Goal: Information Seeking & Learning: Compare options

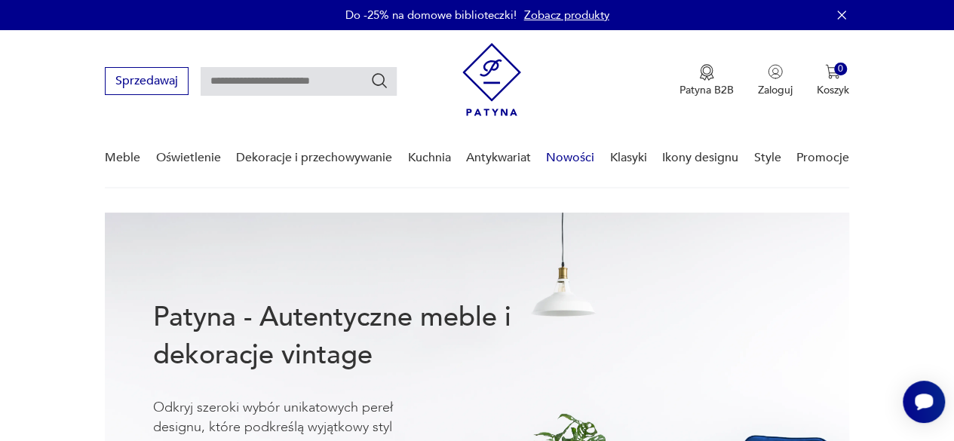
click at [562, 157] on link "Nowości" at bounding box center [570, 158] width 48 height 58
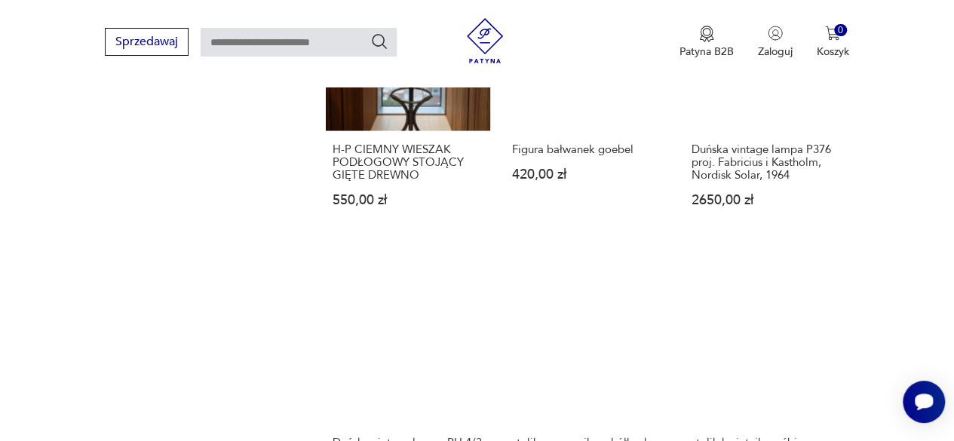
scroll to position [1500, 0]
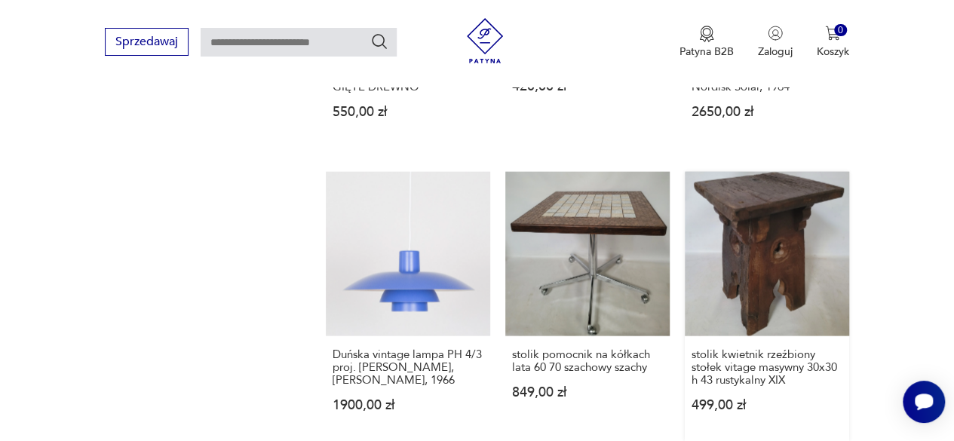
click at [776, 243] on link "stolik kwietnik rzeźbiony stołek vitage masywny 30x30 h 43 rustykalny XIX 499,0…" at bounding box center [766, 306] width 164 height 269
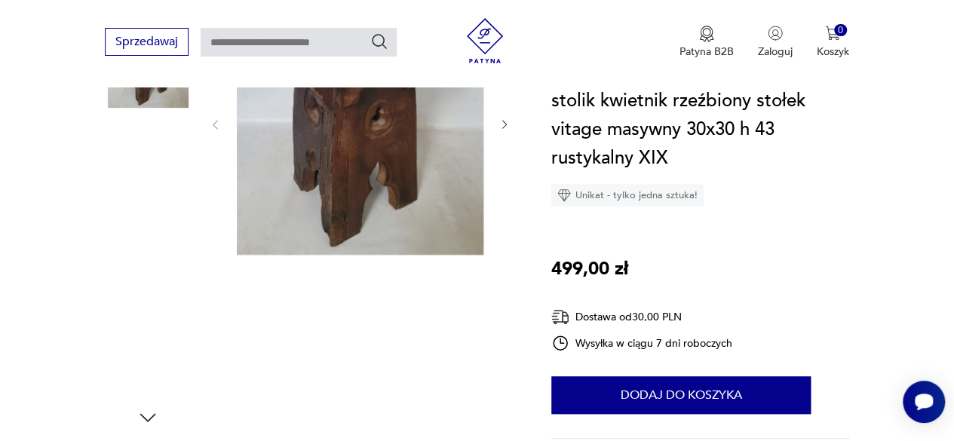
scroll to position [226, 0]
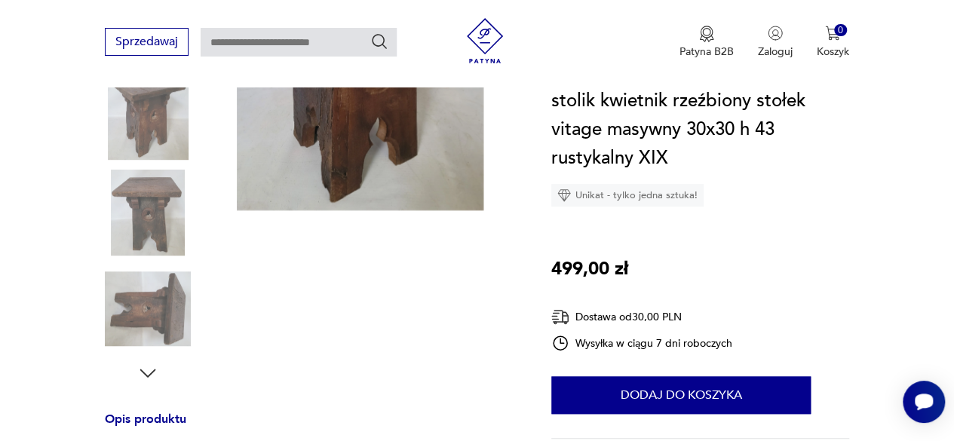
click at [163, 313] on img at bounding box center [148, 309] width 86 height 86
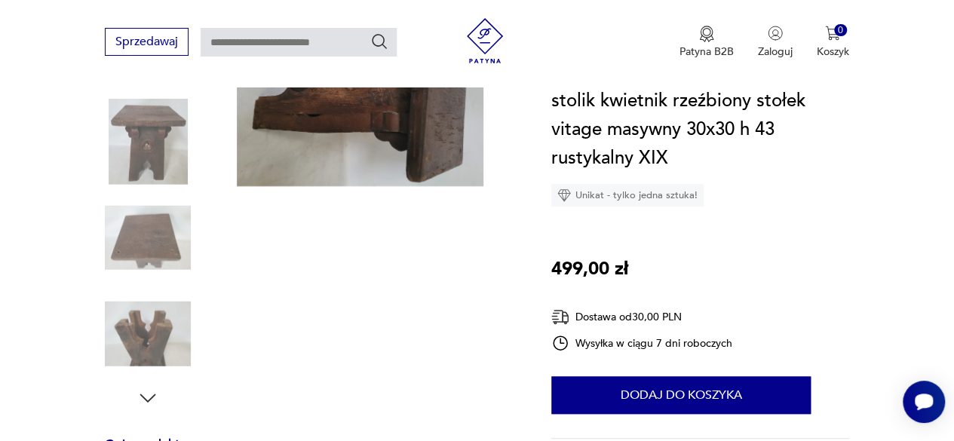
click at [161, 332] on img at bounding box center [148, 334] width 86 height 86
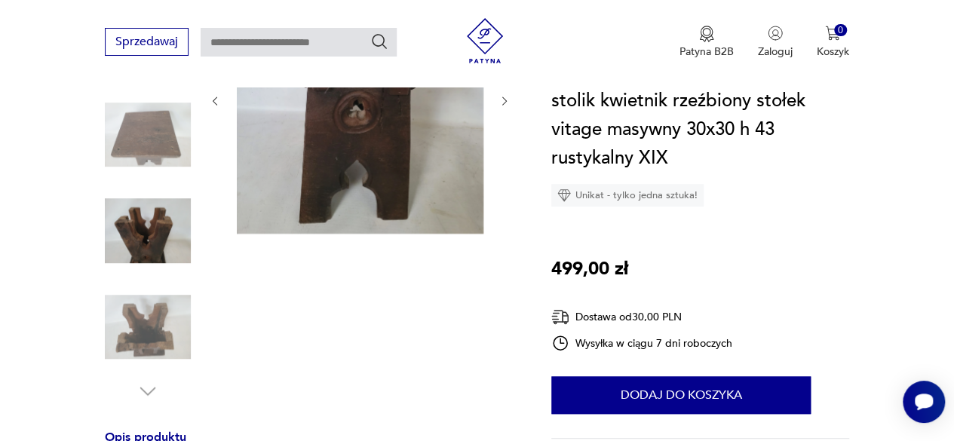
scroll to position [153, 0]
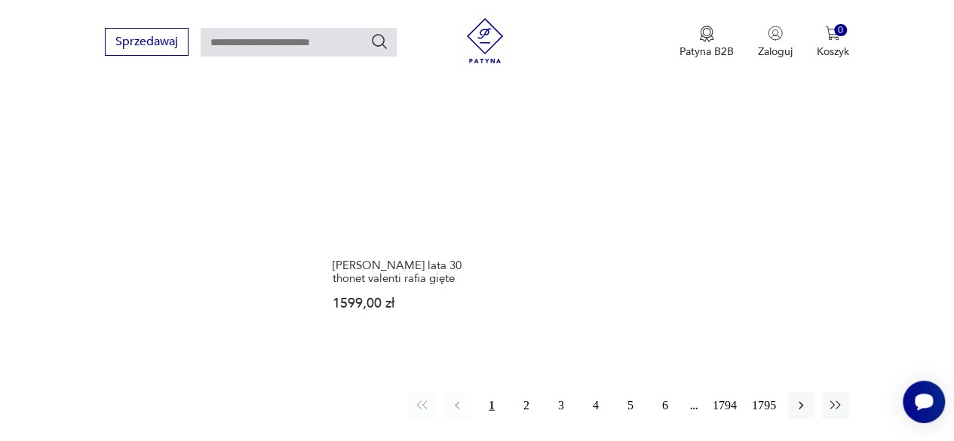
scroll to position [1906, 0]
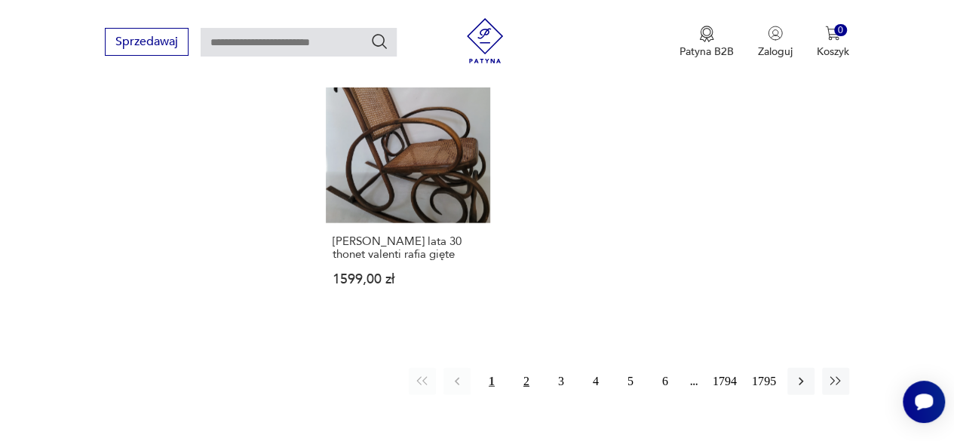
click at [525, 370] on button "2" at bounding box center [526, 381] width 27 height 27
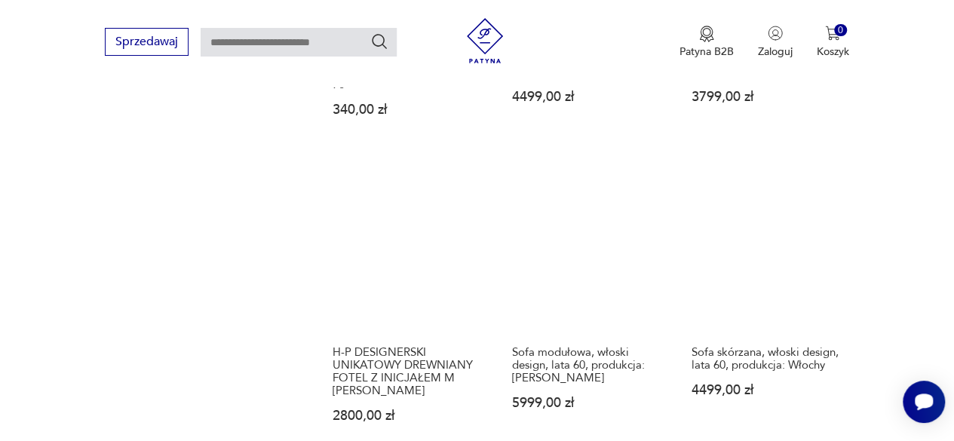
scroll to position [1551, 0]
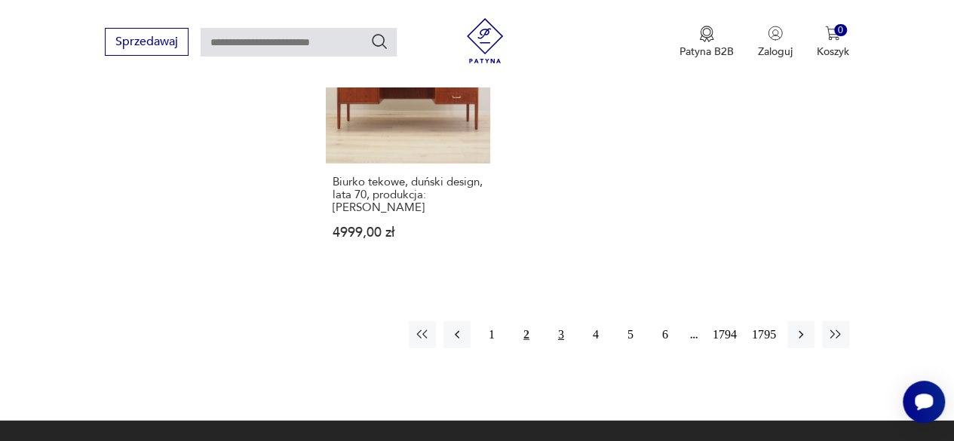
click at [565, 321] on button "3" at bounding box center [560, 334] width 27 height 27
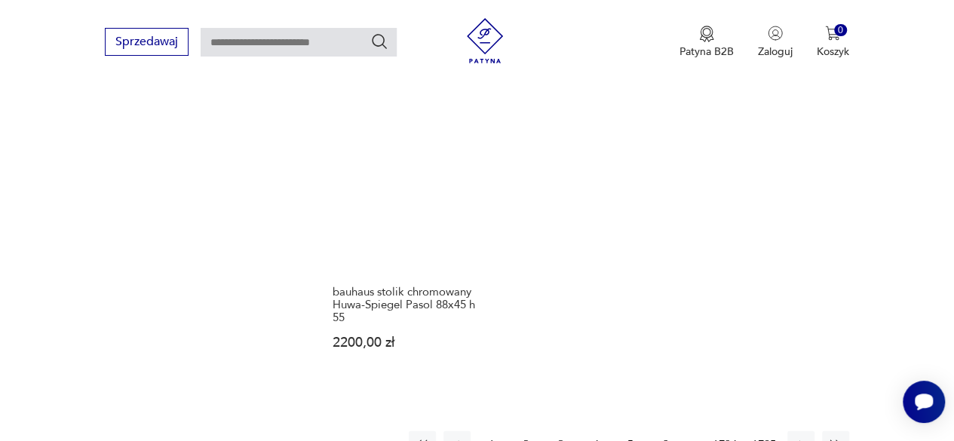
scroll to position [1853, 0]
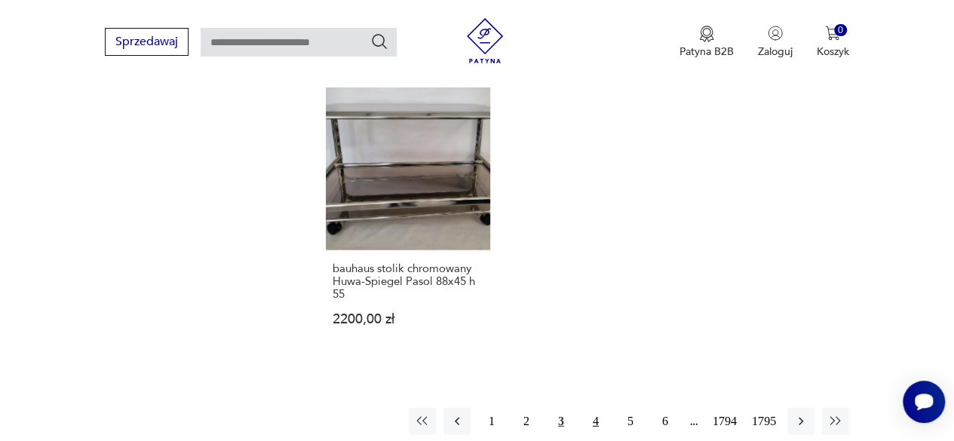
click at [595, 408] on button "4" at bounding box center [595, 421] width 27 height 27
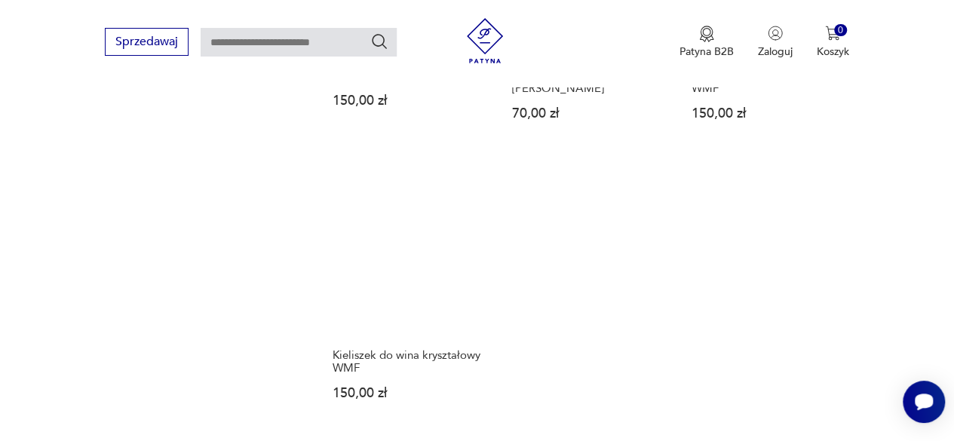
scroll to position [1853, 0]
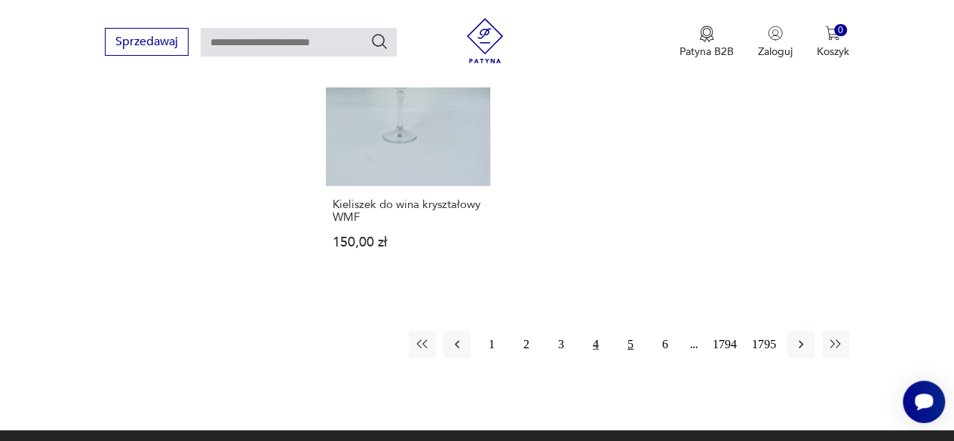
click at [629, 346] on button "5" at bounding box center [630, 344] width 27 height 27
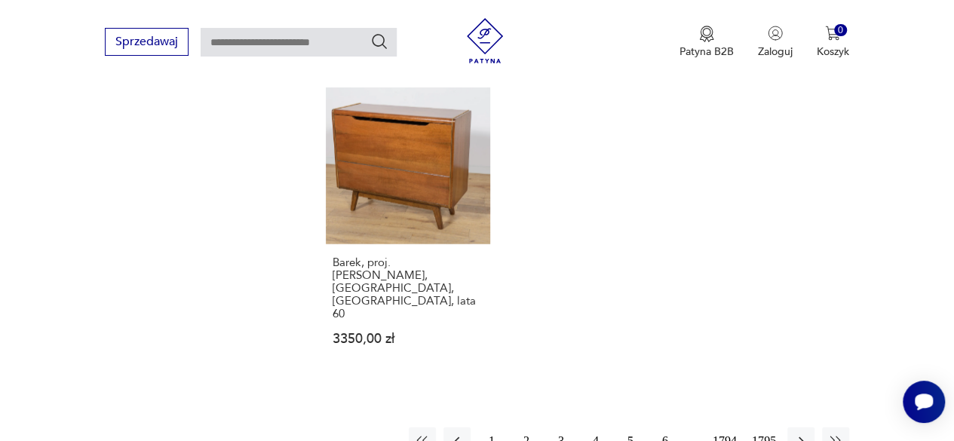
scroll to position [1853, 0]
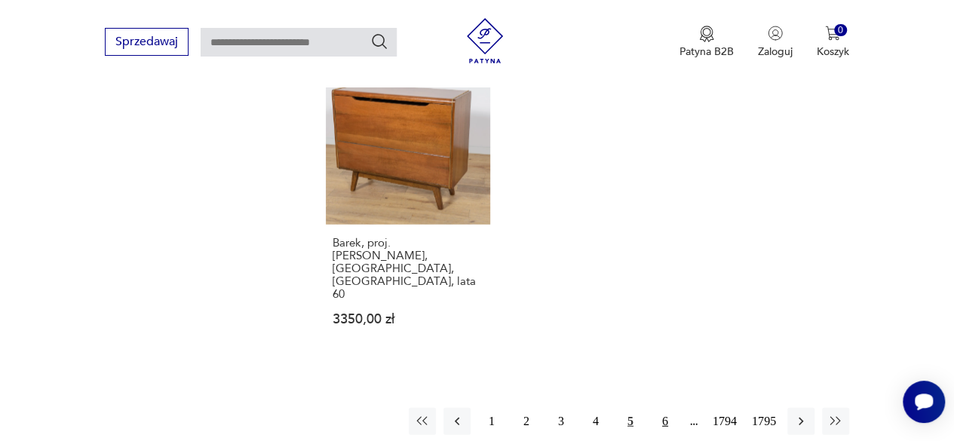
click at [663, 408] on button "6" at bounding box center [664, 421] width 27 height 27
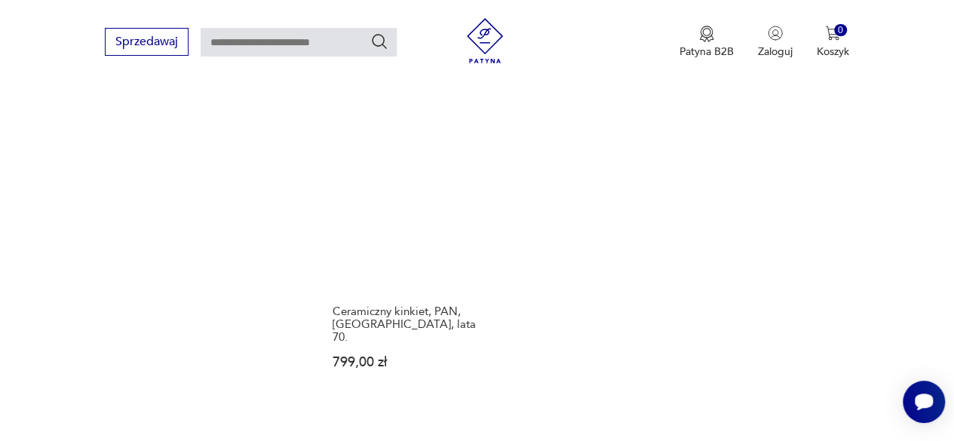
scroll to position [1928, 0]
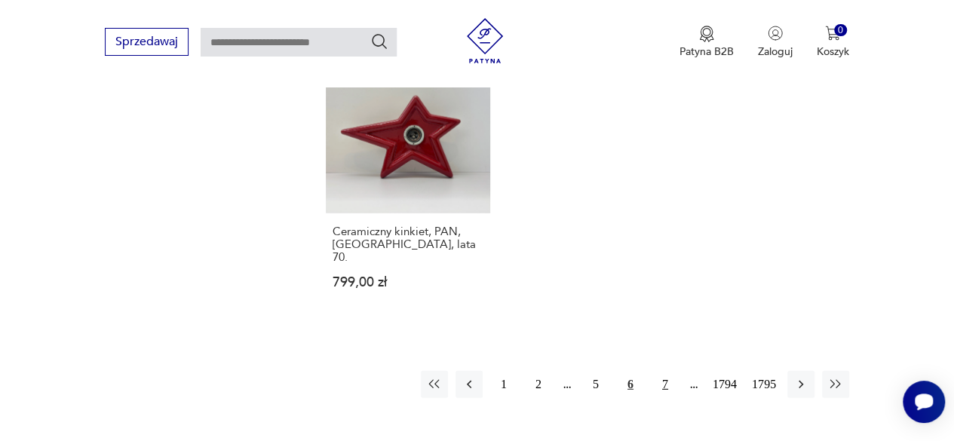
click at [666, 371] on button "7" at bounding box center [664, 384] width 27 height 27
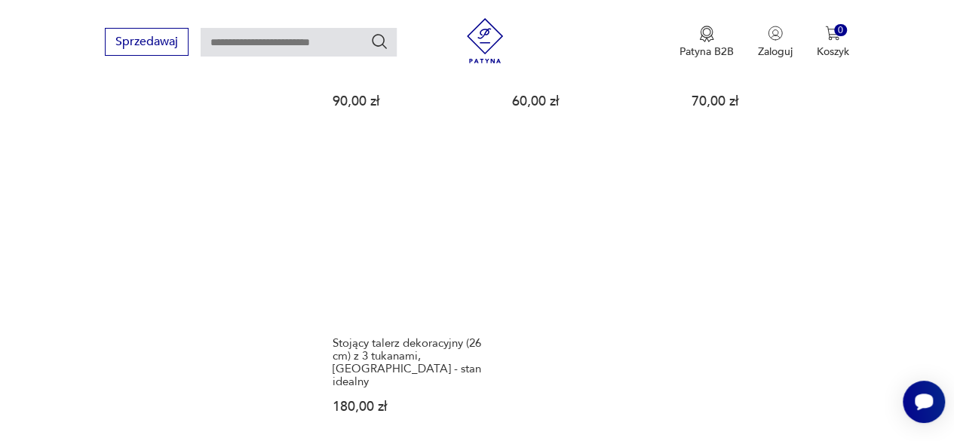
scroll to position [1928, 0]
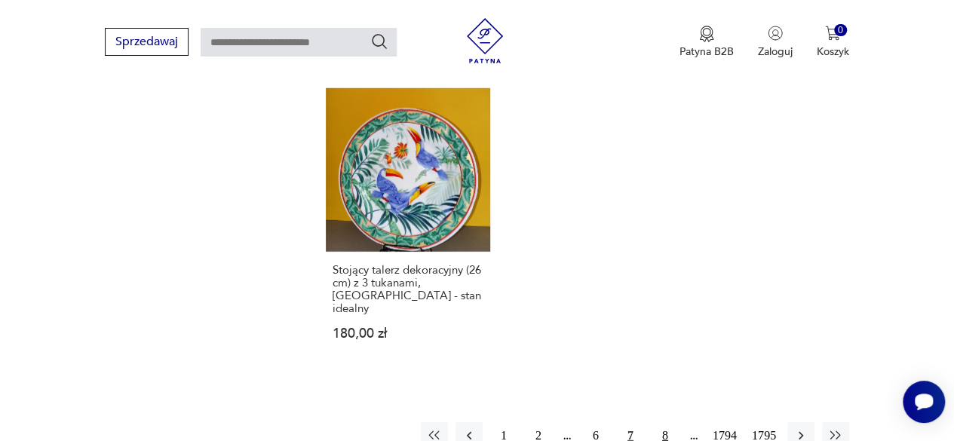
click at [663, 422] on button "8" at bounding box center [664, 435] width 27 height 27
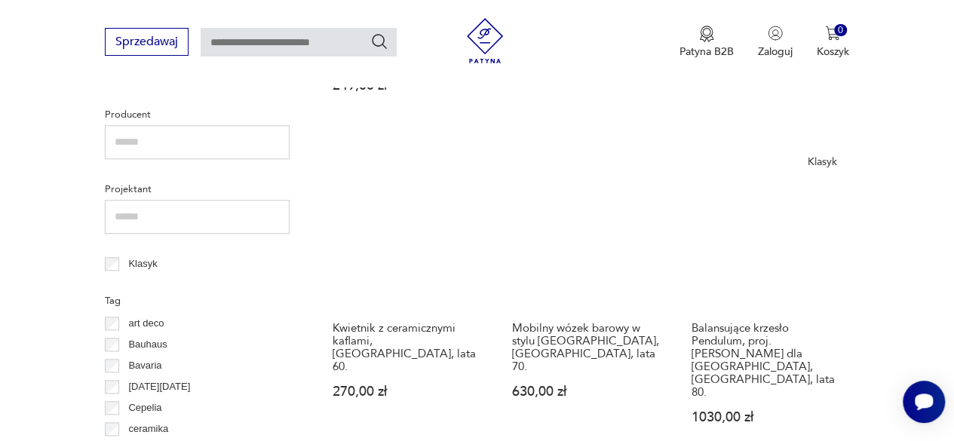
scroll to position [647, 0]
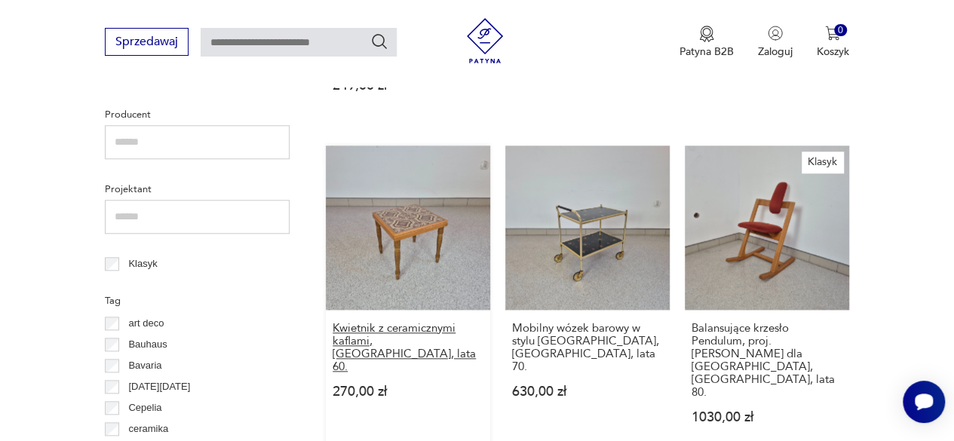
click at [382, 322] on h3 "Kwietnik z ceramicznymi kaflami, [GEOGRAPHIC_DATA], lata 60." at bounding box center [407, 347] width 151 height 51
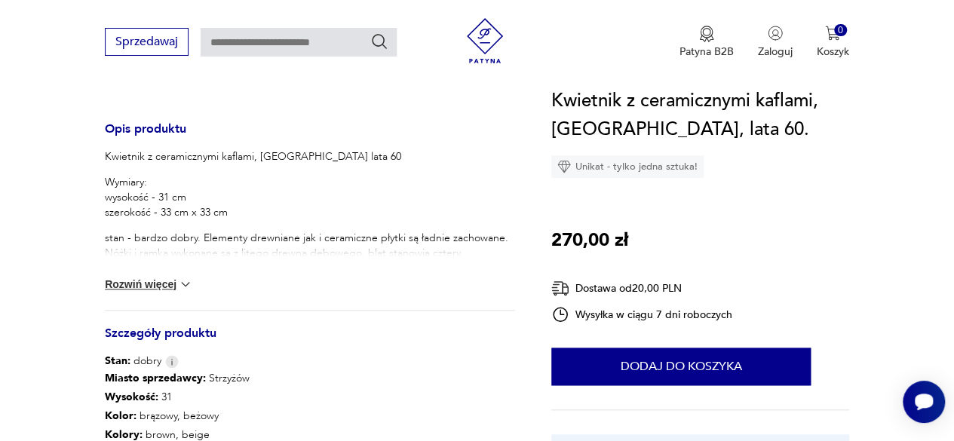
scroll to position [603, 0]
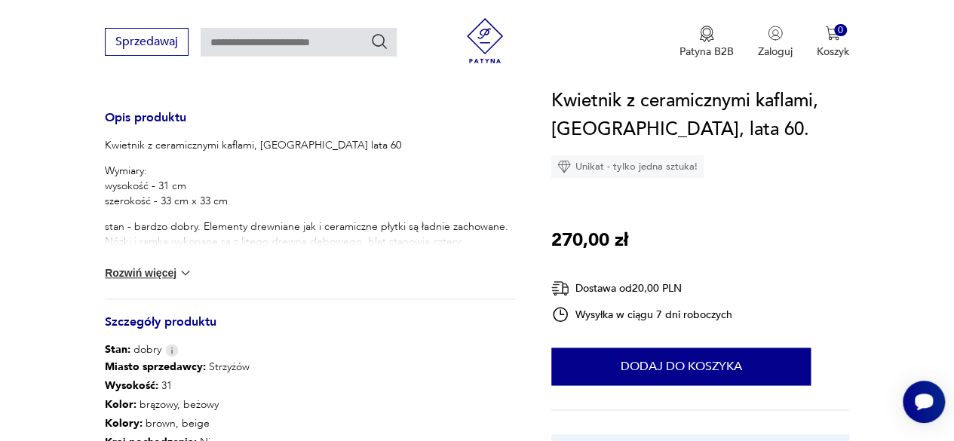
click at [167, 274] on button "Rozwiń więcej" at bounding box center [148, 272] width 87 height 15
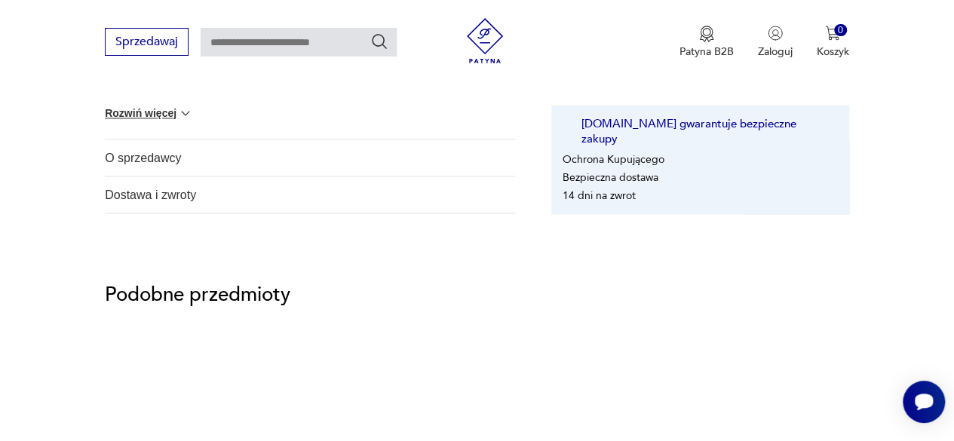
scroll to position [1055, 0]
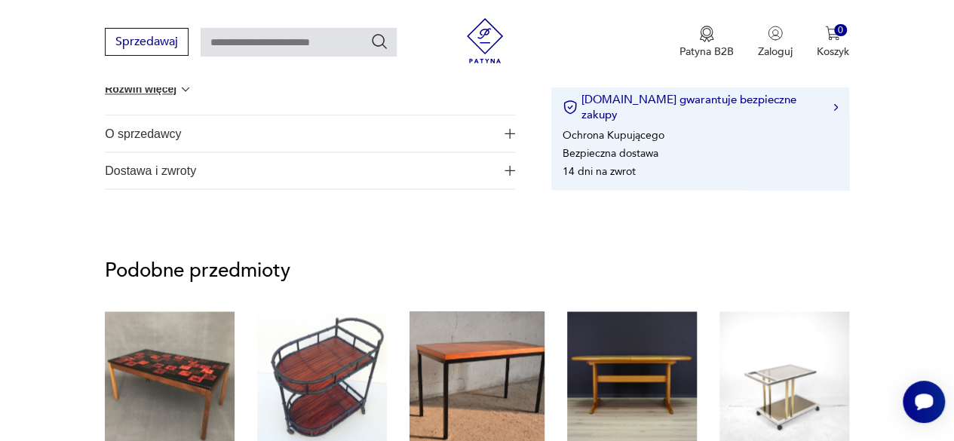
click at [161, 126] on span "O sprzedawcy" at bounding box center [300, 133] width 390 height 36
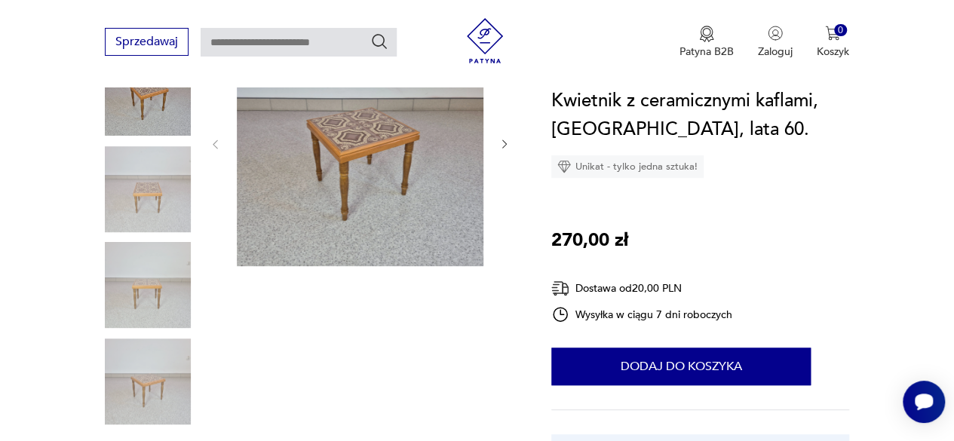
scroll to position [226, 0]
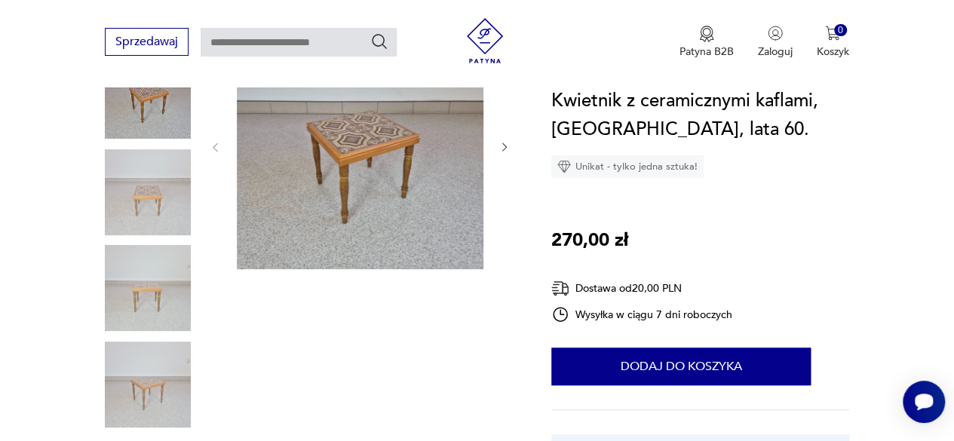
click at [140, 191] on img at bounding box center [148, 192] width 86 height 86
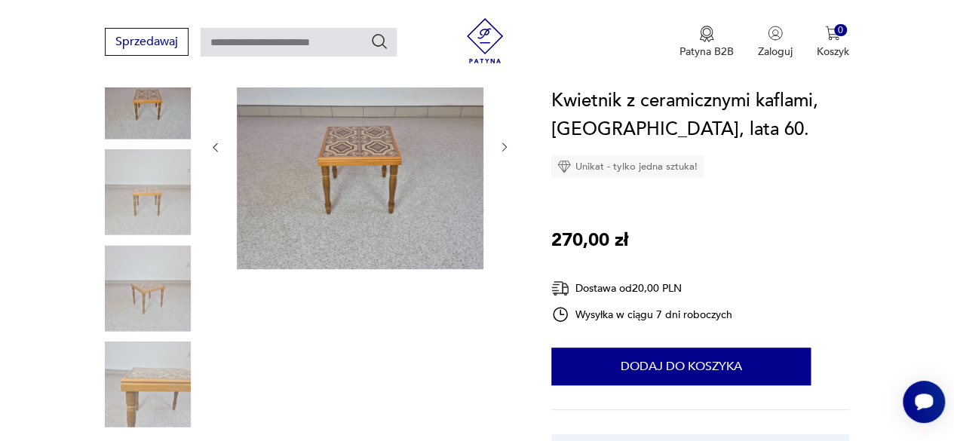
click at [328, 154] on img at bounding box center [360, 146] width 246 height 246
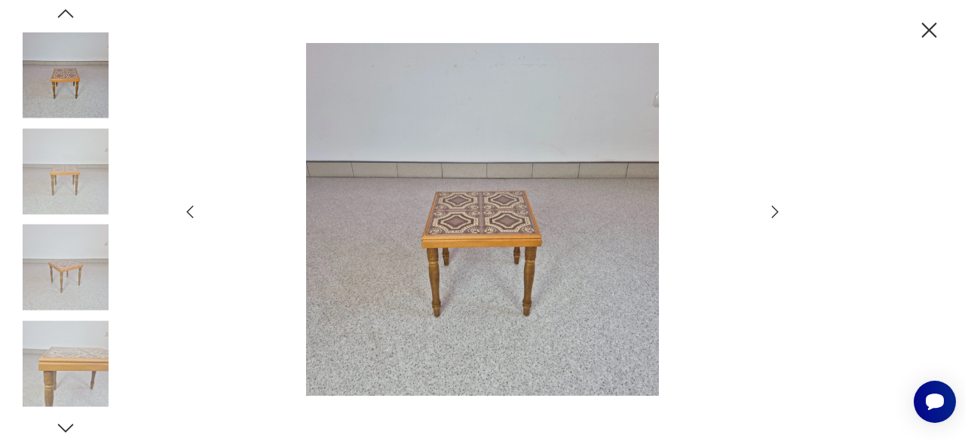
click at [397, 221] on img at bounding box center [482, 219] width 537 height 353
click at [775, 212] on icon "button" at bounding box center [775, 212] width 18 height 18
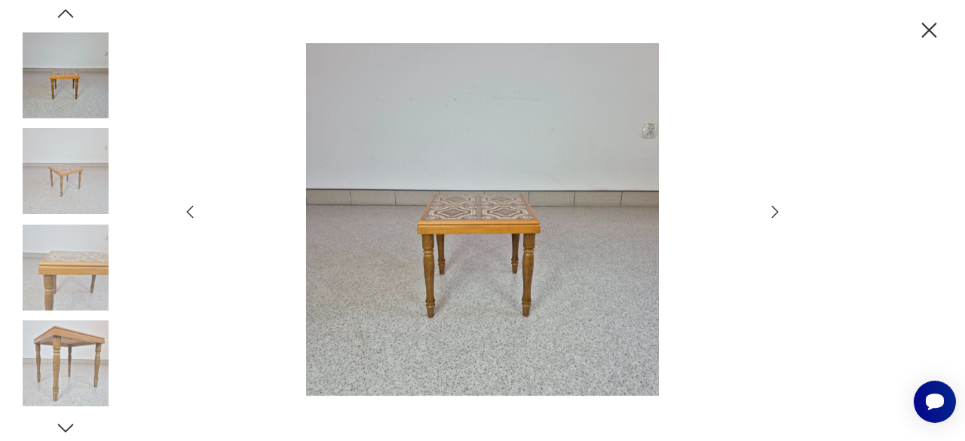
click at [772, 212] on icon "button" at bounding box center [775, 212] width 18 height 18
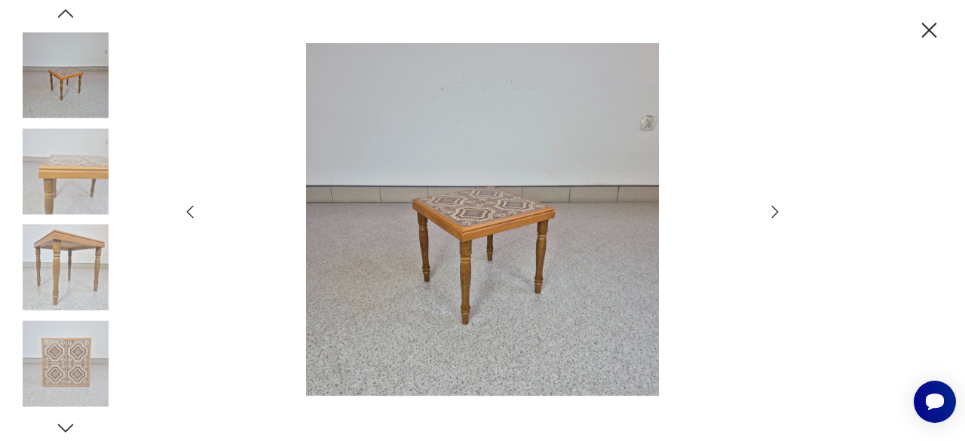
click at [772, 212] on icon "button" at bounding box center [775, 212] width 18 height 18
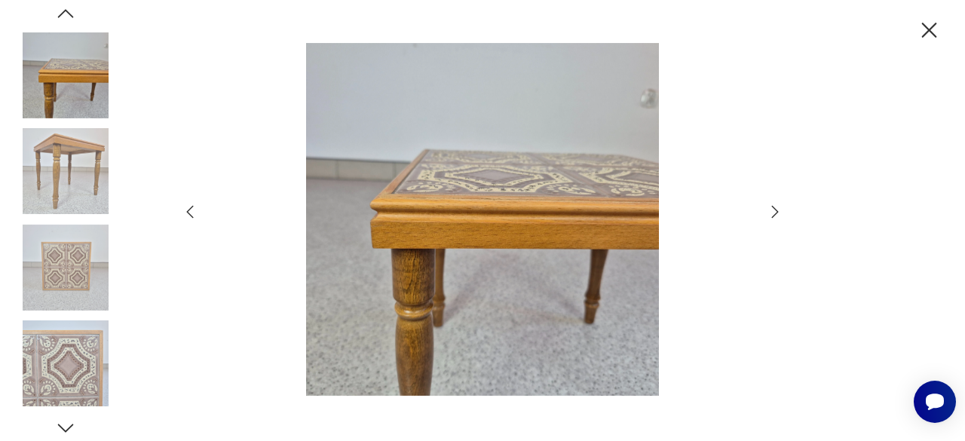
click at [772, 212] on icon "button" at bounding box center [775, 212] width 18 height 18
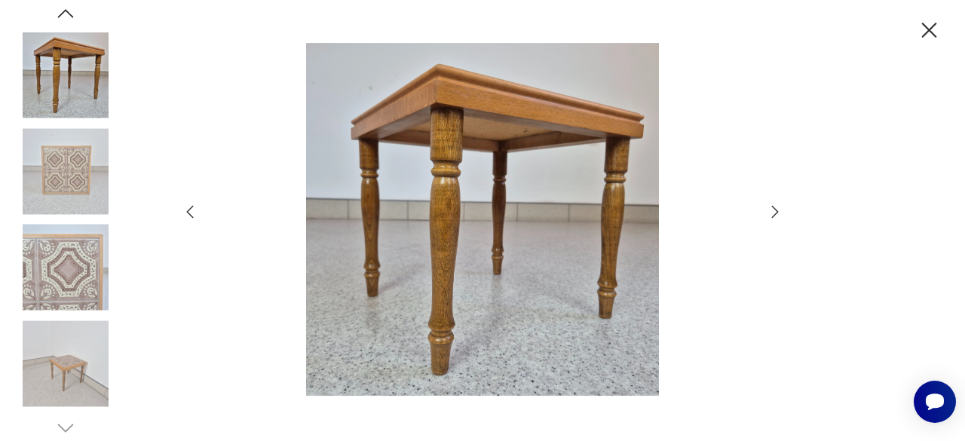
click at [772, 212] on icon "button" at bounding box center [775, 212] width 18 height 18
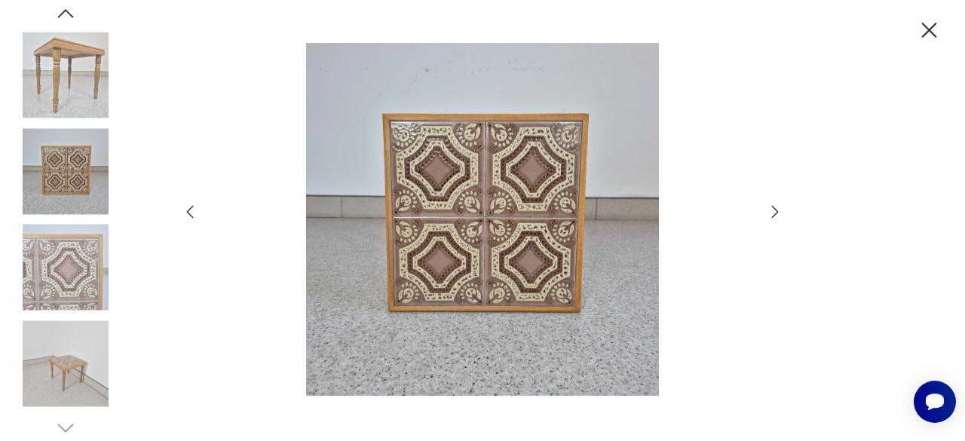
click at [771, 213] on icon "button" at bounding box center [775, 212] width 18 height 18
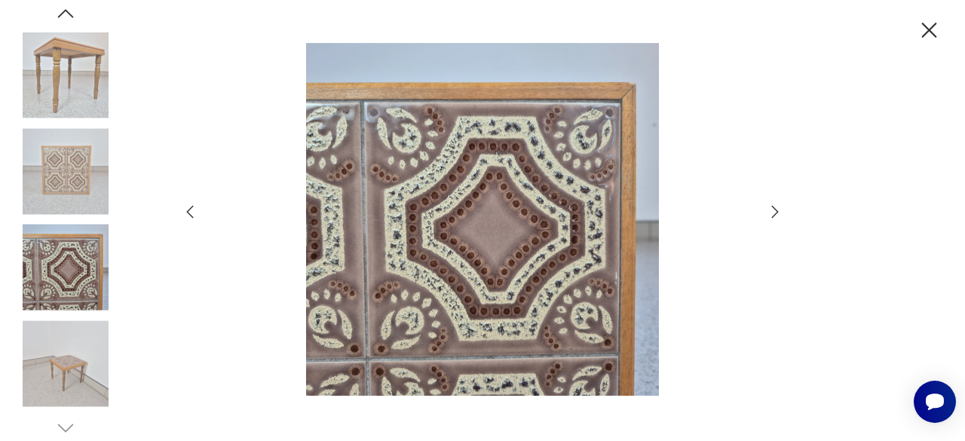
click at [771, 213] on icon "button" at bounding box center [775, 212] width 18 height 18
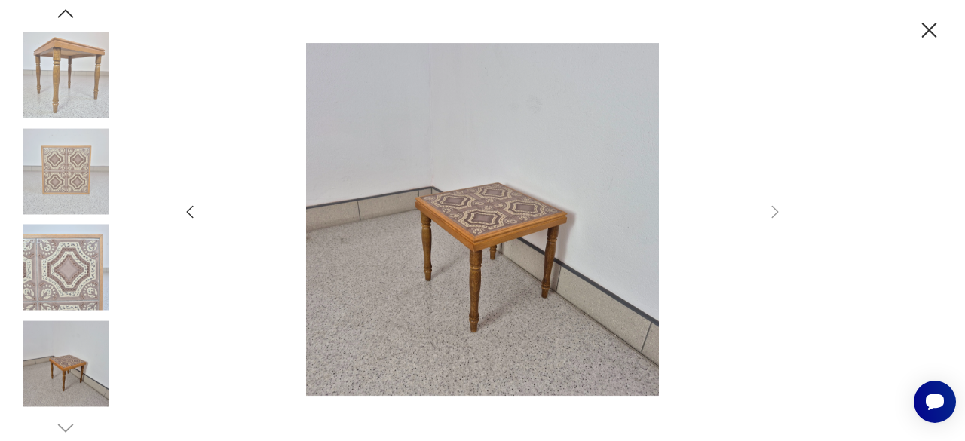
click at [921, 29] on icon "button" at bounding box center [929, 30] width 26 height 26
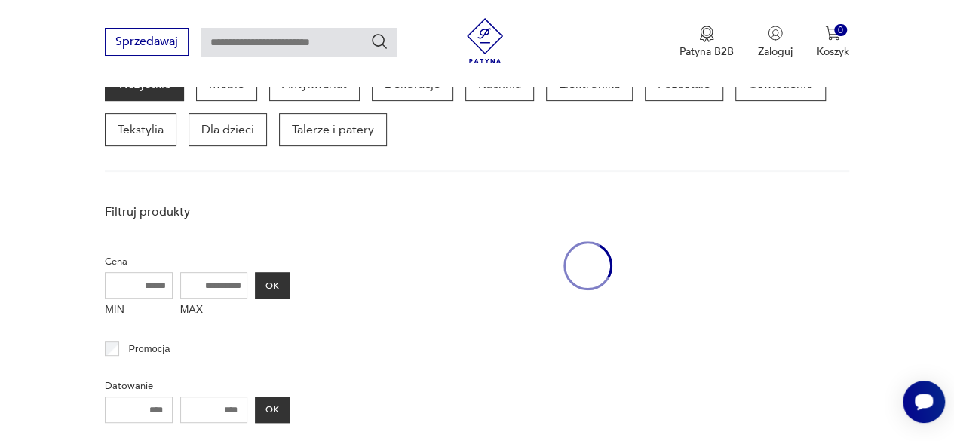
scroll to position [647, 0]
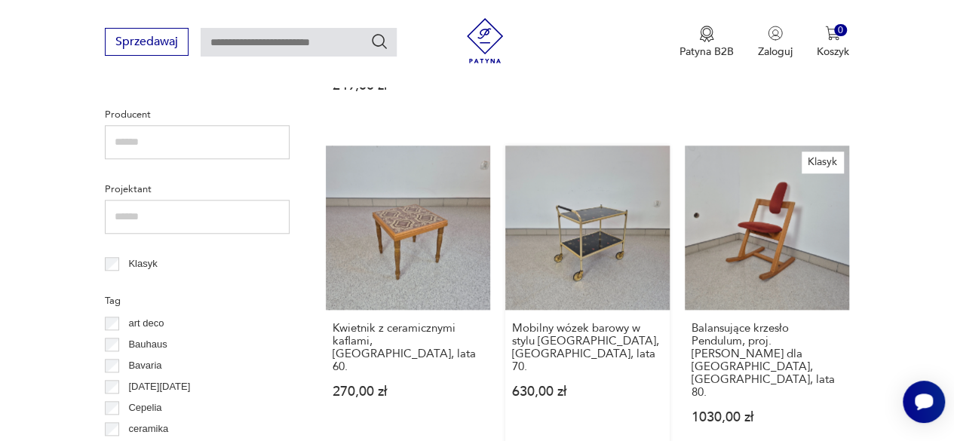
click at [607, 248] on link "Mobilny wózek barowy w stylu [GEOGRAPHIC_DATA], [GEOGRAPHIC_DATA], lata 70. 630…" at bounding box center [587, 299] width 164 height 308
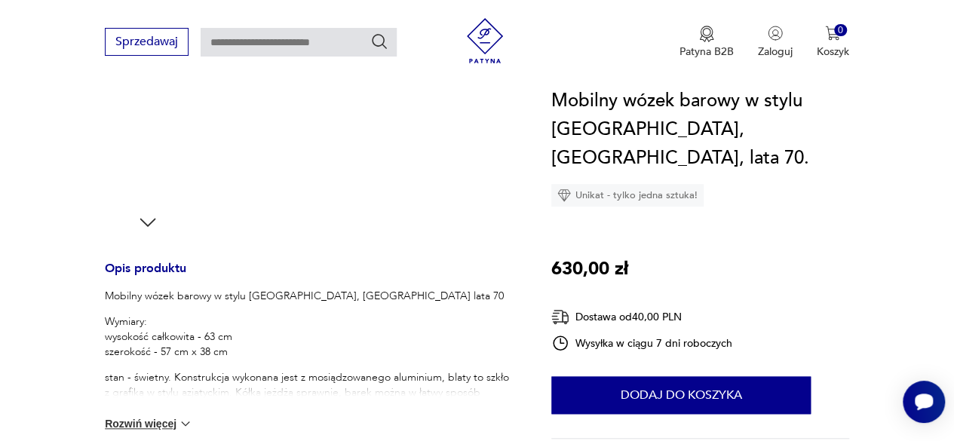
scroll to position [528, 0]
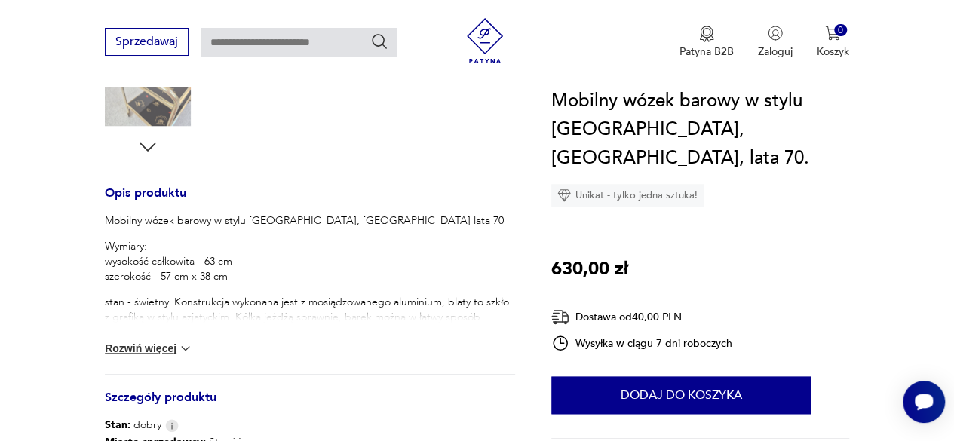
click at [160, 347] on button "Rozwiń więcej" at bounding box center [148, 348] width 87 height 15
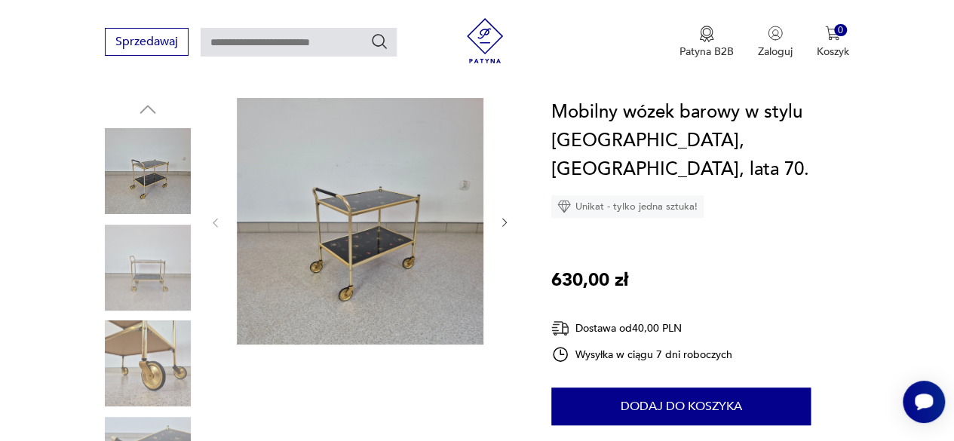
scroll to position [226, 0]
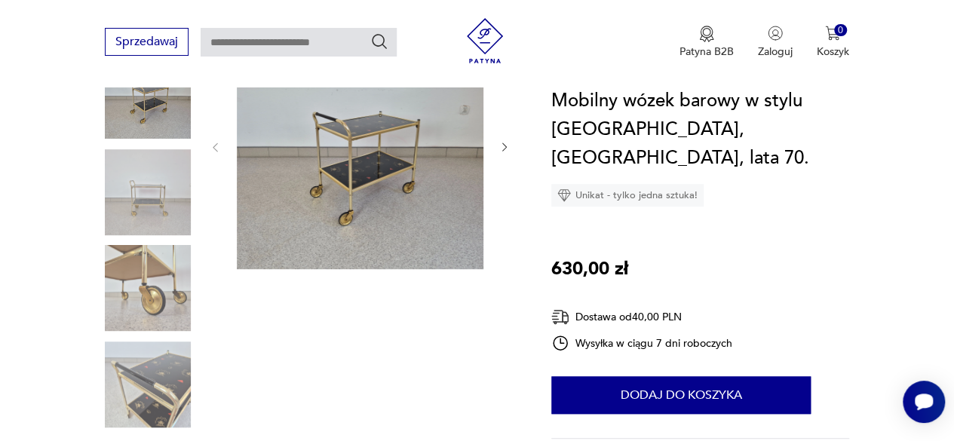
click at [358, 164] on img at bounding box center [360, 146] width 246 height 246
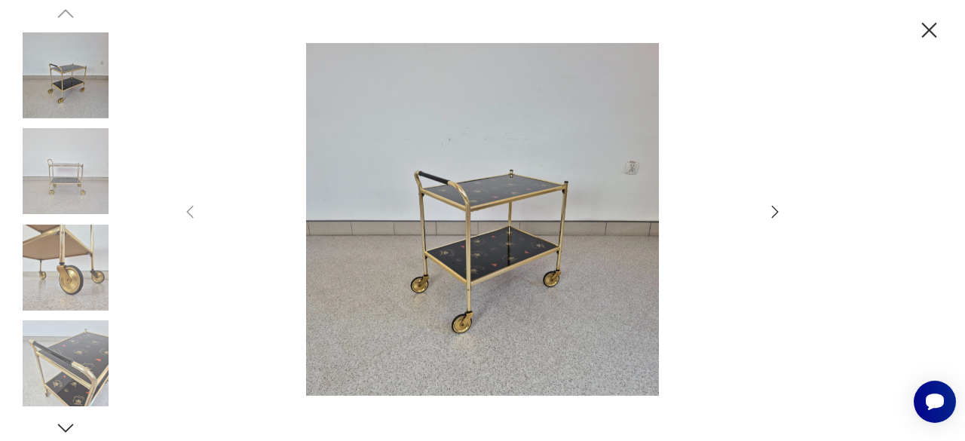
click at [501, 225] on img at bounding box center [482, 219] width 537 height 353
click at [772, 213] on icon "button" at bounding box center [775, 212] width 18 height 18
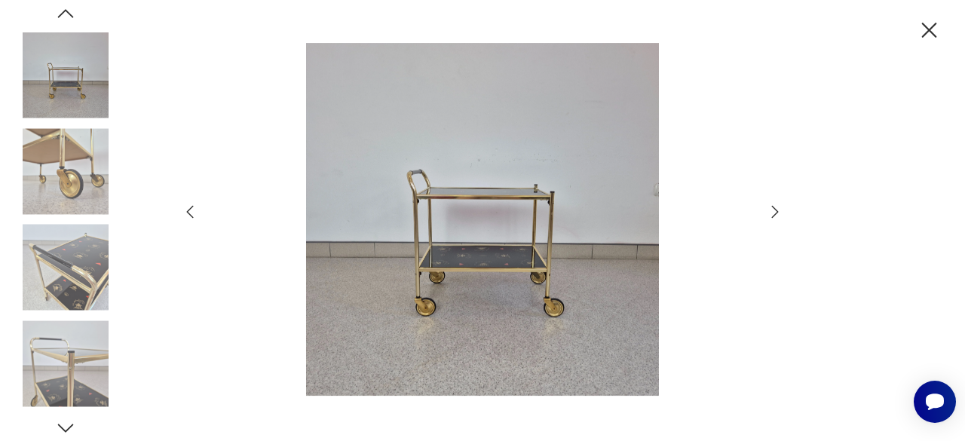
click at [772, 213] on icon "button" at bounding box center [775, 212] width 18 height 18
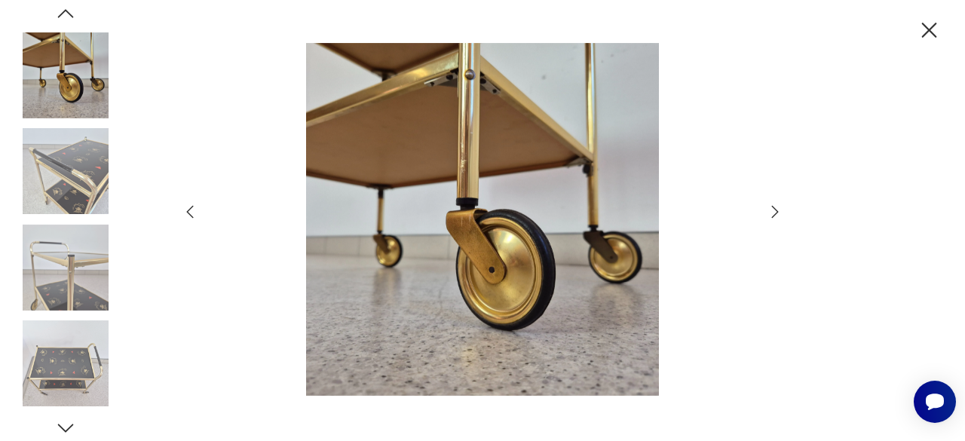
click at [772, 213] on icon "button" at bounding box center [775, 212] width 18 height 18
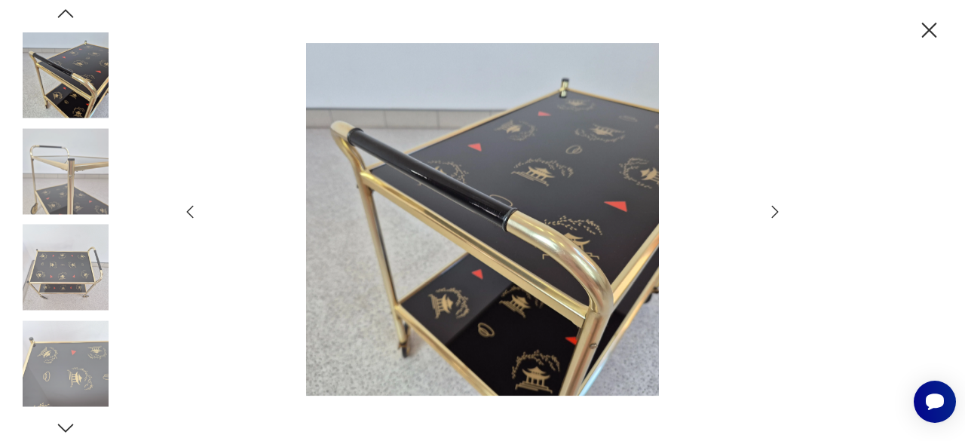
click at [773, 213] on icon "button" at bounding box center [775, 212] width 18 height 18
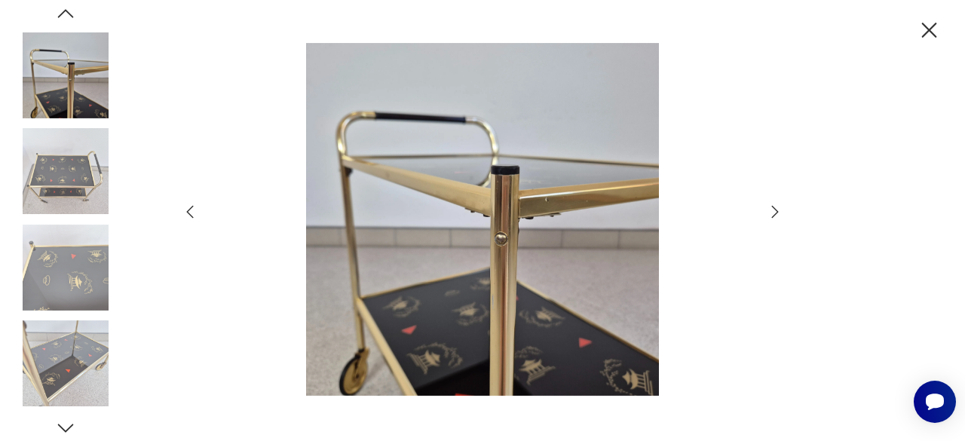
click at [773, 213] on icon "button" at bounding box center [775, 212] width 18 height 18
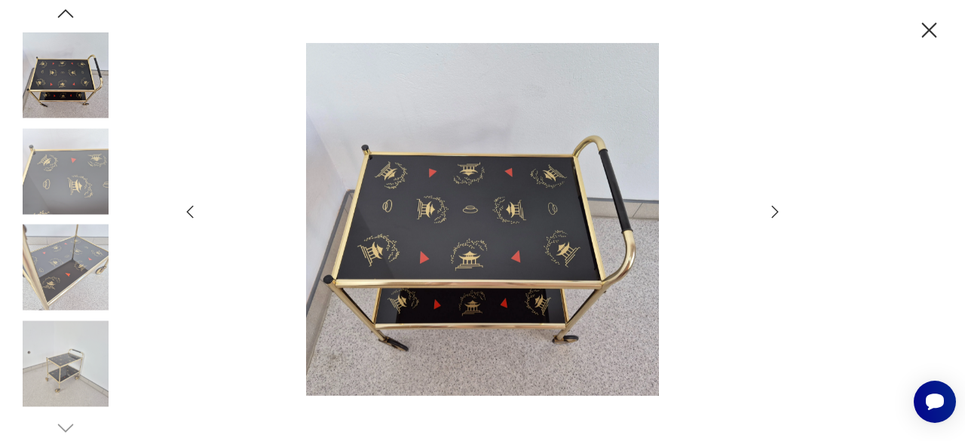
click at [773, 213] on icon "button" at bounding box center [775, 212] width 18 height 18
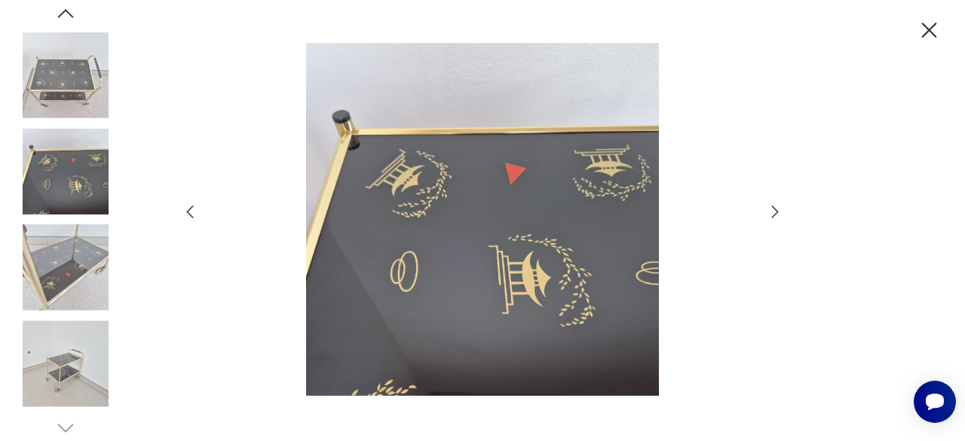
click at [773, 213] on icon "button" at bounding box center [775, 212] width 18 height 18
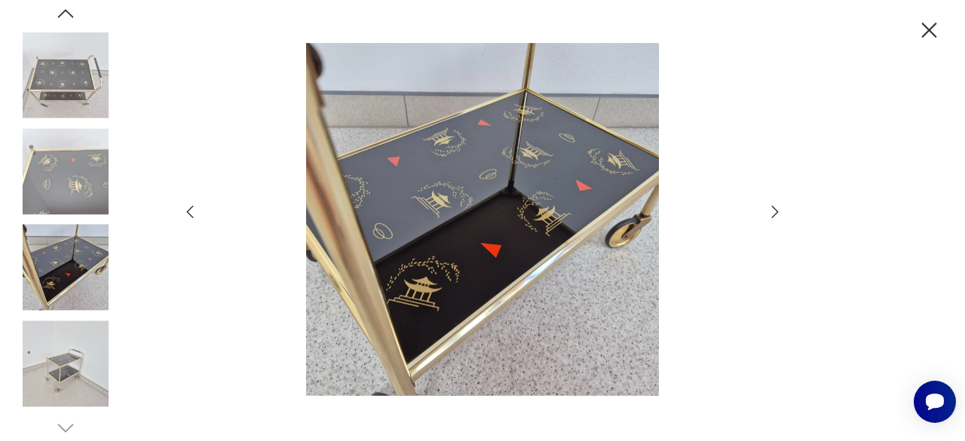
click at [773, 213] on icon "button" at bounding box center [775, 212] width 18 height 18
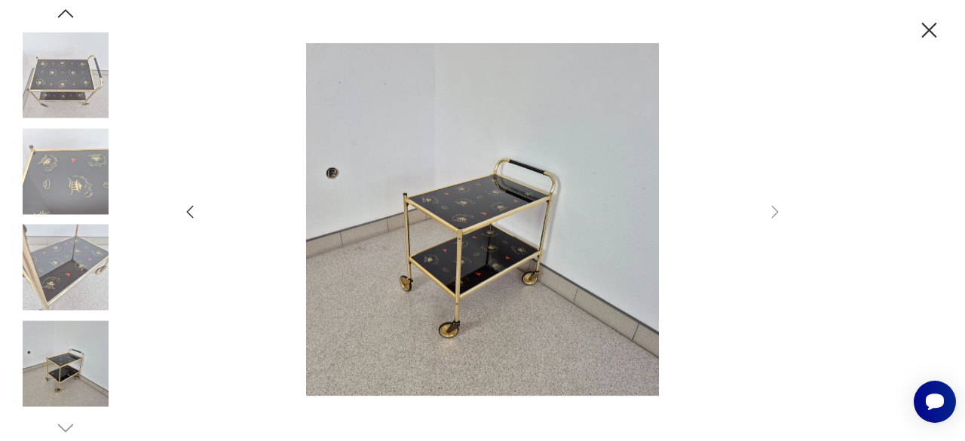
click at [930, 29] on icon "button" at bounding box center [929, 30] width 15 height 15
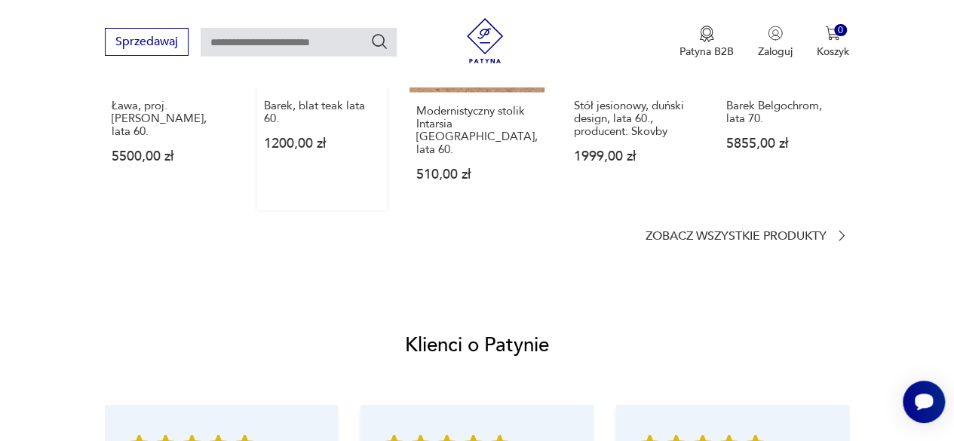
scroll to position [1508, 0]
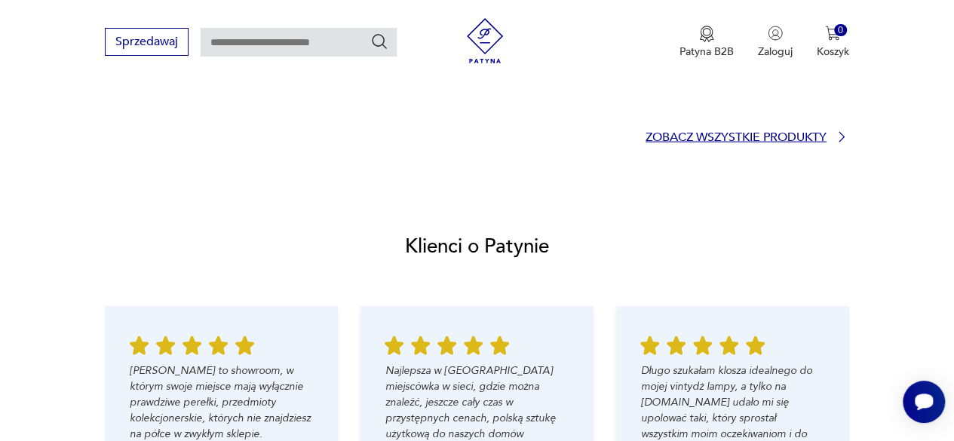
click at [689, 133] on p "Zobacz wszystkie produkty" at bounding box center [735, 138] width 181 height 10
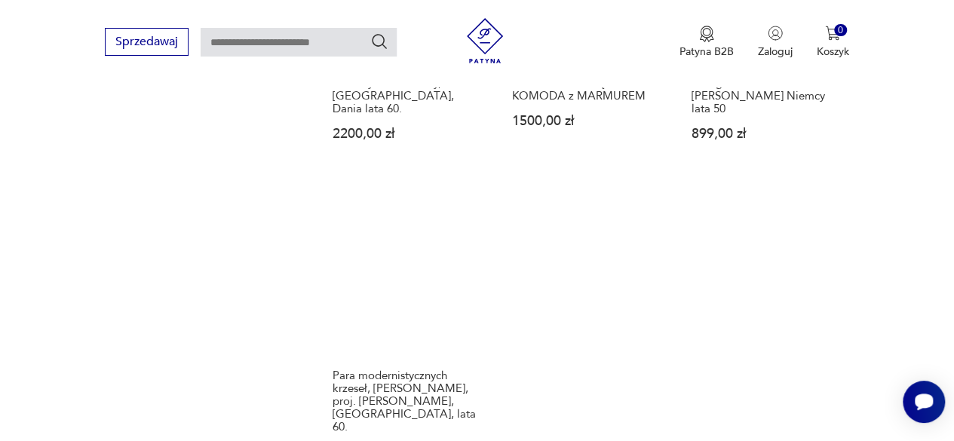
scroll to position [2034, 0]
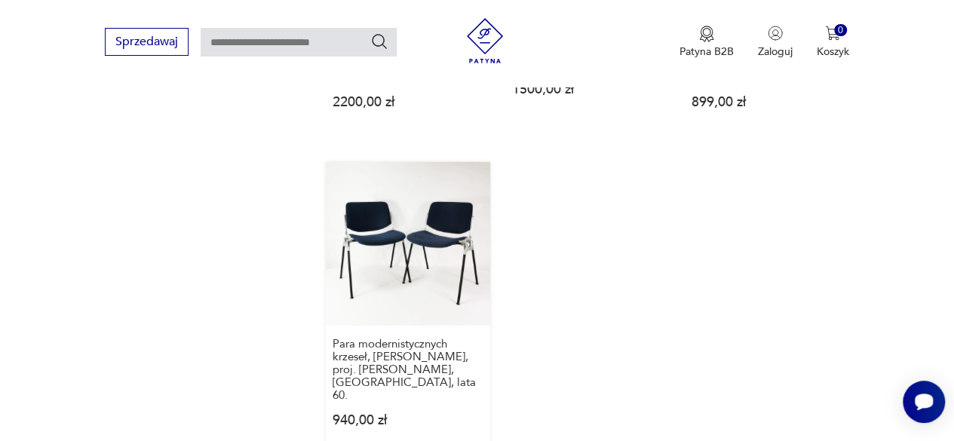
click at [408, 224] on link "Para modernistycznych krzeseł, [PERSON_NAME], proj. [PERSON_NAME], [GEOGRAPHIC_…" at bounding box center [408, 309] width 164 height 295
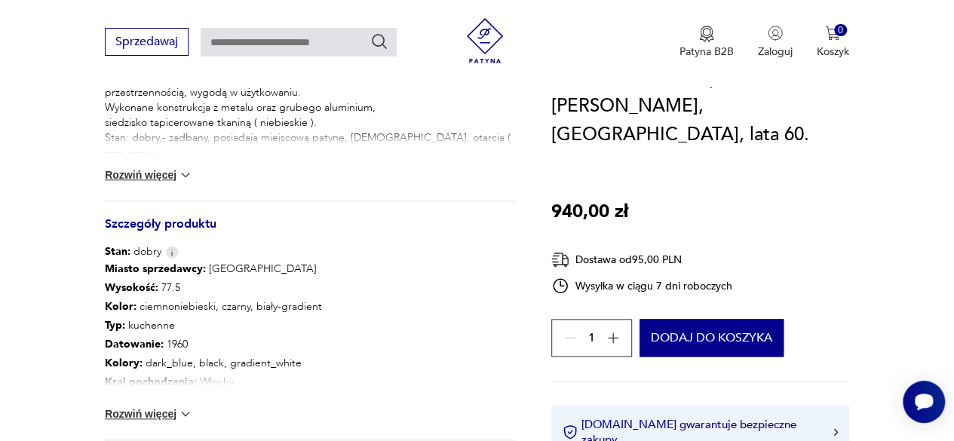
scroll to position [754, 0]
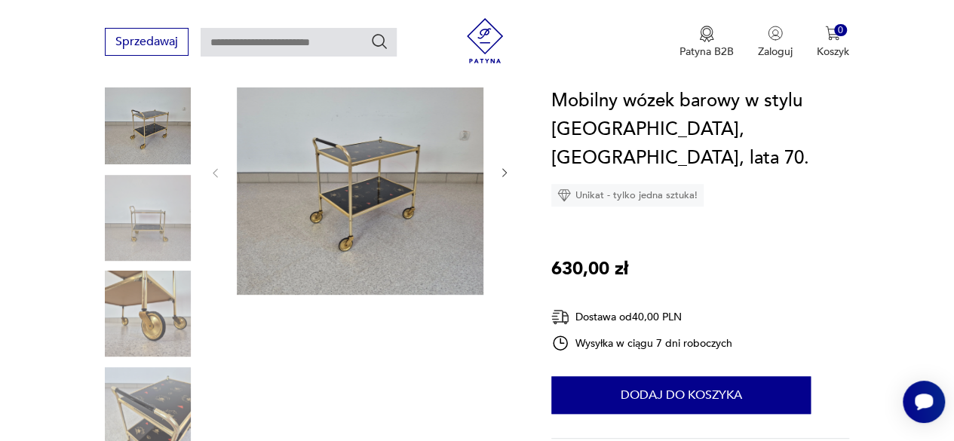
scroll to position [125, 0]
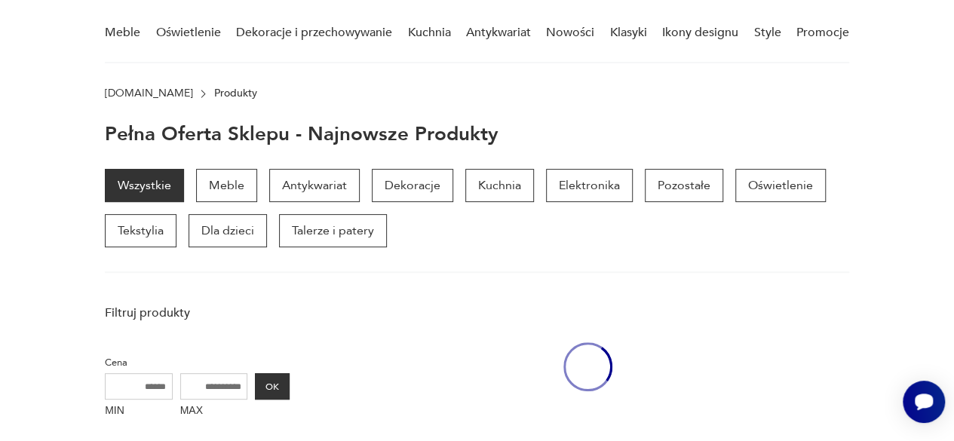
scroll to position [647, 0]
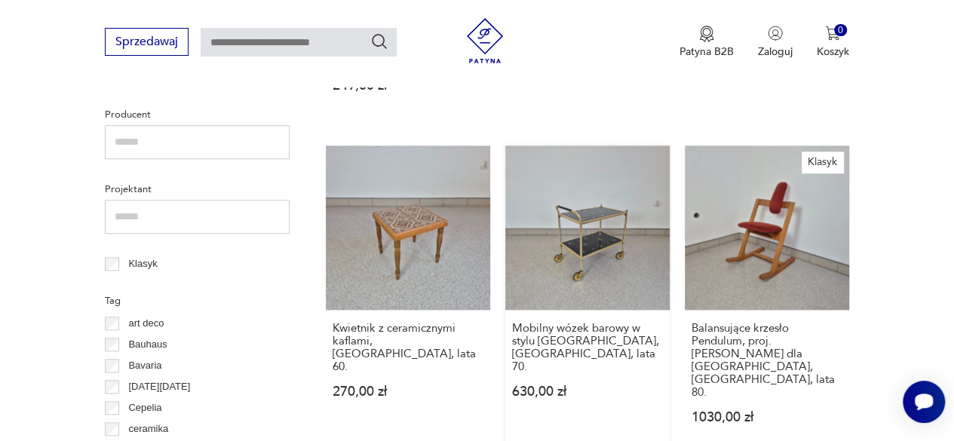
click at [614, 219] on link "Mobilny wózek barowy w stylu [GEOGRAPHIC_DATA], [GEOGRAPHIC_DATA], lata 70. 630…" at bounding box center [587, 299] width 164 height 308
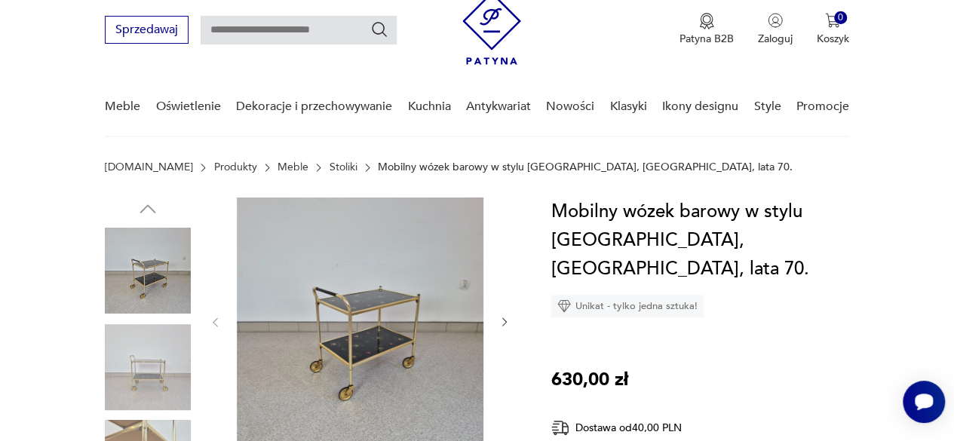
scroll to position [75, 0]
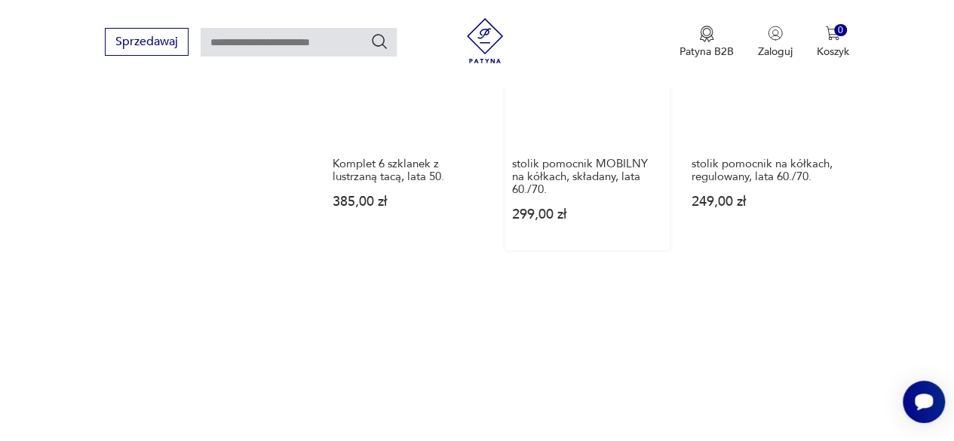
scroll to position [1174, 0]
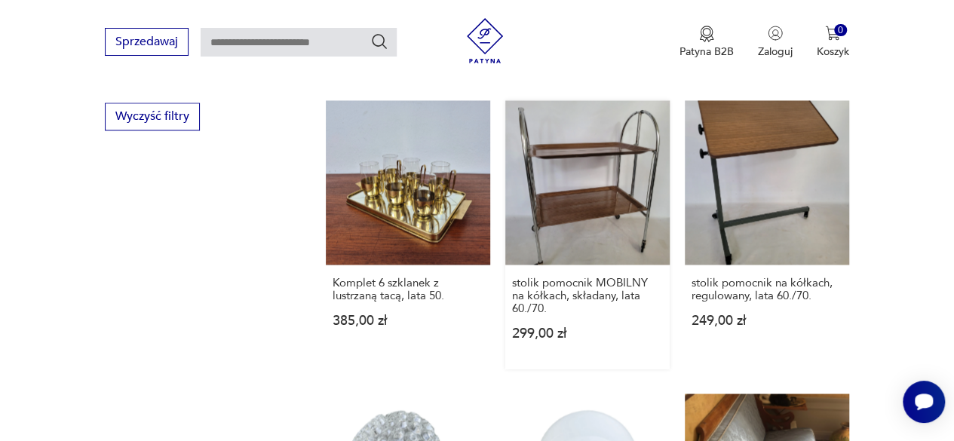
click at [611, 173] on link "stolik pomocnik MOBILNY na kółkach, składany, lata 60./70. 299,00 zł" at bounding box center [587, 234] width 164 height 269
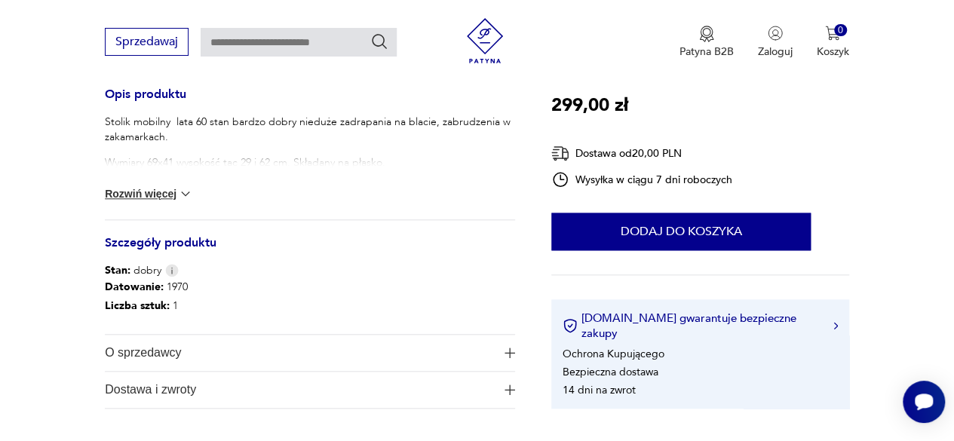
scroll to position [603, 0]
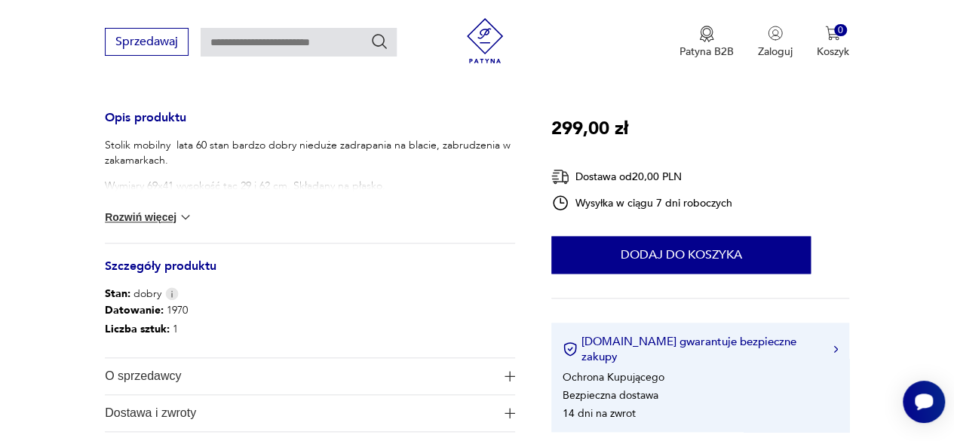
click at [164, 213] on button "Rozwiń więcej" at bounding box center [148, 217] width 87 height 15
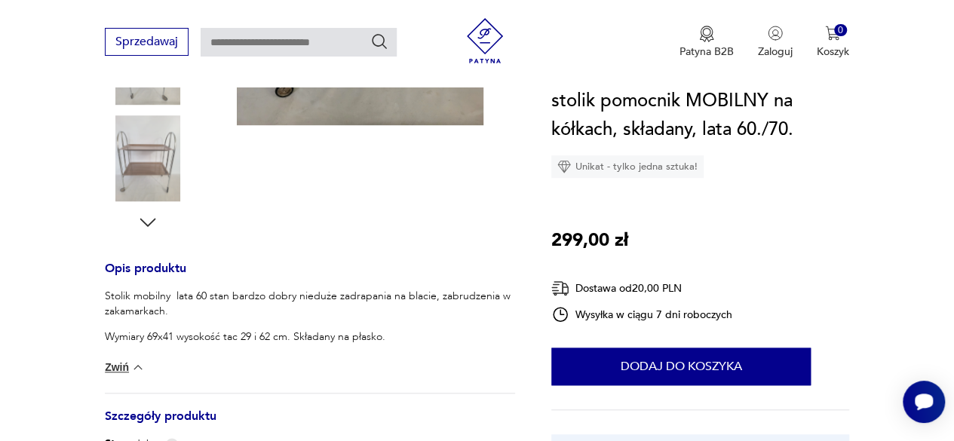
scroll to position [226, 0]
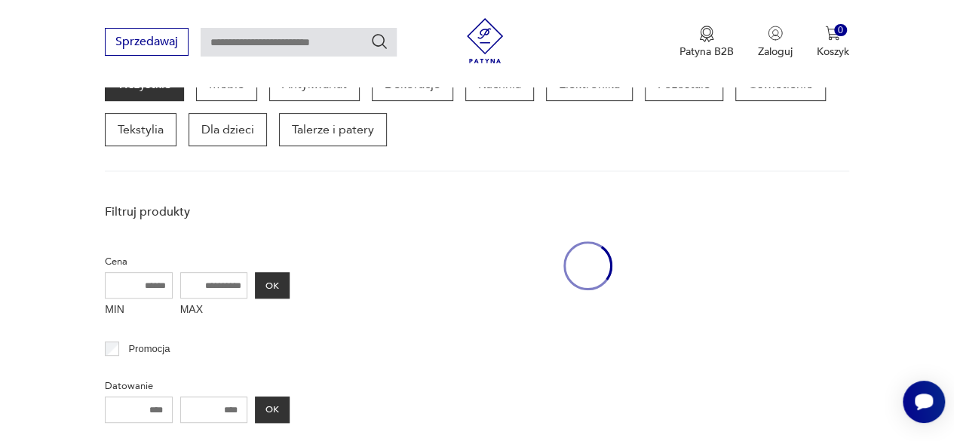
scroll to position [1024, 0]
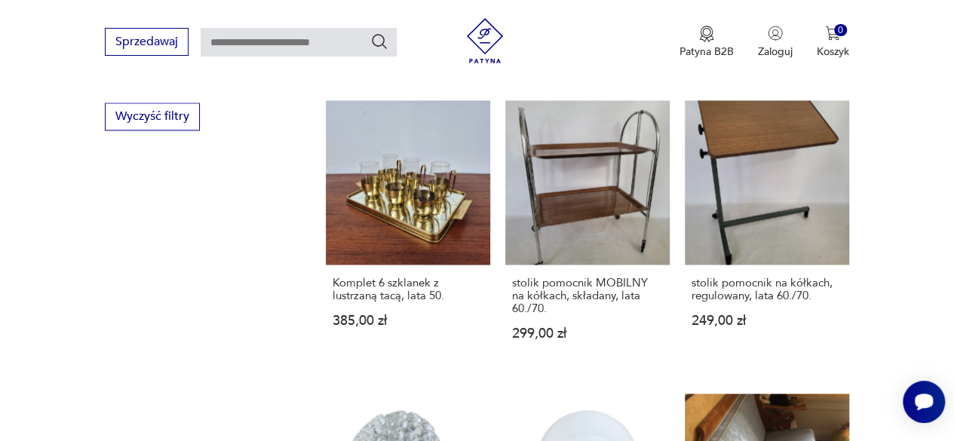
click at [289, 46] on input "text" at bounding box center [299, 42] width 196 height 29
type input "*****"
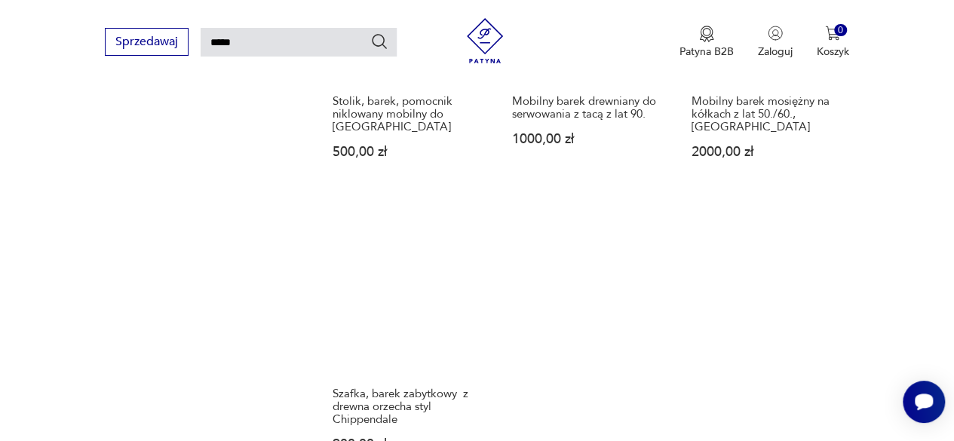
scroll to position [1863, 0]
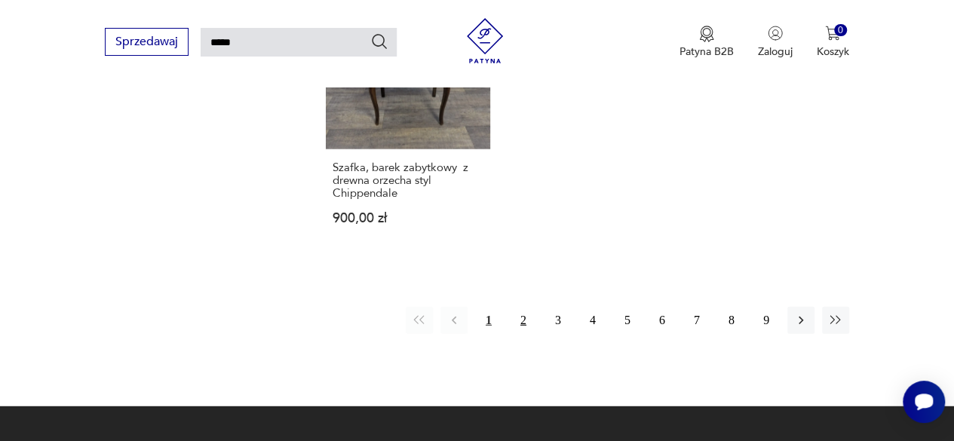
click at [525, 307] on button "2" at bounding box center [523, 320] width 27 height 27
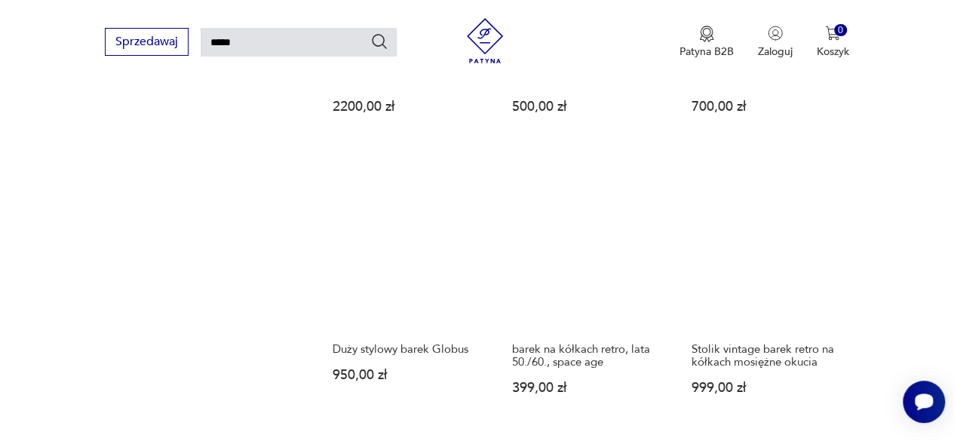
scroll to position [1034, 0]
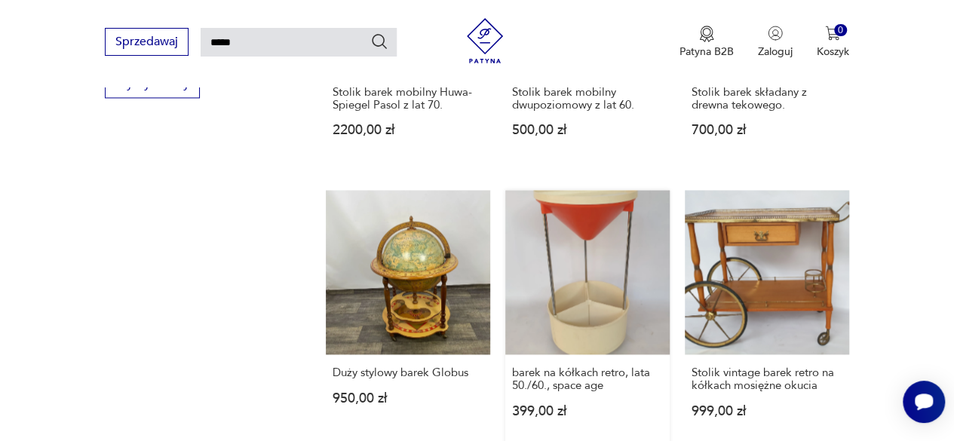
click at [583, 248] on link "barek na kółkach retro, lata 50./60., space age 399,00 zł" at bounding box center [587, 318] width 164 height 256
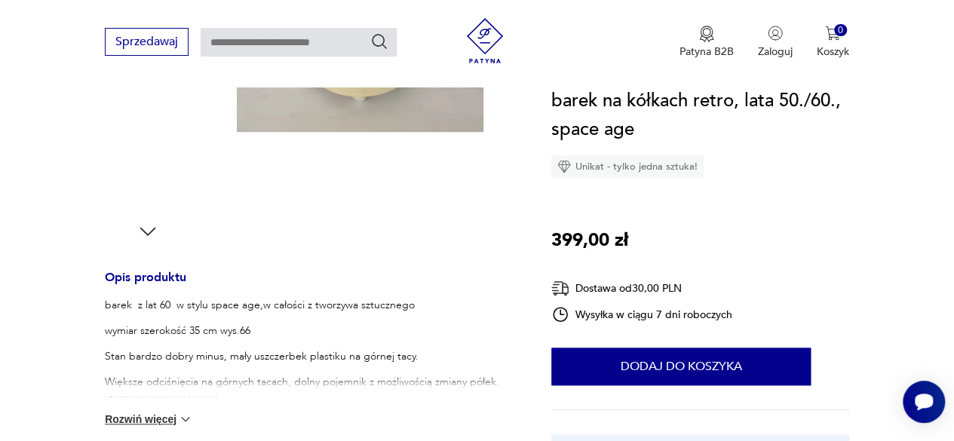
scroll to position [528, 0]
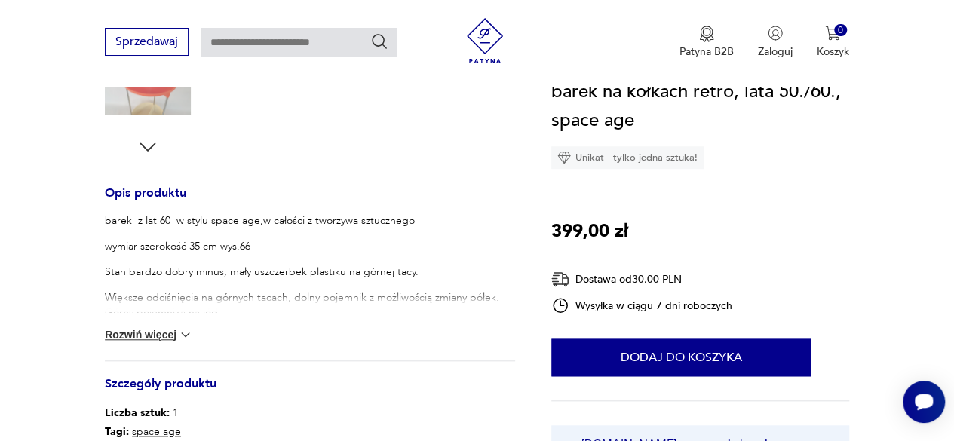
click at [170, 335] on button "Rozwiń więcej" at bounding box center [148, 334] width 87 height 15
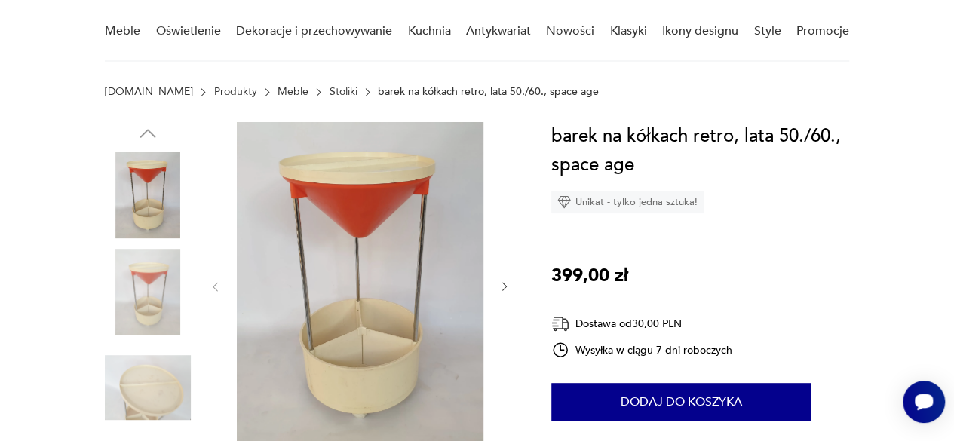
scroll to position [151, 0]
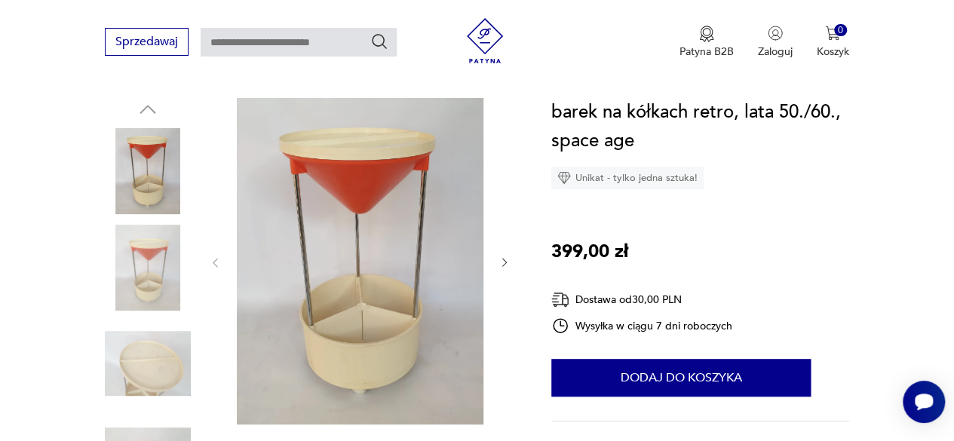
click at [155, 348] on img at bounding box center [148, 363] width 86 height 86
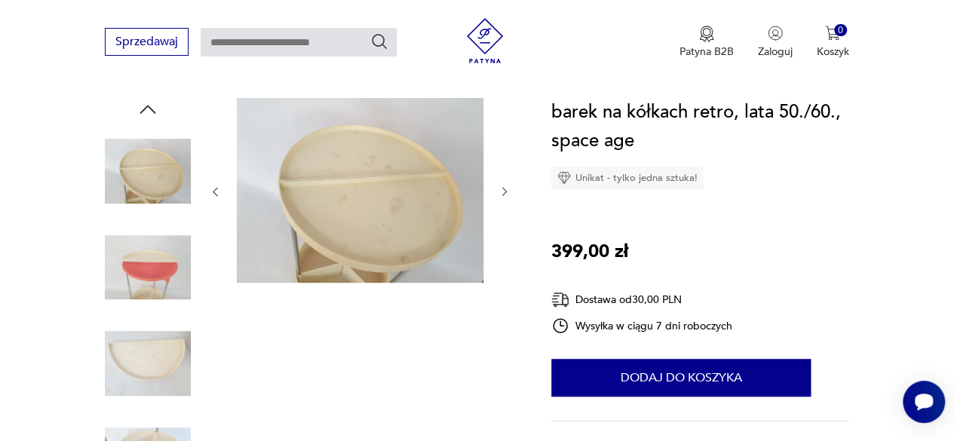
type input "*****"
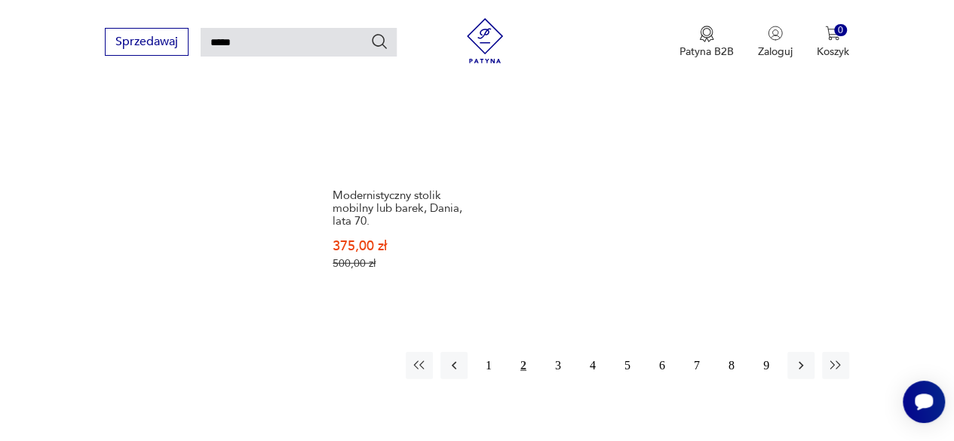
scroll to position [1788, 0]
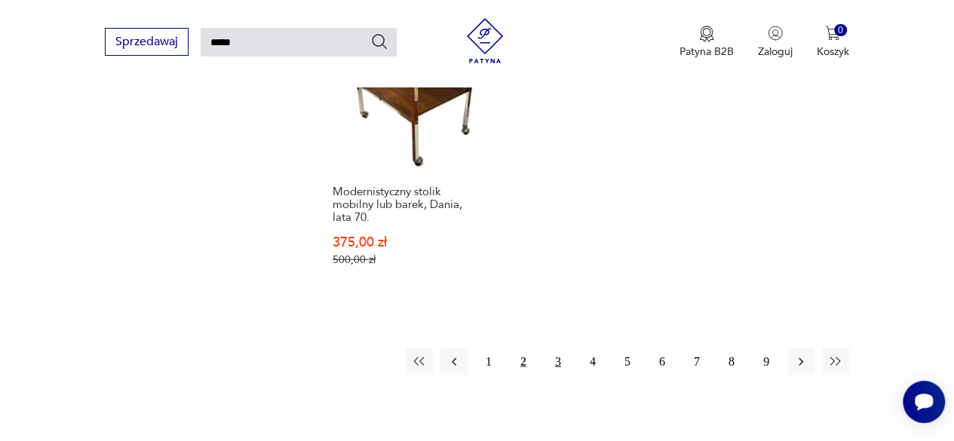
click at [562, 348] on button "3" at bounding box center [557, 361] width 27 height 27
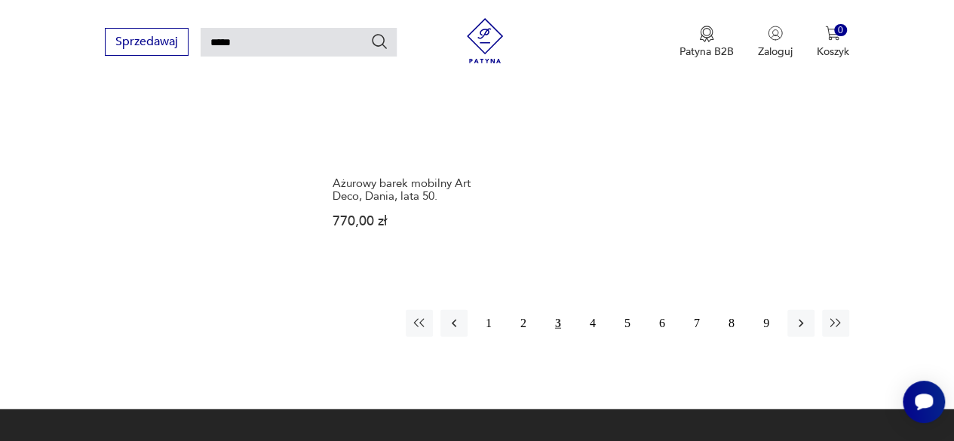
scroll to position [1713, 0]
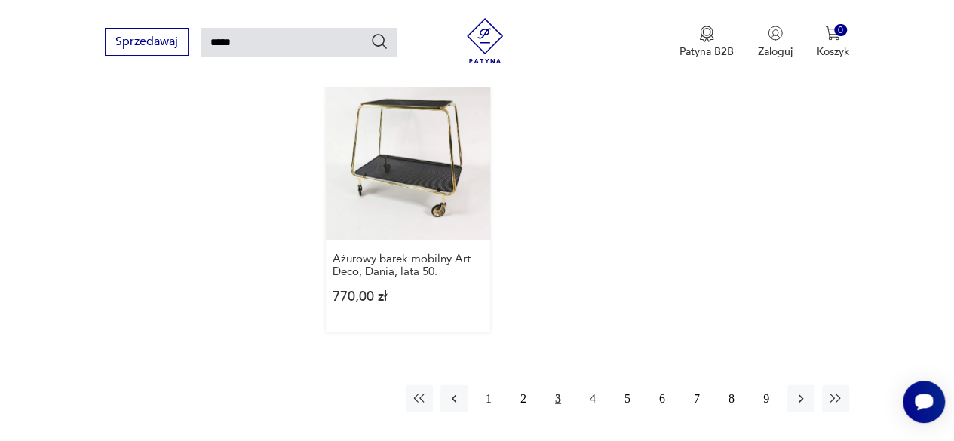
click at [390, 191] on link "Ażurowy barek mobilny Art Deco, Dania, lata 50. 770,00 zł" at bounding box center [408, 205] width 164 height 256
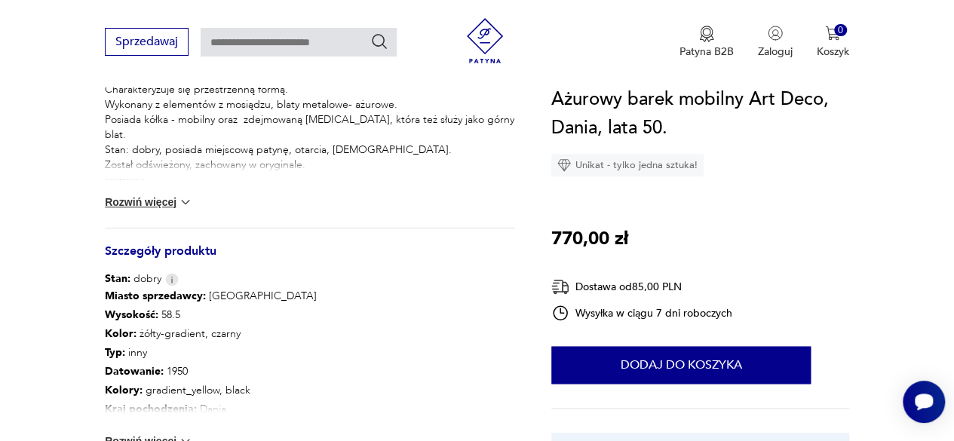
scroll to position [678, 0]
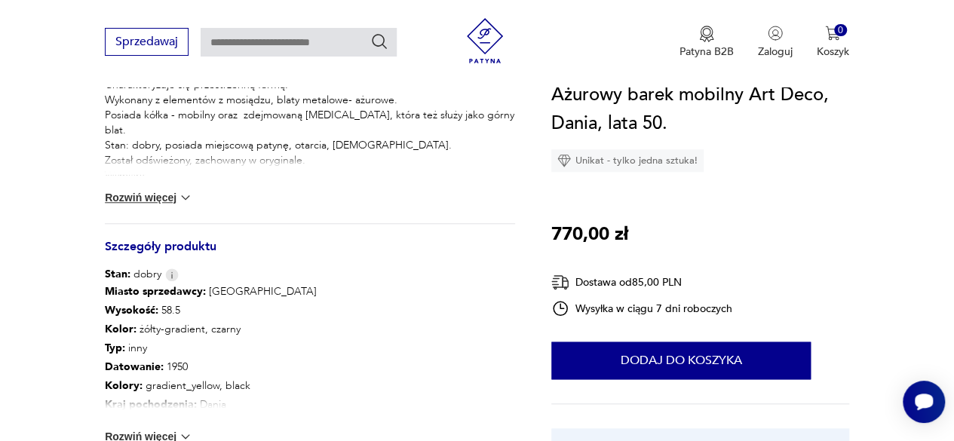
type input "*****"
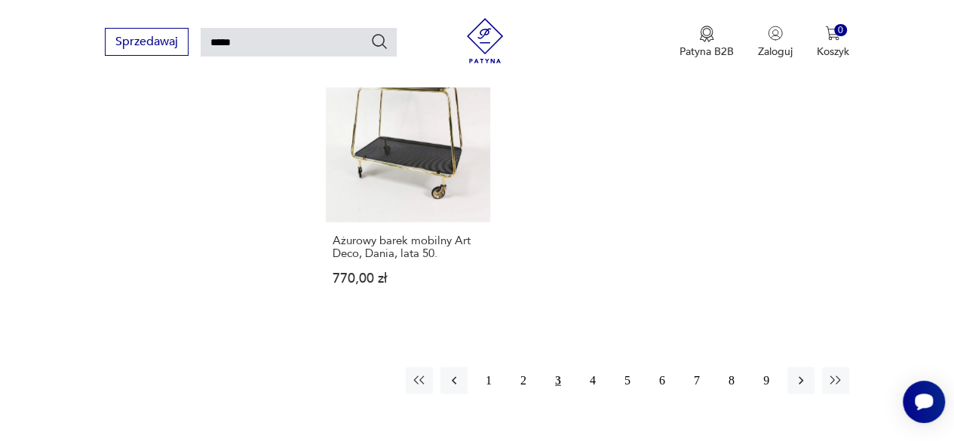
scroll to position [1731, 0]
click at [587, 381] on button "4" at bounding box center [592, 379] width 27 height 27
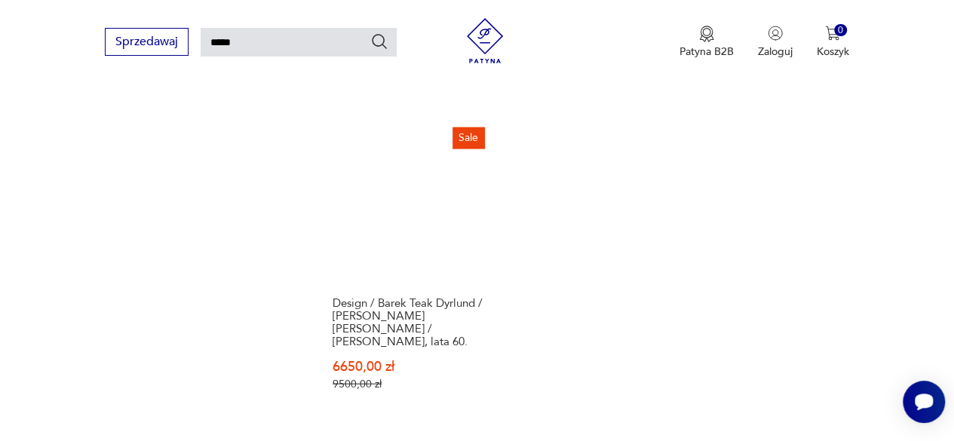
scroll to position [1713, 0]
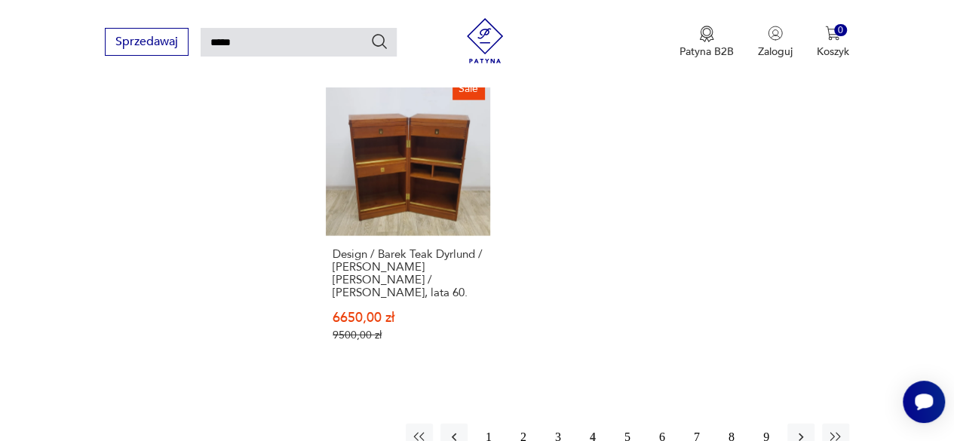
click at [632, 424] on button "5" at bounding box center [627, 437] width 27 height 27
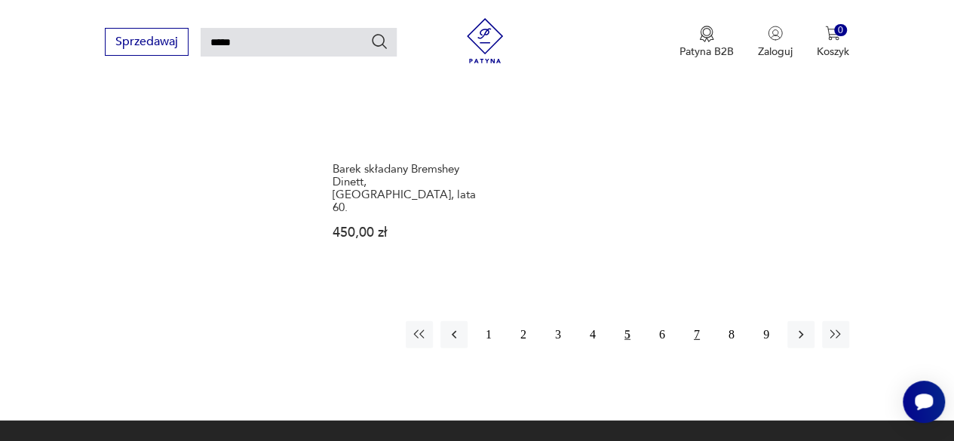
scroll to position [1863, 0]
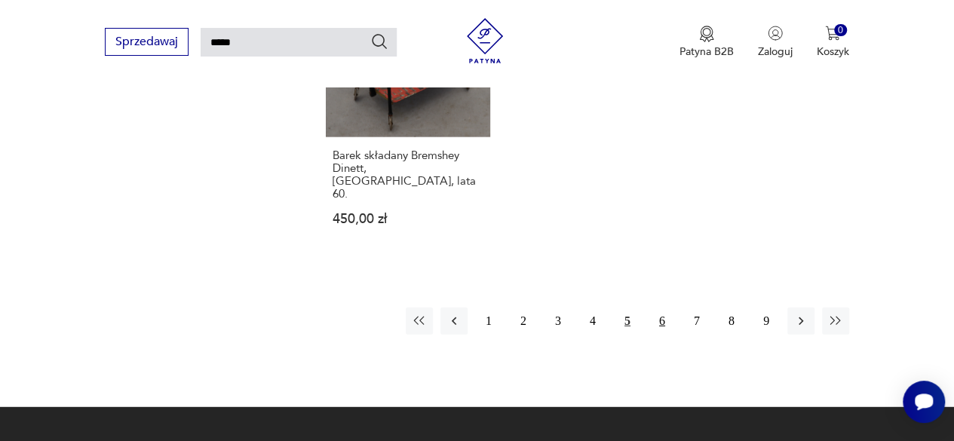
click at [668, 308] on button "6" at bounding box center [661, 321] width 27 height 27
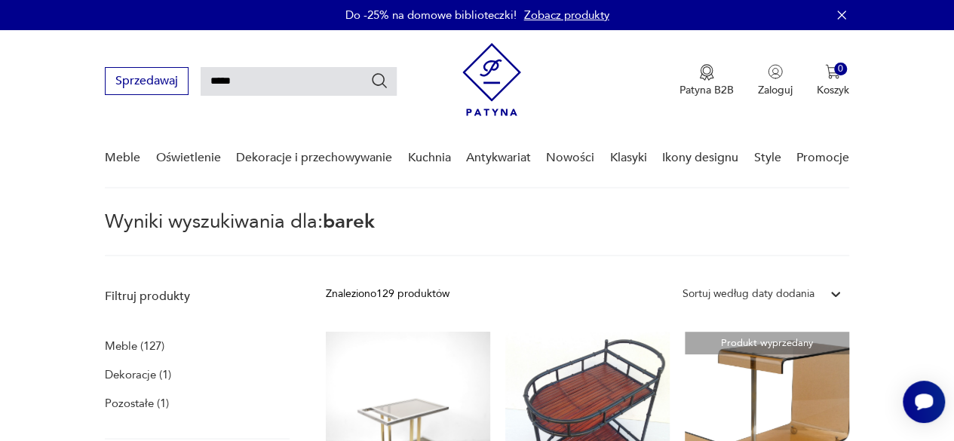
click at [259, 76] on input "*****" at bounding box center [299, 81] width 196 height 29
type input "*"
type input "********"
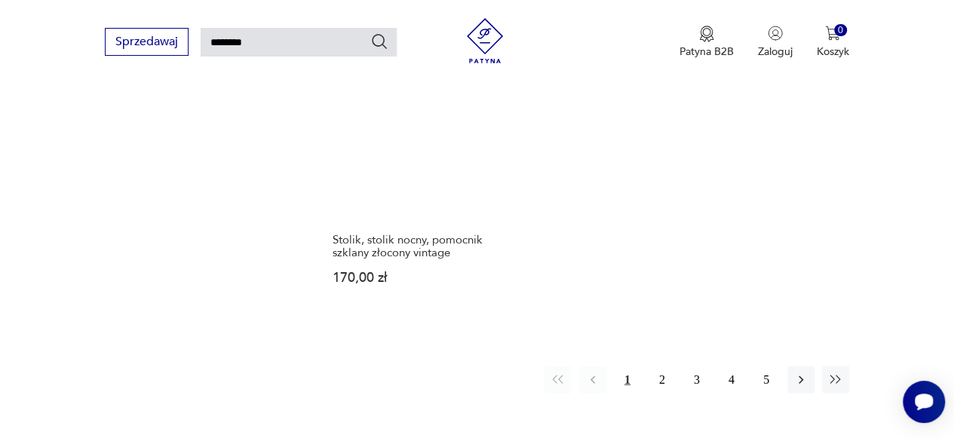
scroll to position [1788, 0]
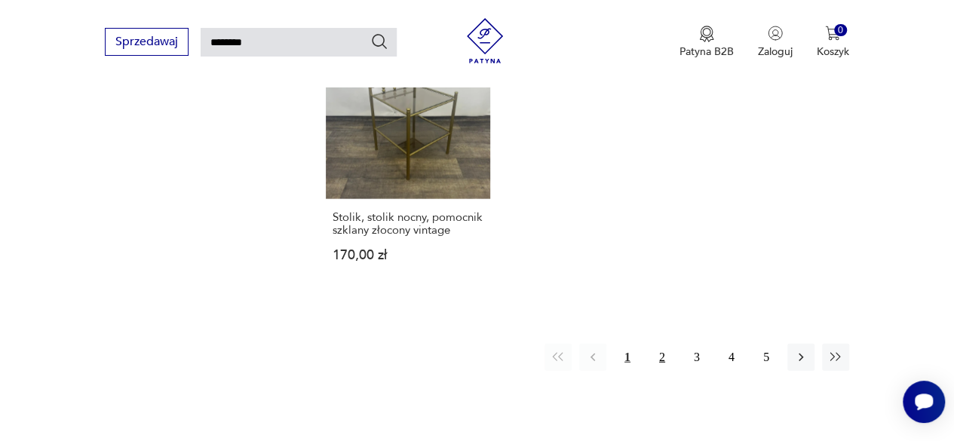
click at [659, 344] on button "2" at bounding box center [661, 357] width 27 height 27
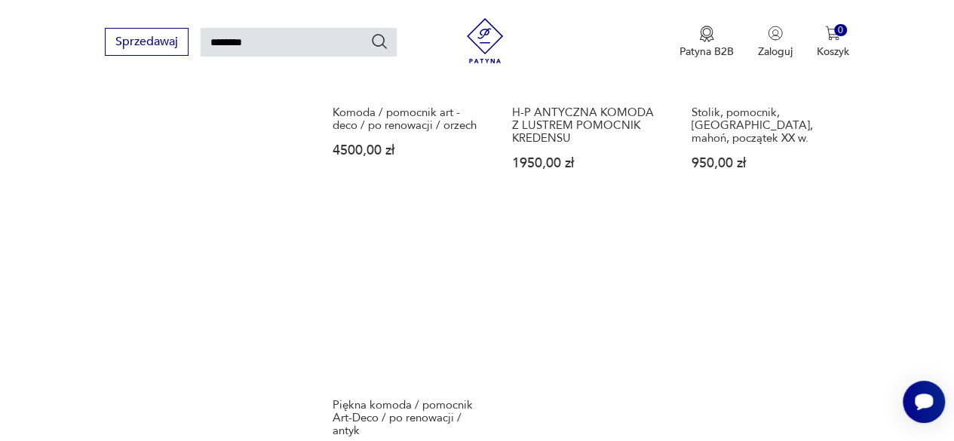
scroll to position [1788, 0]
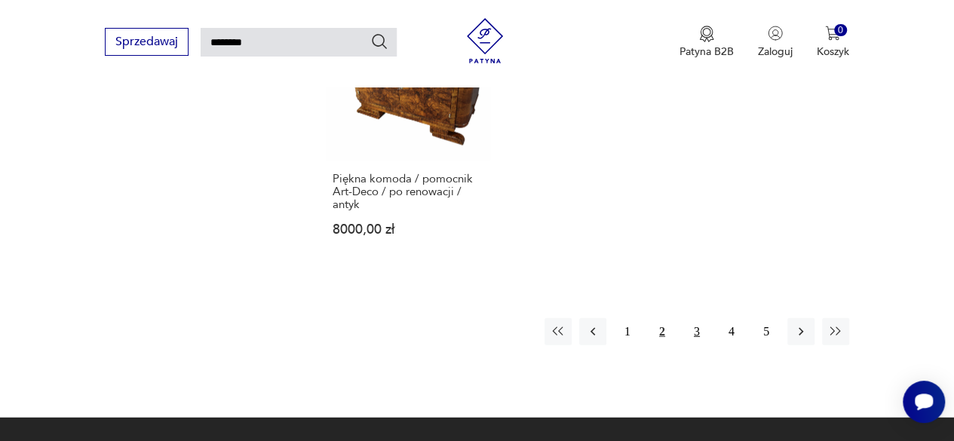
click at [695, 326] on button "3" at bounding box center [696, 331] width 27 height 27
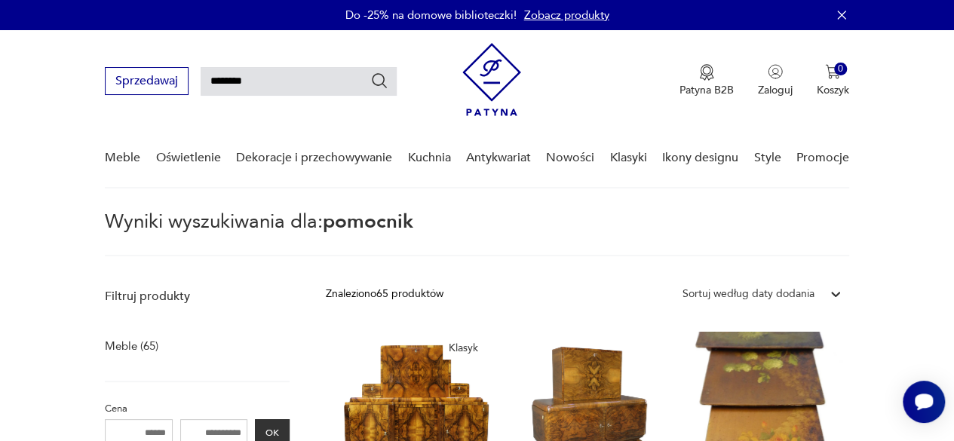
click at [308, 75] on input "********" at bounding box center [299, 81] width 196 height 29
type input "*"
type input "*****"
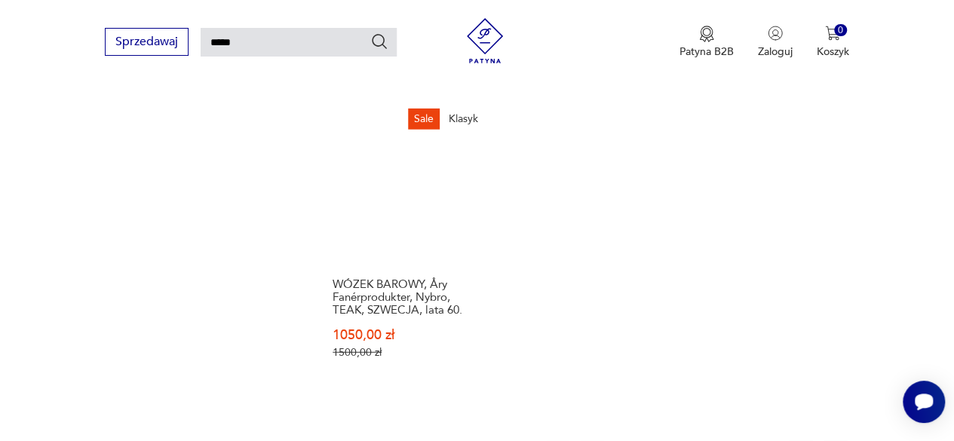
scroll to position [1788, 0]
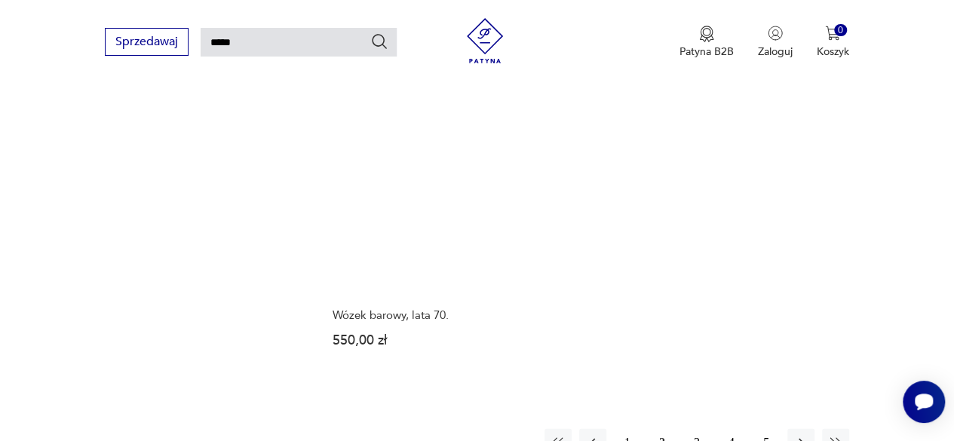
scroll to position [1713, 0]
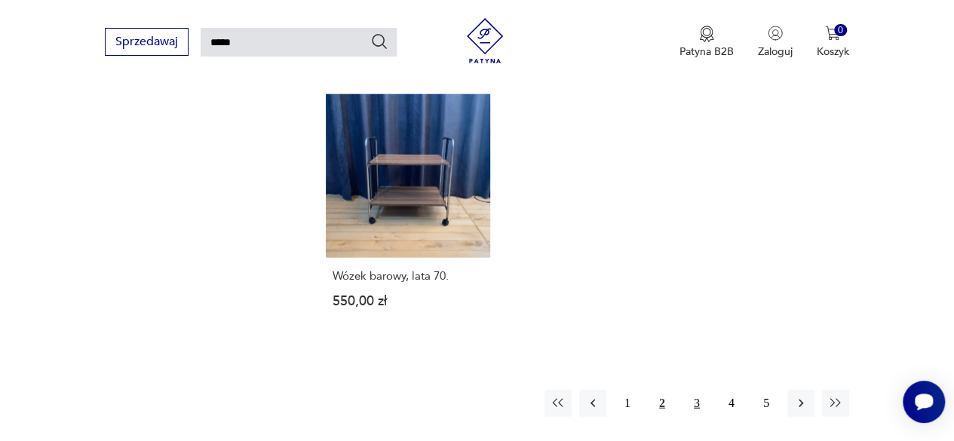
click at [701, 390] on button "3" at bounding box center [696, 403] width 27 height 27
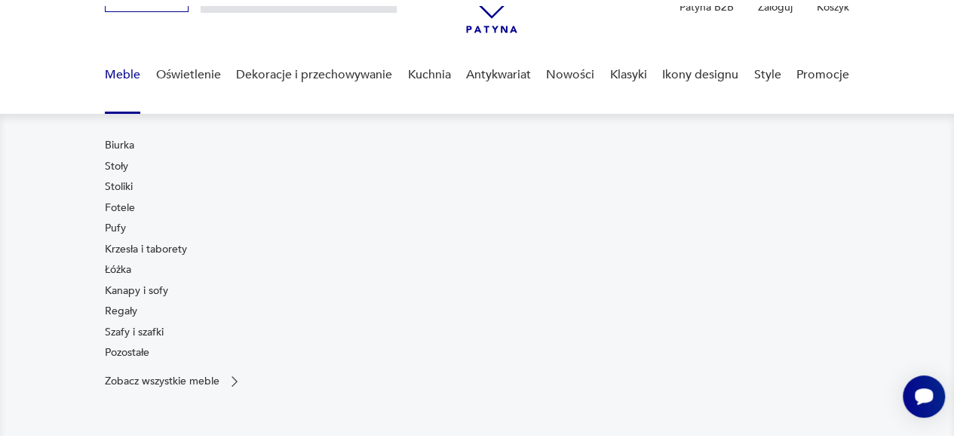
scroll to position [123, 0]
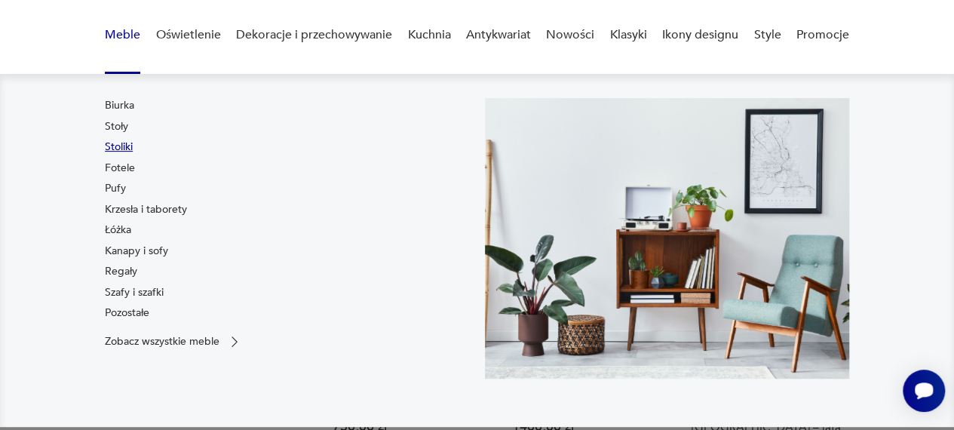
click at [121, 145] on link "Stoliki" at bounding box center [119, 146] width 28 height 15
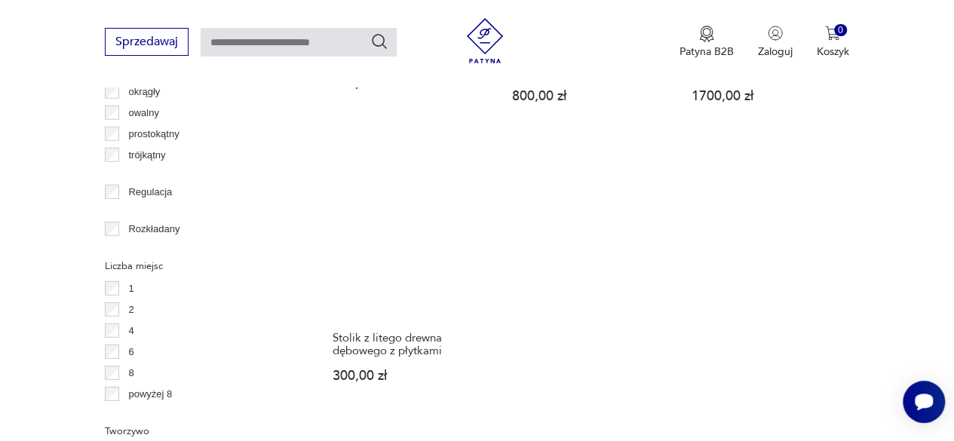
scroll to position [2140, 0]
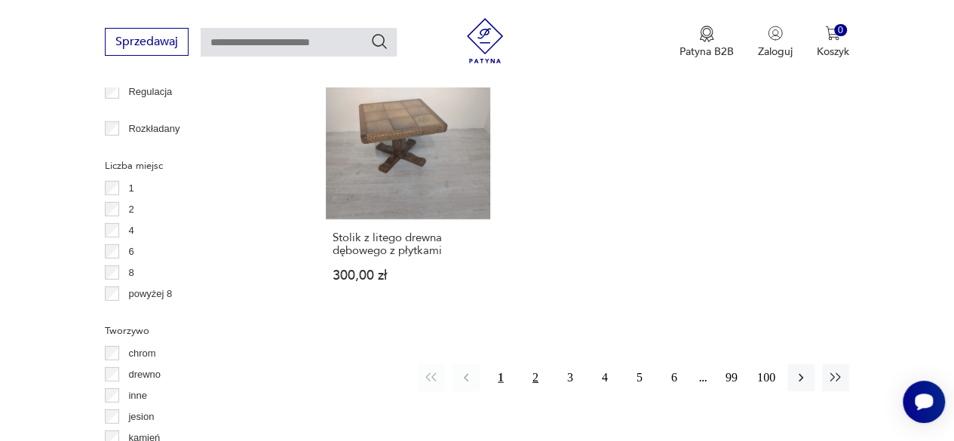
click at [531, 364] on button "2" at bounding box center [535, 377] width 27 height 27
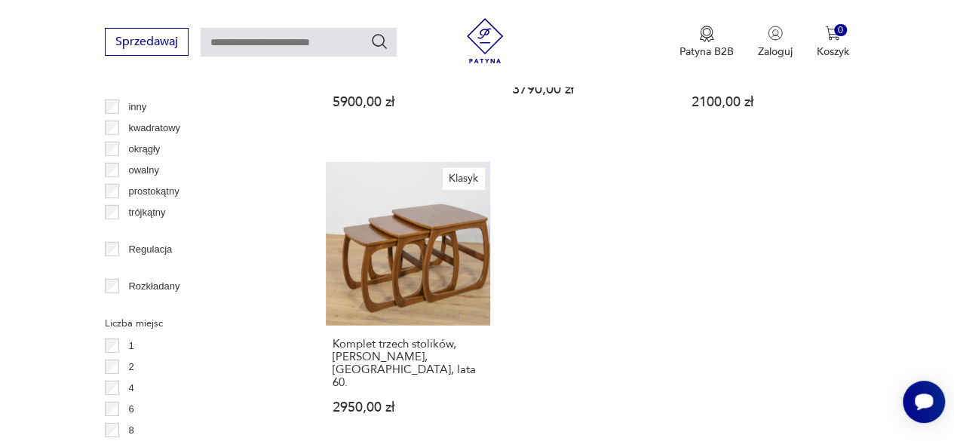
scroll to position [2133, 0]
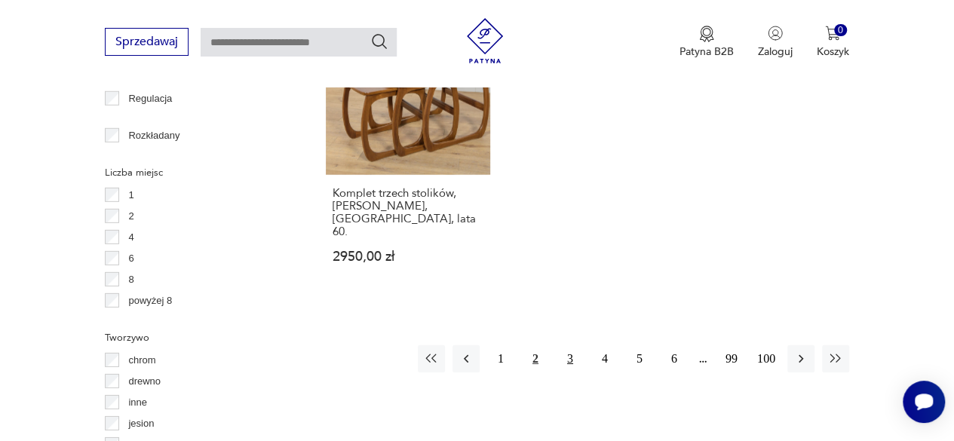
click at [571, 345] on button "3" at bounding box center [569, 358] width 27 height 27
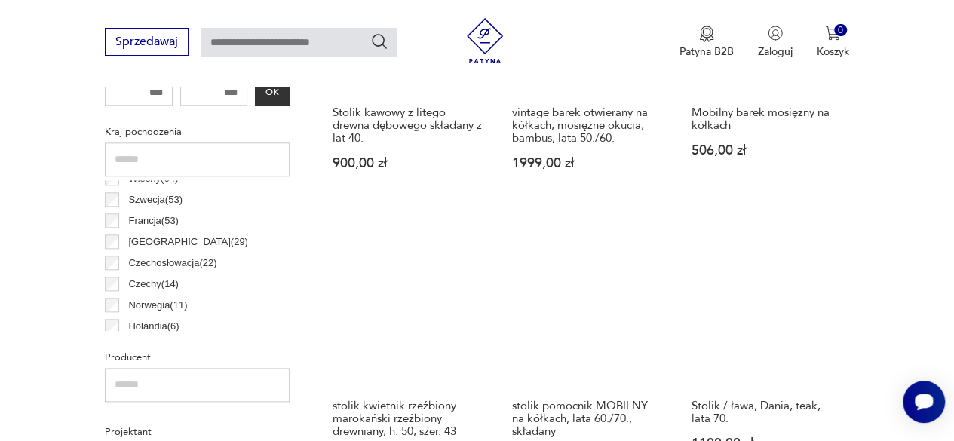
scroll to position [776, 0]
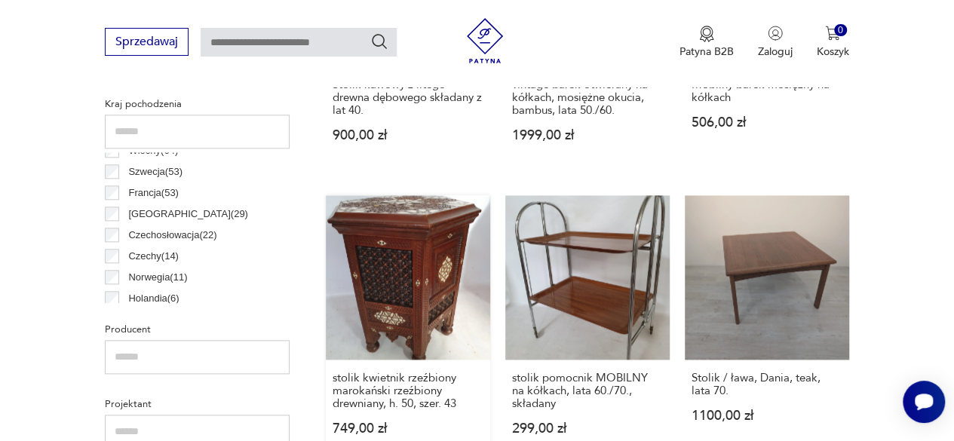
click at [389, 271] on link "stolik kwietnik rzeźbiony marokański rzeźbiony drewniany, h. 50, szer. 43 749,0…" at bounding box center [408, 329] width 164 height 269
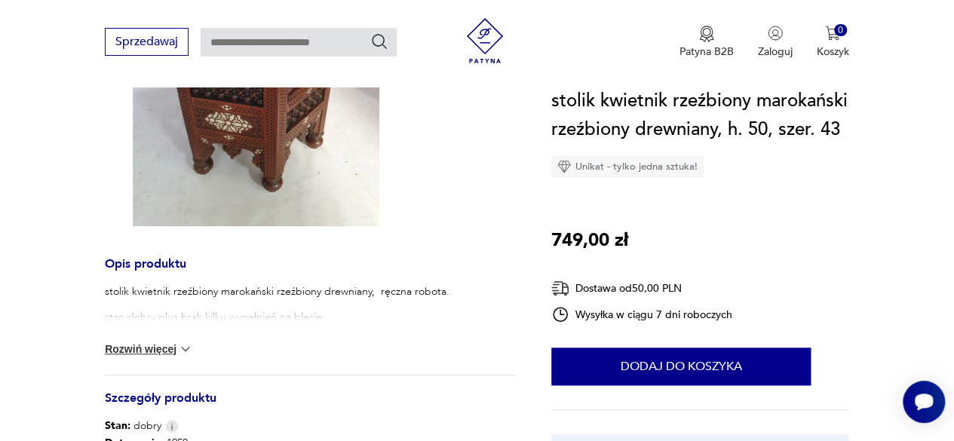
scroll to position [377, 0]
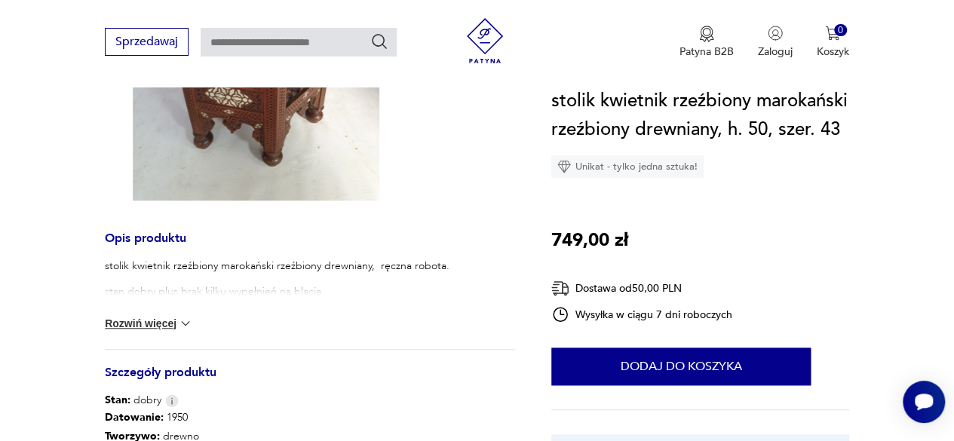
click at [164, 321] on button "Rozwiń więcej" at bounding box center [148, 323] width 87 height 15
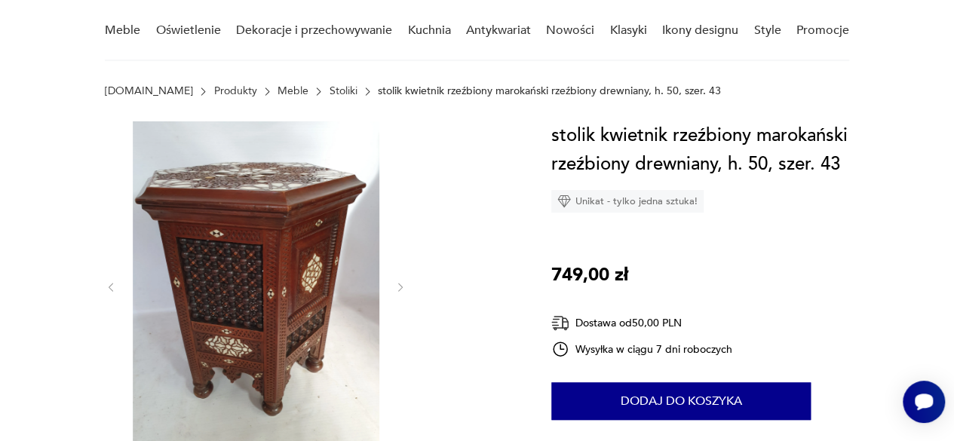
scroll to position [151, 0]
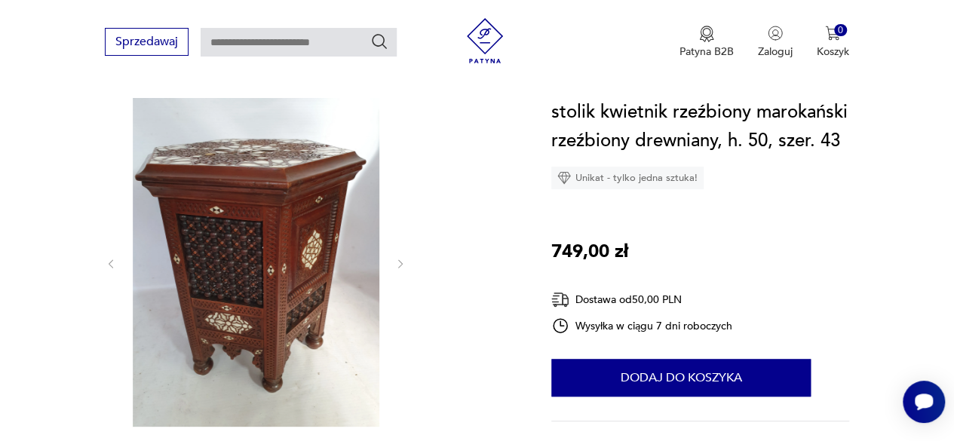
click at [323, 273] on img at bounding box center [256, 262] width 246 height 329
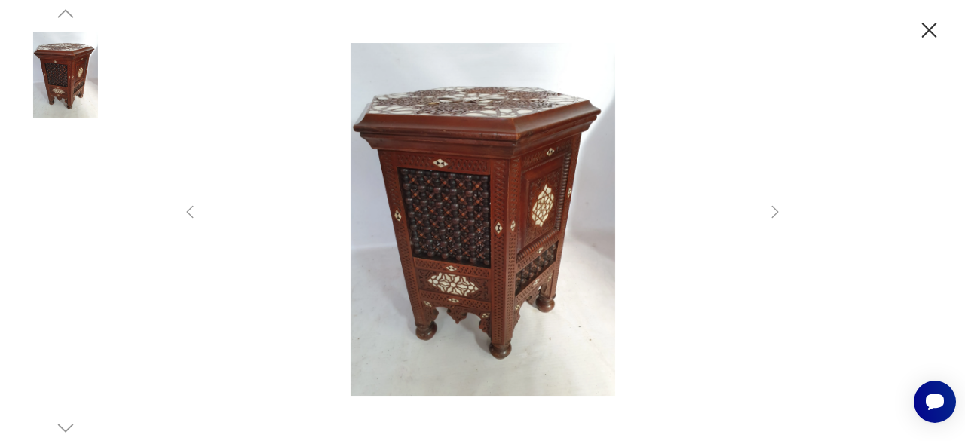
click at [926, 24] on icon "button" at bounding box center [929, 30] width 26 height 26
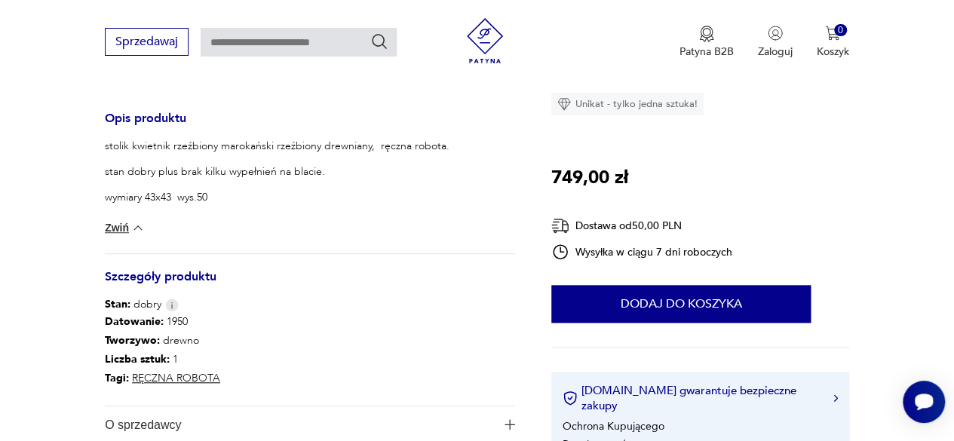
scroll to position [528, 0]
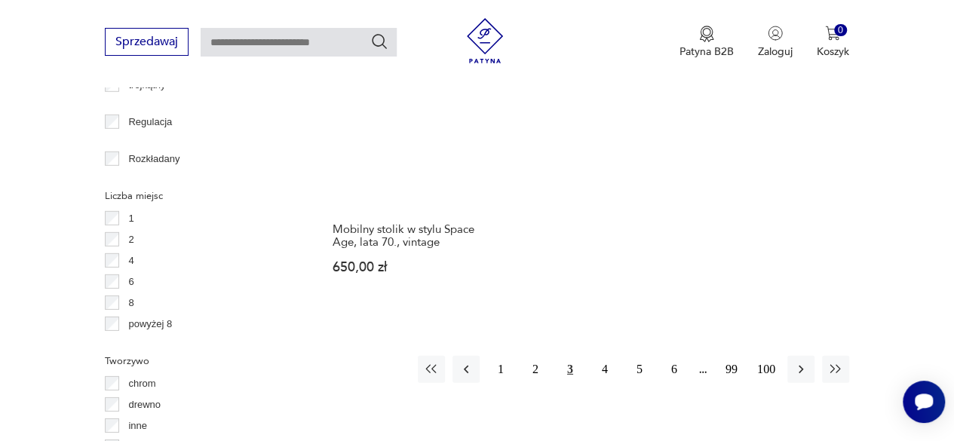
scroll to position [2133, 0]
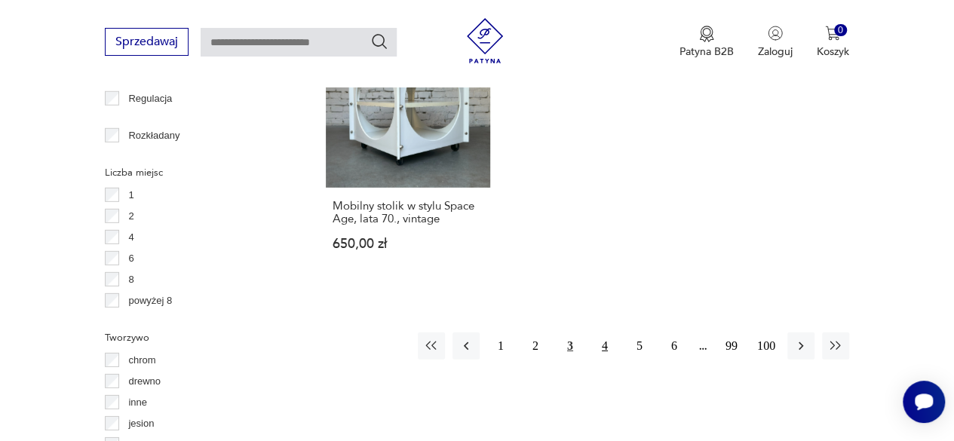
click at [598, 332] on button "4" at bounding box center [604, 345] width 27 height 27
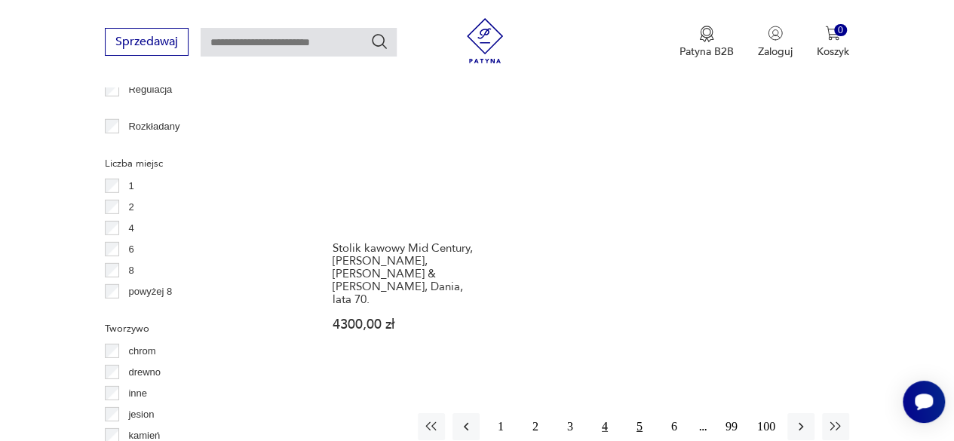
scroll to position [2209, 0]
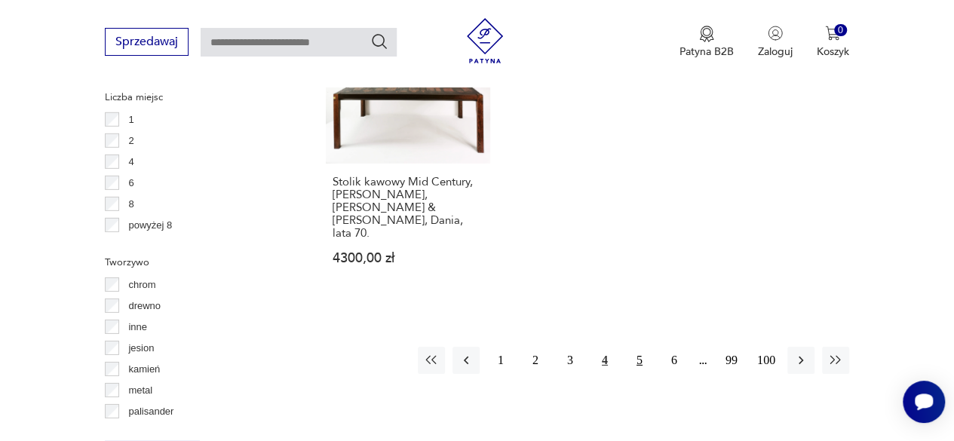
click at [634, 347] on button "5" at bounding box center [639, 360] width 27 height 27
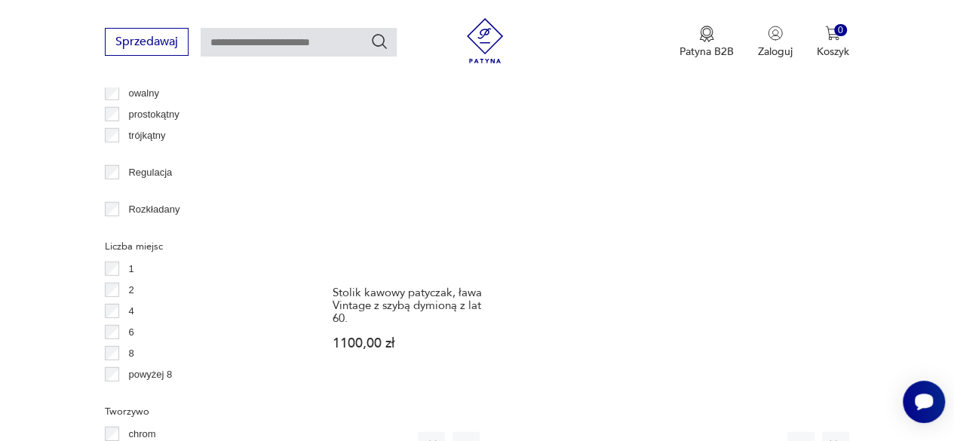
scroll to position [2209, 0]
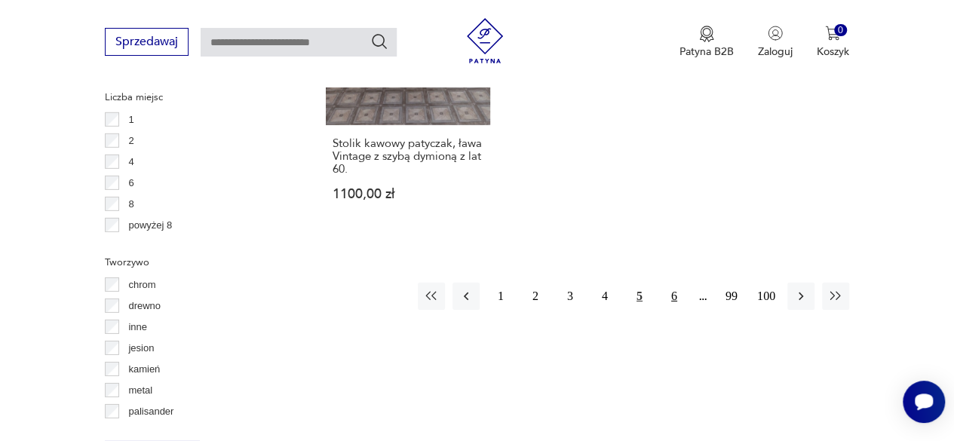
click at [672, 283] on button "6" at bounding box center [673, 296] width 27 height 27
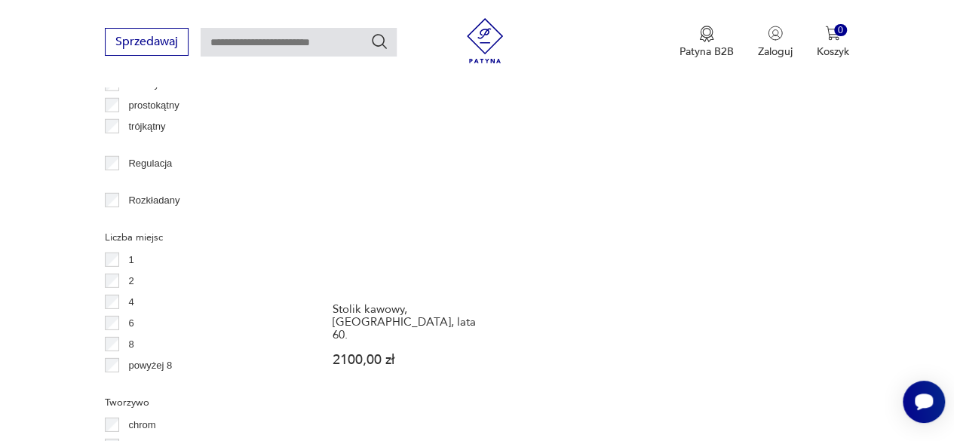
scroll to position [2209, 0]
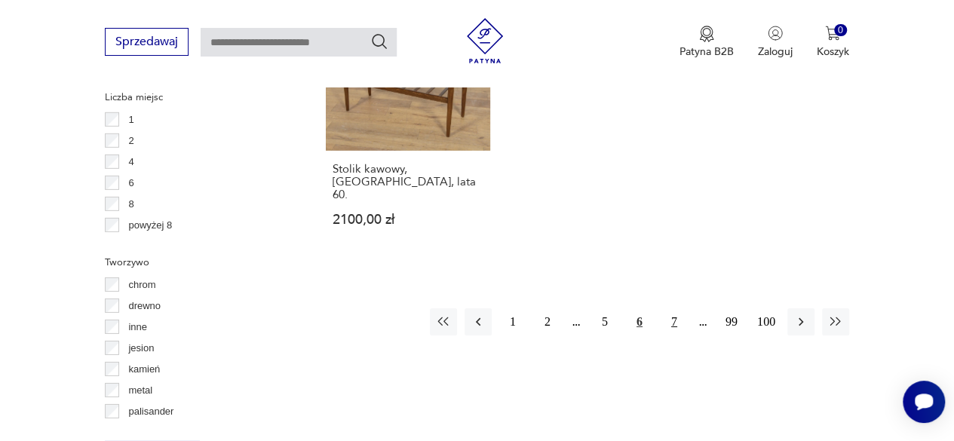
click at [674, 308] on button "7" at bounding box center [673, 321] width 27 height 27
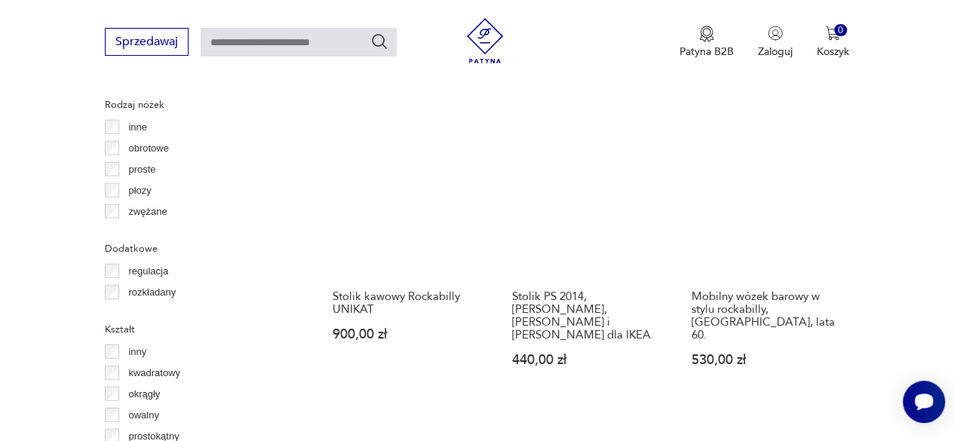
scroll to position [1756, 0]
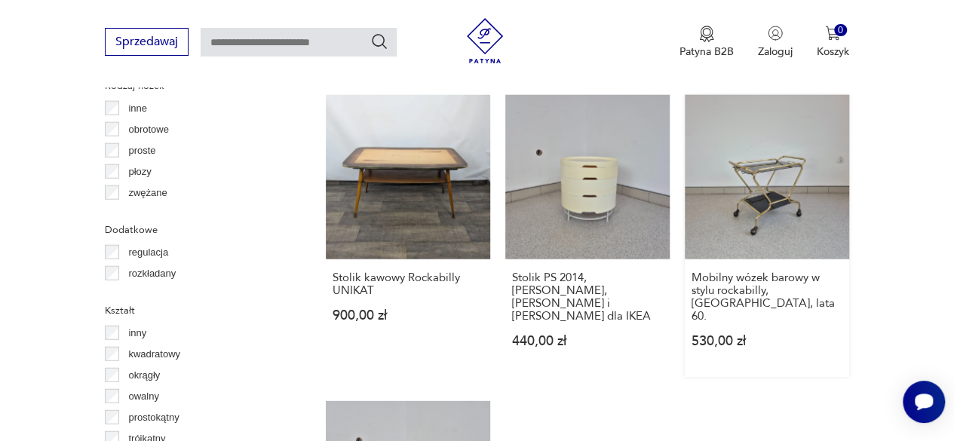
click at [784, 195] on link "Mobilny wózek barowy w stylu rockabilly, [GEOGRAPHIC_DATA], lata 60. 530,00 zł" at bounding box center [766, 236] width 164 height 282
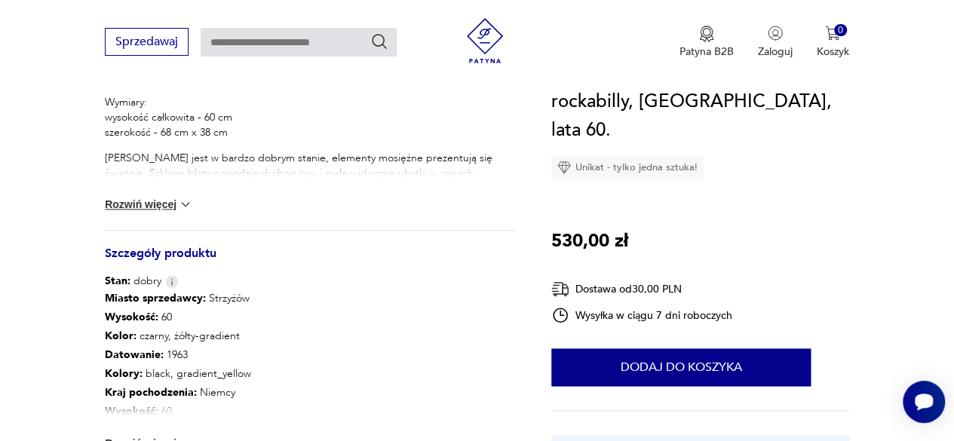
scroll to position [678, 0]
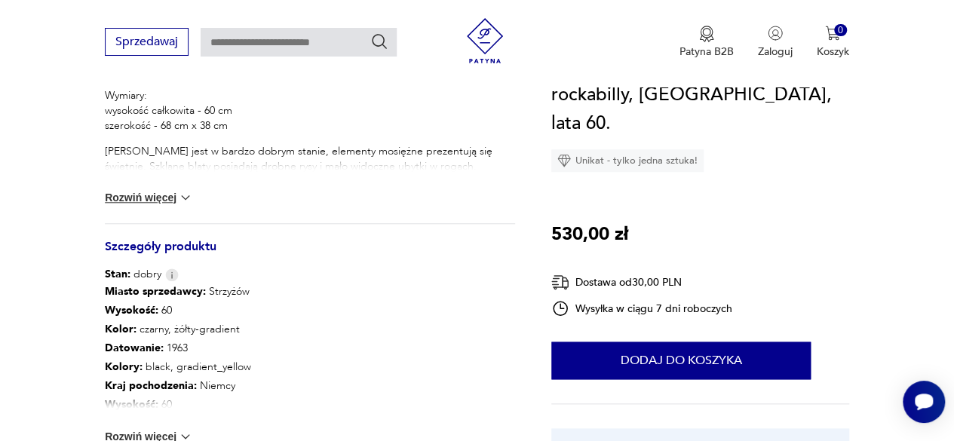
click at [157, 200] on button "Rozwiń więcej" at bounding box center [148, 197] width 87 height 15
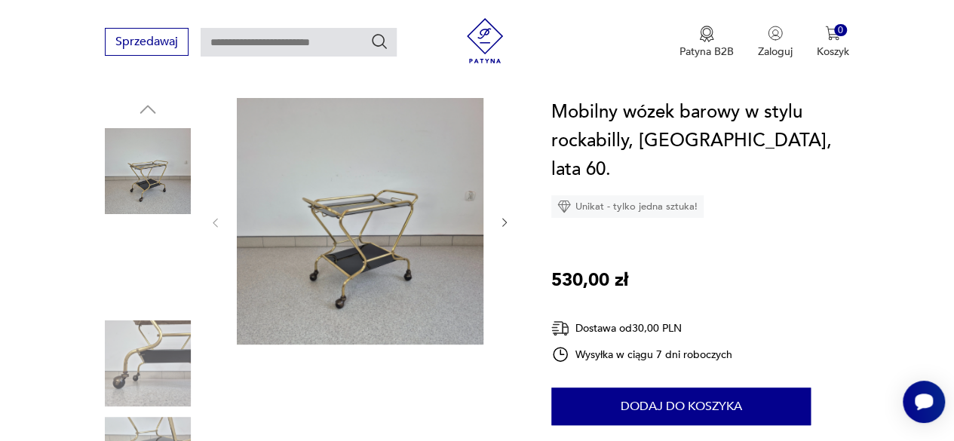
scroll to position [151, 0]
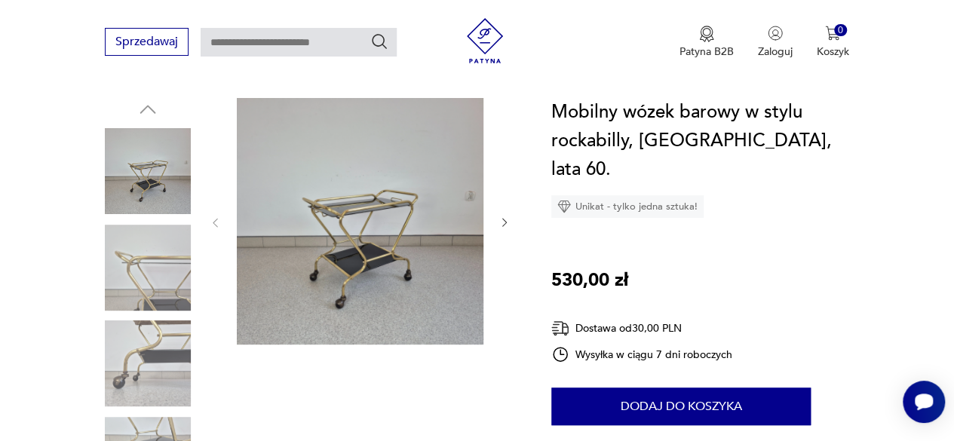
click at [374, 194] on img at bounding box center [360, 221] width 246 height 246
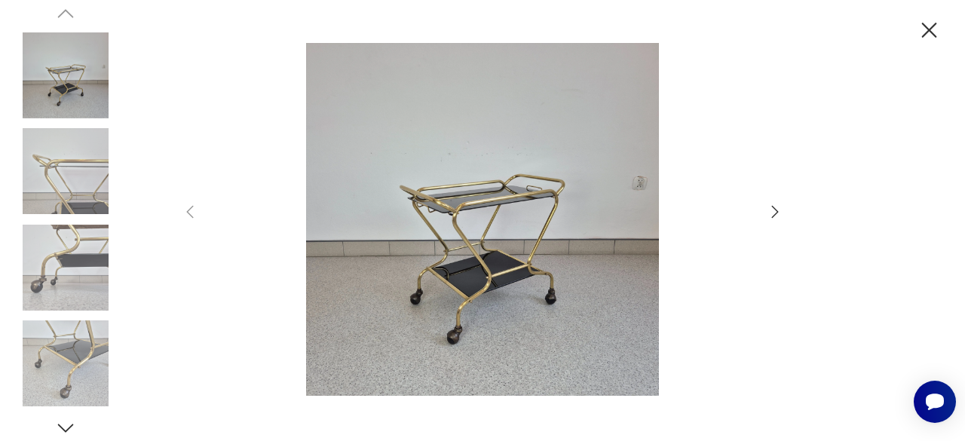
click at [777, 213] on icon "button" at bounding box center [775, 212] width 18 height 18
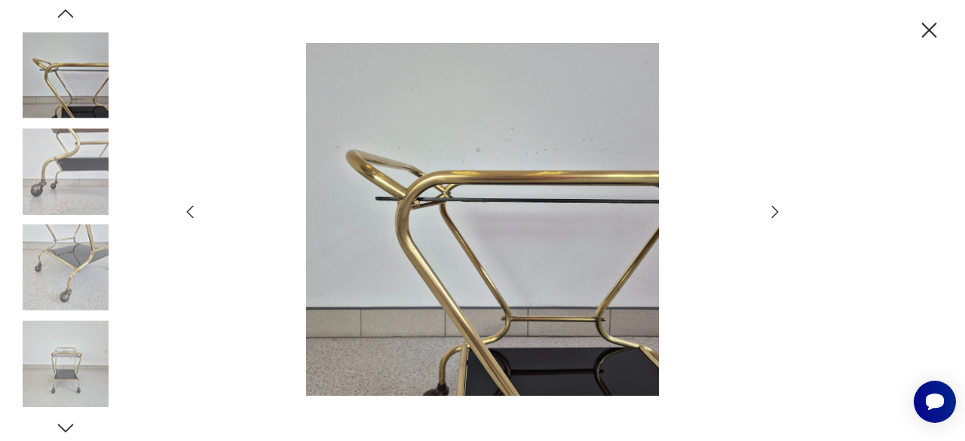
click at [777, 213] on icon "button" at bounding box center [775, 212] width 18 height 18
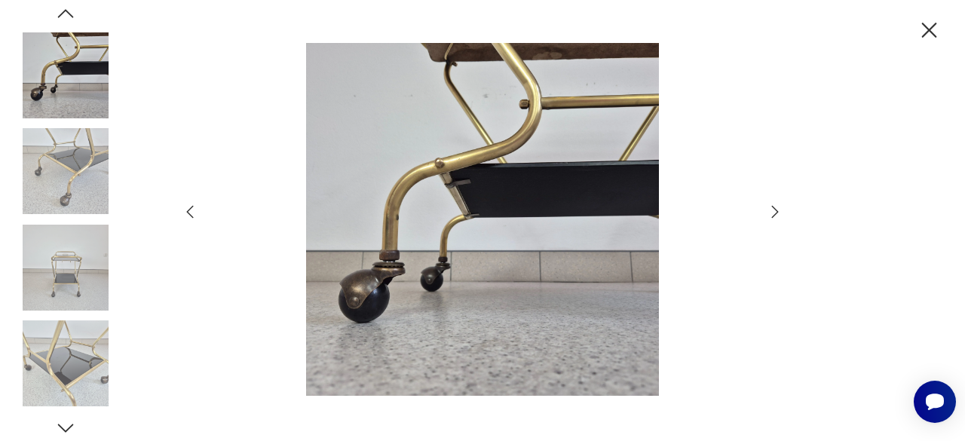
click at [777, 213] on icon "button" at bounding box center [775, 212] width 18 height 18
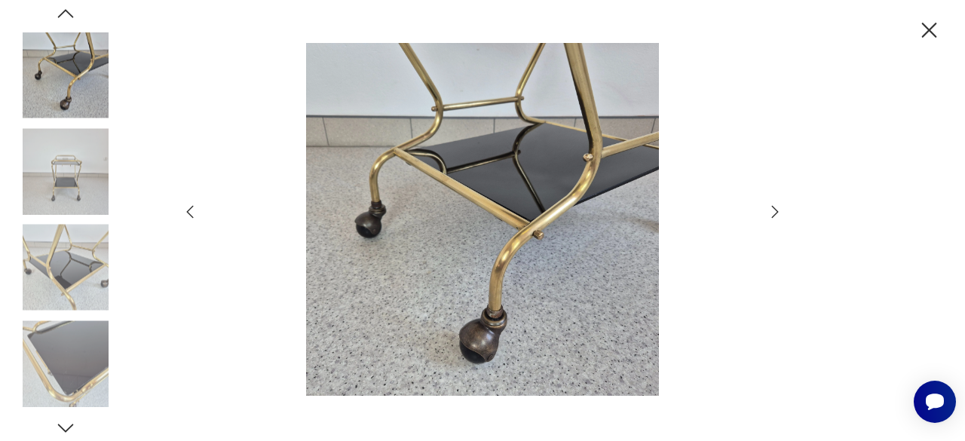
click at [777, 213] on icon "button" at bounding box center [775, 212] width 18 height 18
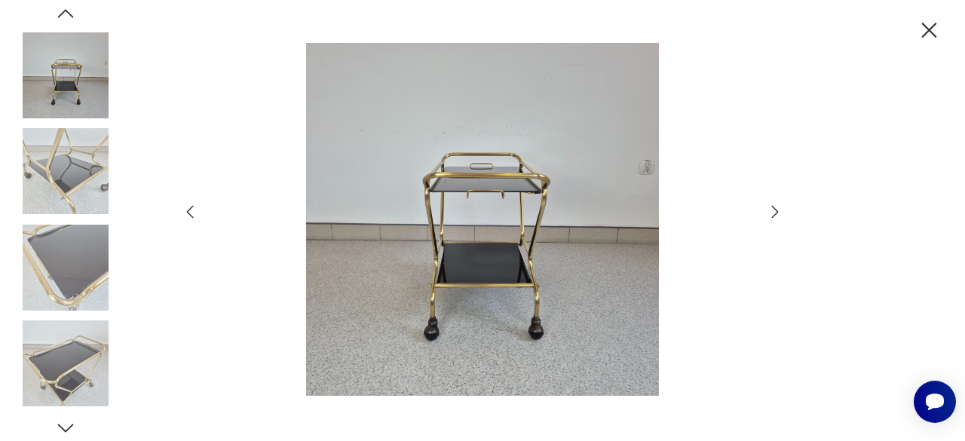
click at [777, 213] on icon "button" at bounding box center [775, 212] width 18 height 18
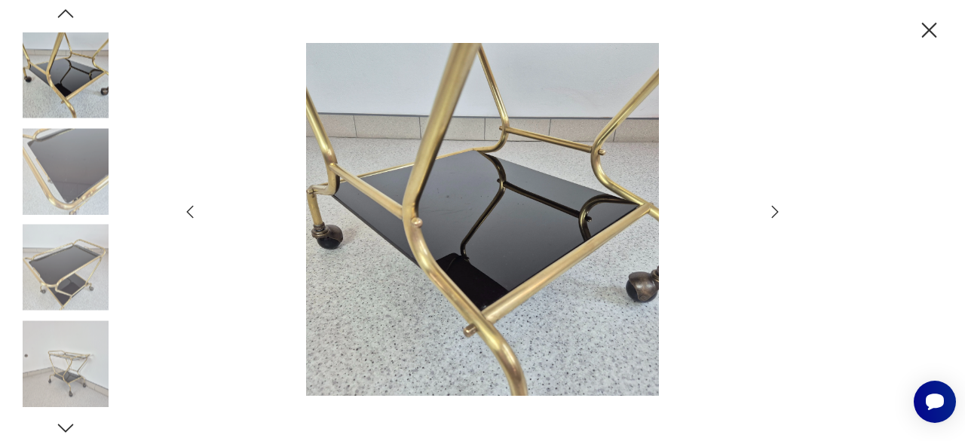
click at [777, 213] on icon "button" at bounding box center [775, 212] width 18 height 18
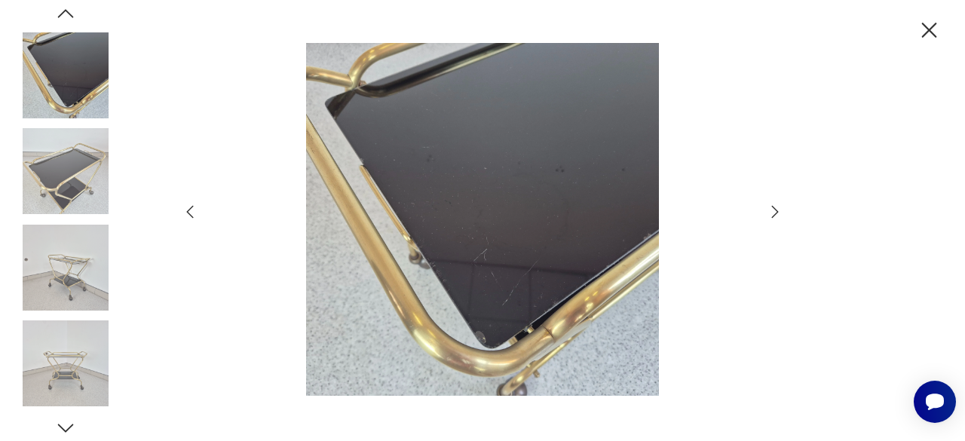
click at [777, 213] on icon "button" at bounding box center [775, 212] width 18 height 18
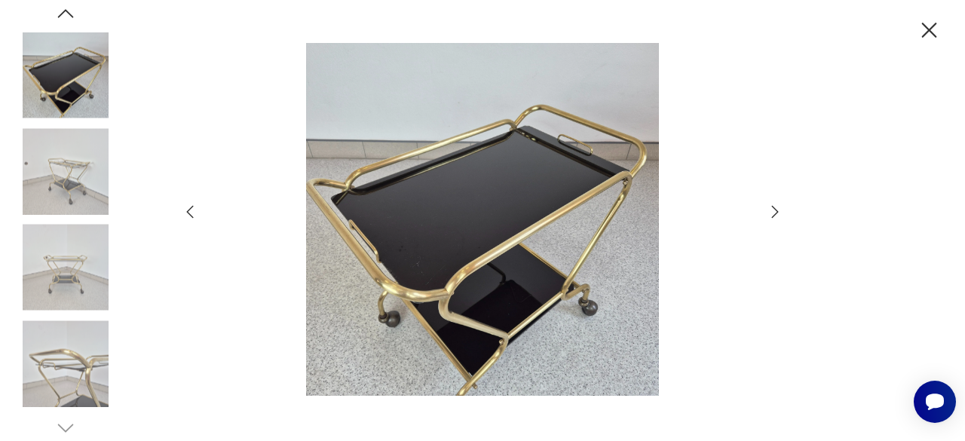
click at [773, 215] on icon "button" at bounding box center [775, 212] width 18 height 18
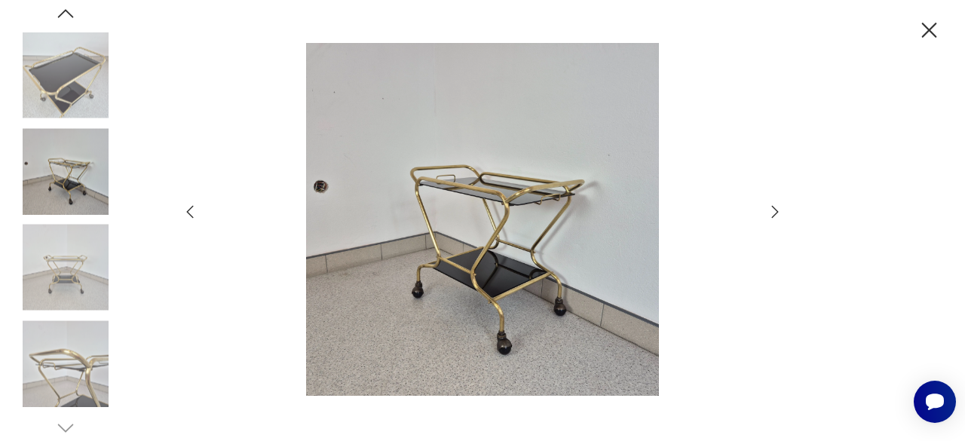
click at [660, 148] on img at bounding box center [482, 219] width 537 height 353
click at [932, 36] on icon "button" at bounding box center [929, 30] width 26 height 26
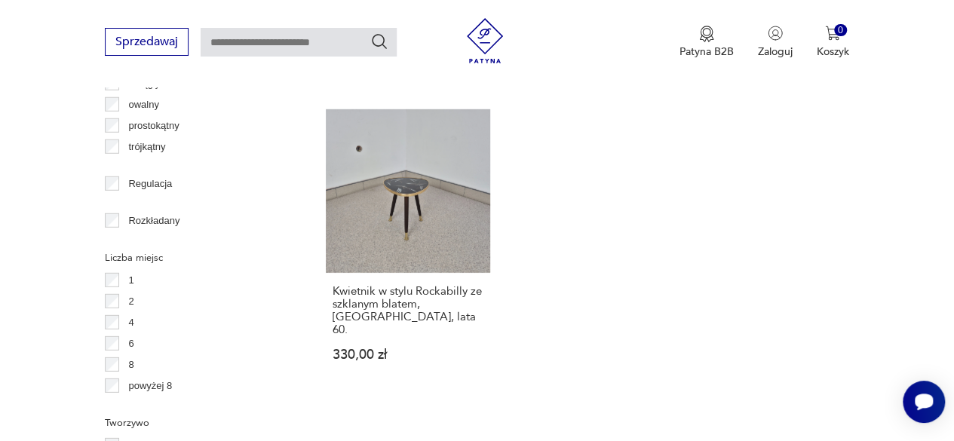
scroll to position [2122, 0]
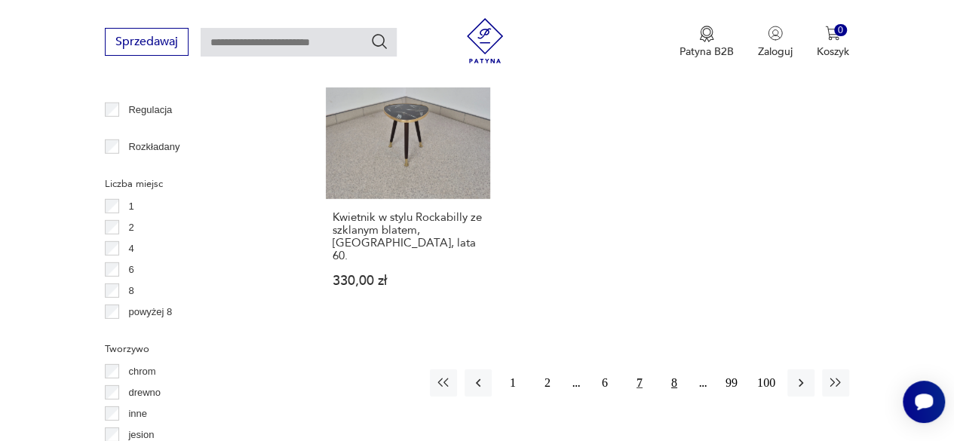
click at [678, 369] on button "8" at bounding box center [673, 382] width 27 height 27
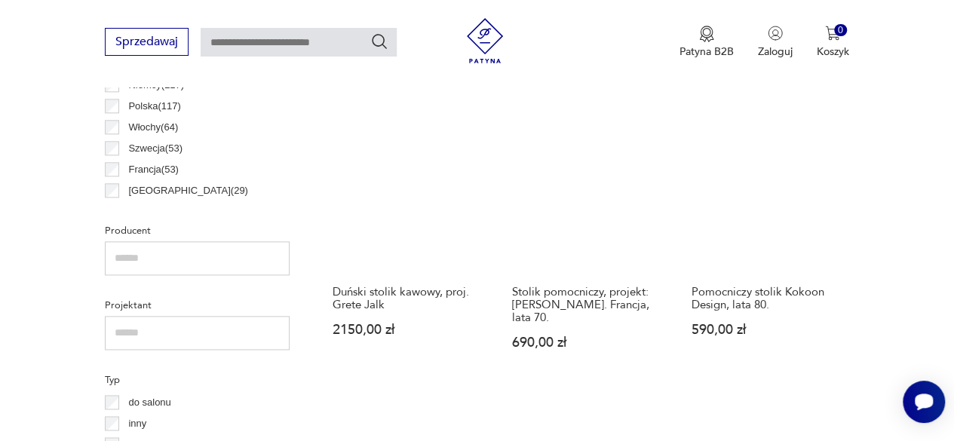
scroll to position [852, 0]
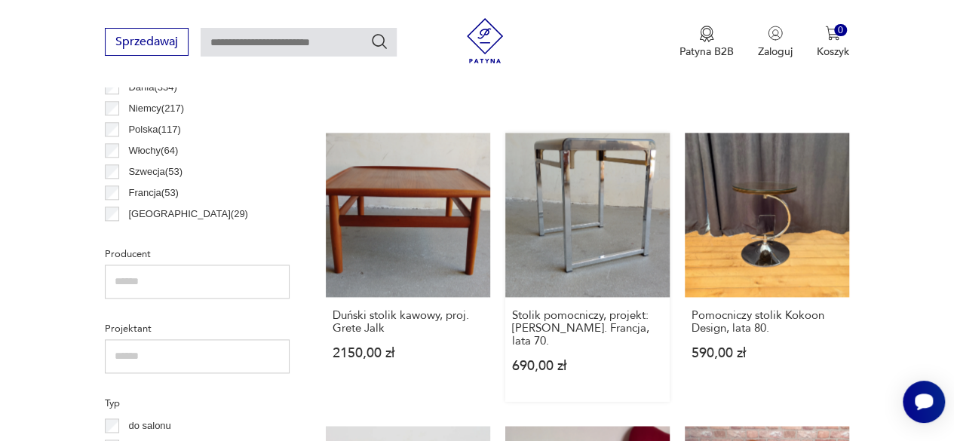
click at [595, 228] on link "Stolik pomocniczy, projekt: [PERSON_NAME]. Francja, lata 70. 690,00 zł" at bounding box center [587, 267] width 164 height 269
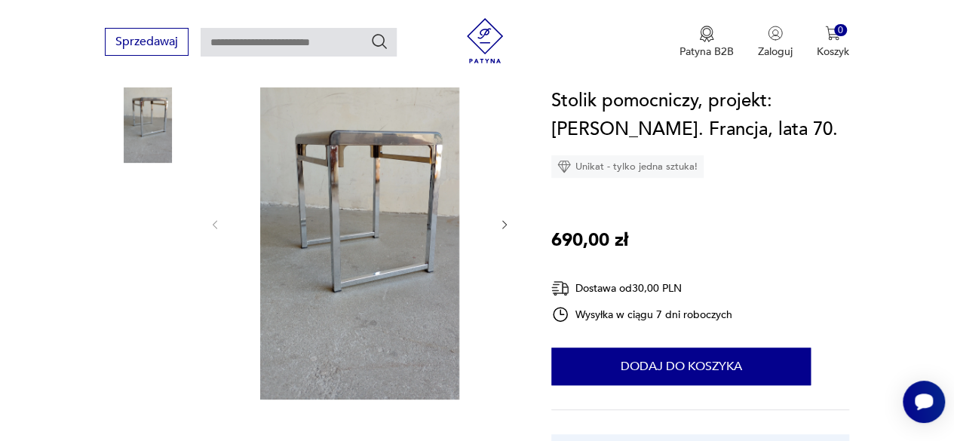
scroll to position [226, 0]
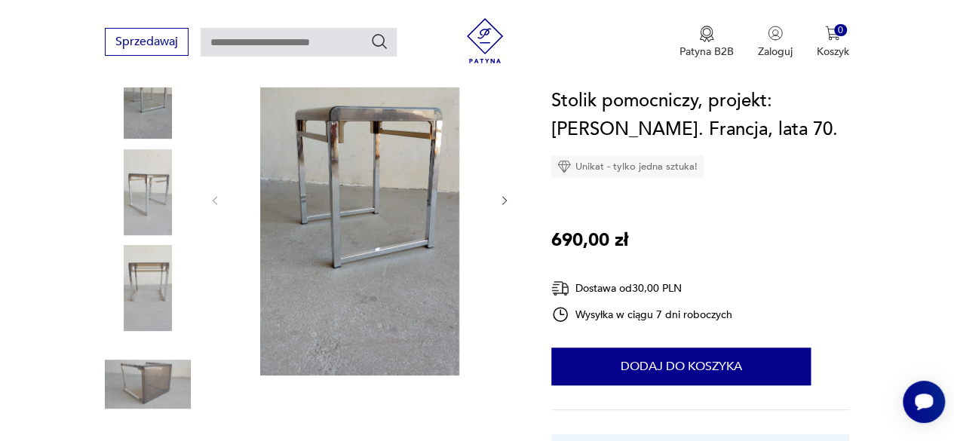
click at [154, 390] on img at bounding box center [148, 384] width 86 height 86
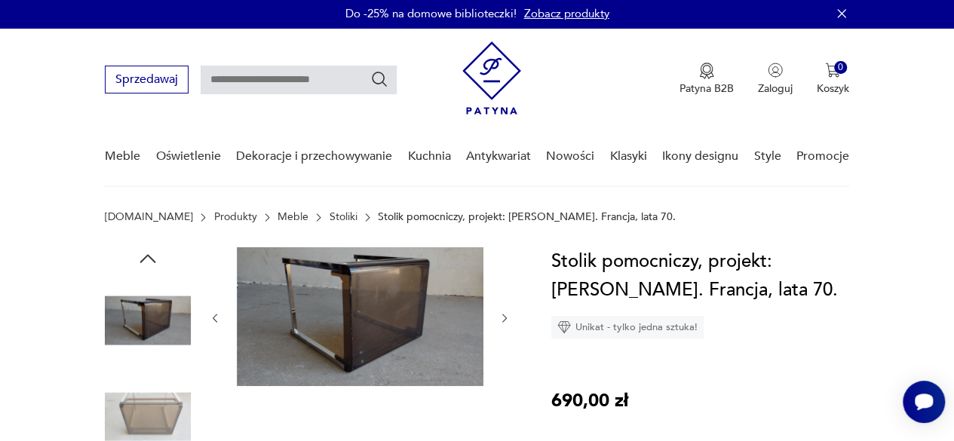
scroll to position [0, 0]
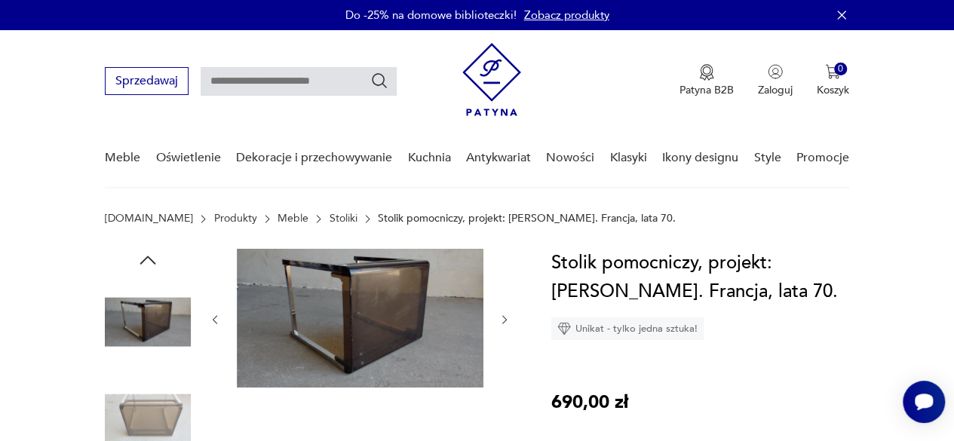
click at [213, 320] on icon "button" at bounding box center [215, 320] width 12 height 12
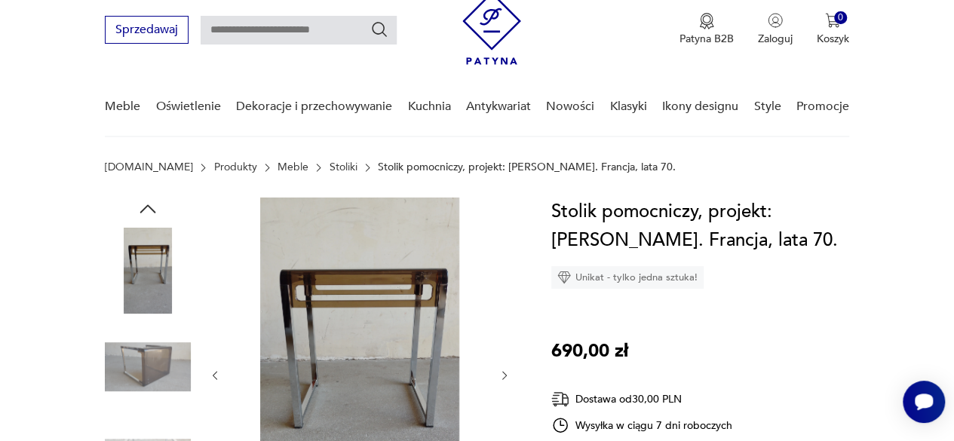
scroll to position [75, 0]
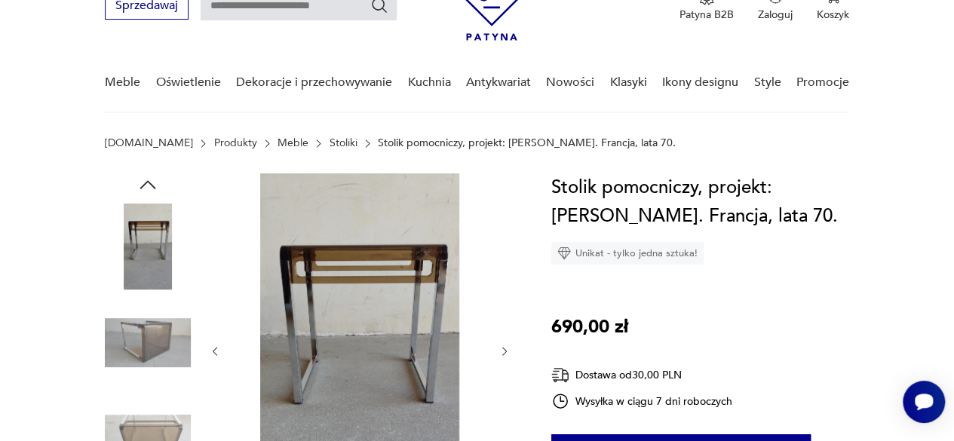
click at [216, 347] on icon "button" at bounding box center [215, 351] width 12 height 12
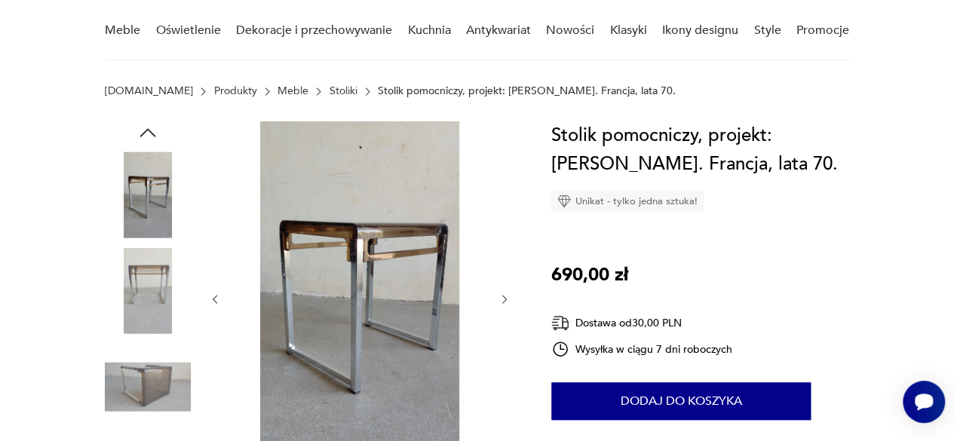
scroll to position [151, 0]
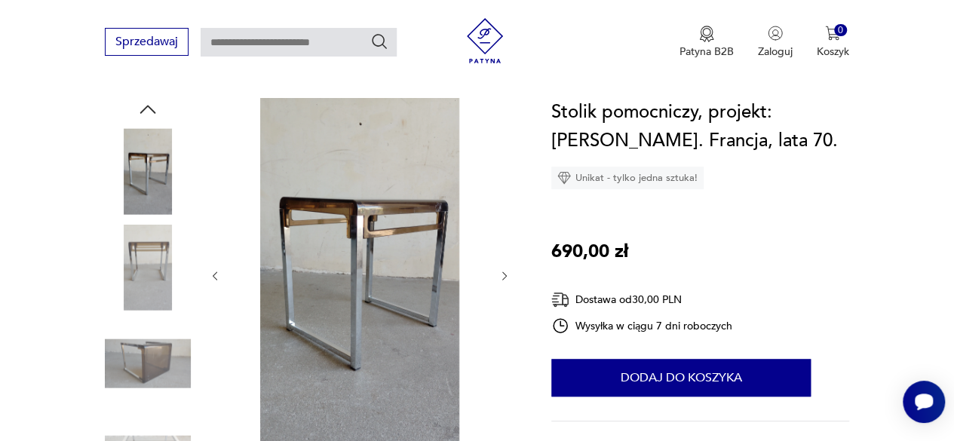
click at [213, 277] on icon "button" at bounding box center [215, 276] width 12 height 12
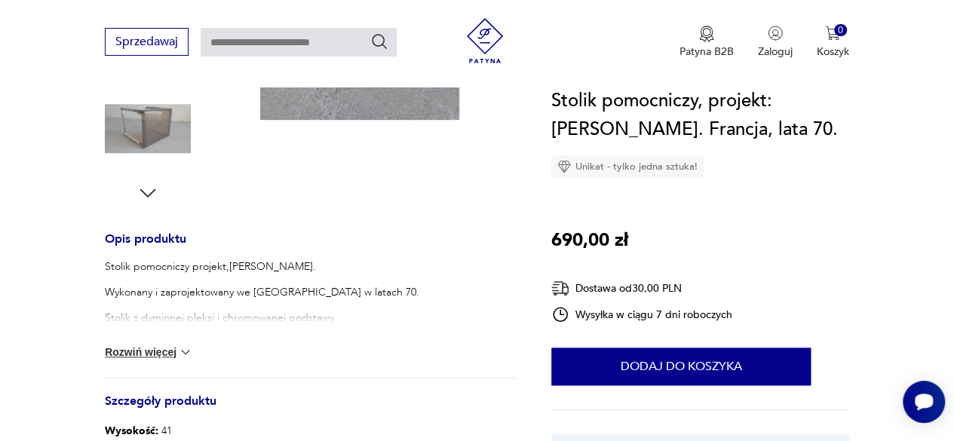
scroll to position [528, 0]
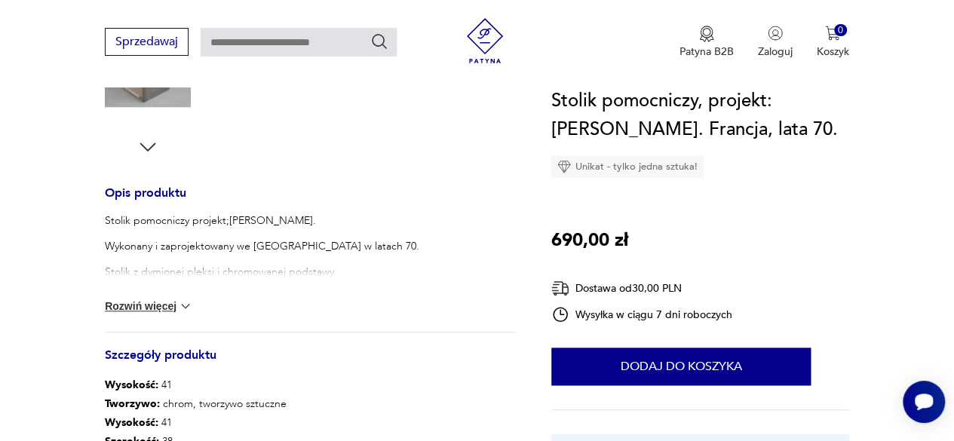
click at [158, 307] on button "Rozwiń więcej" at bounding box center [148, 305] width 87 height 15
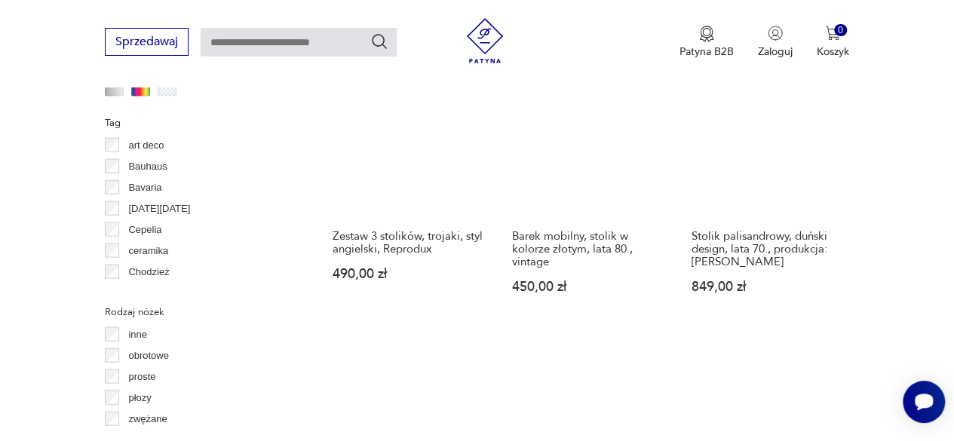
scroll to position [1681, 0]
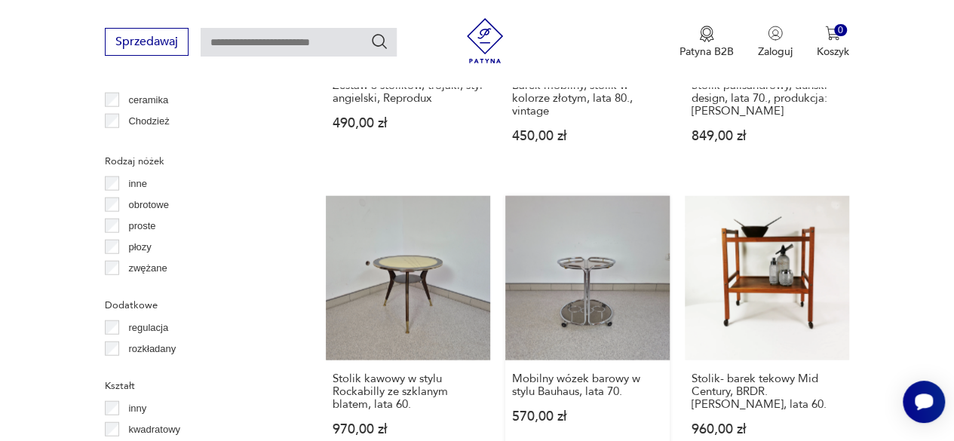
click at [589, 298] on link "Mobilny wózek barowy w stylu Bauhaus, lata 70. 570,00 zł" at bounding box center [587, 330] width 164 height 269
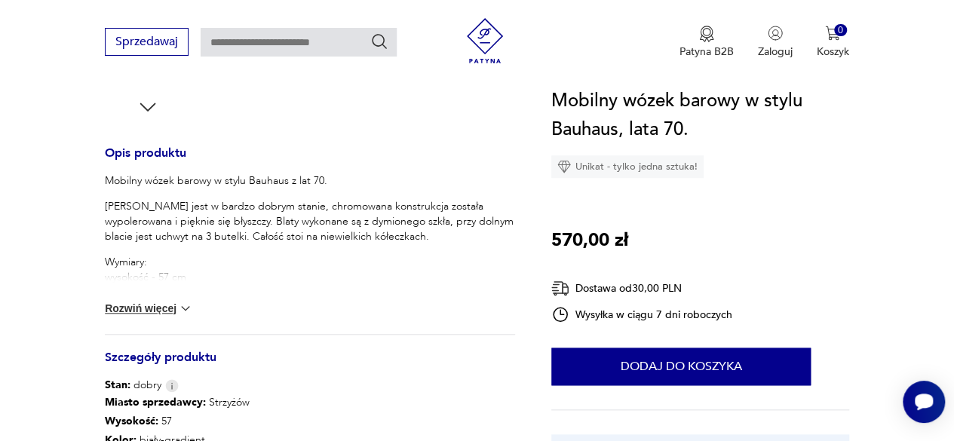
scroll to position [603, 0]
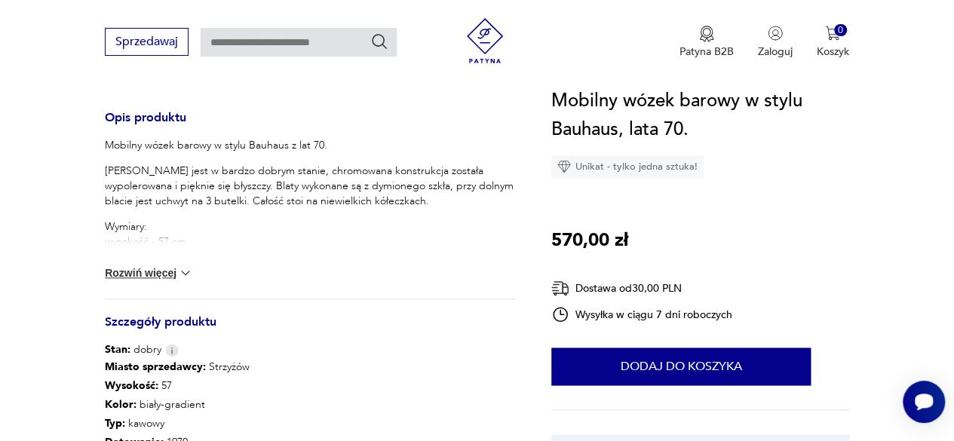
click at [121, 271] on button "Rozwiń więcej" at bounding box center [148, 272] width 87 height 15
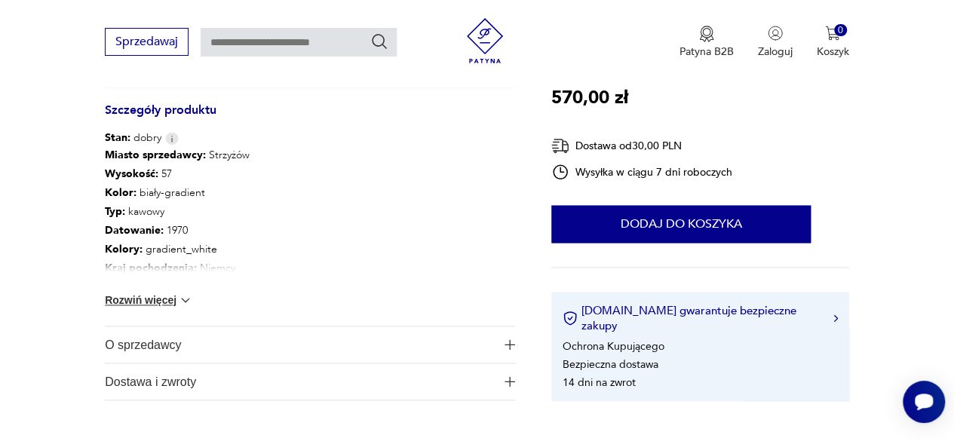
scroll to position [905, 0]
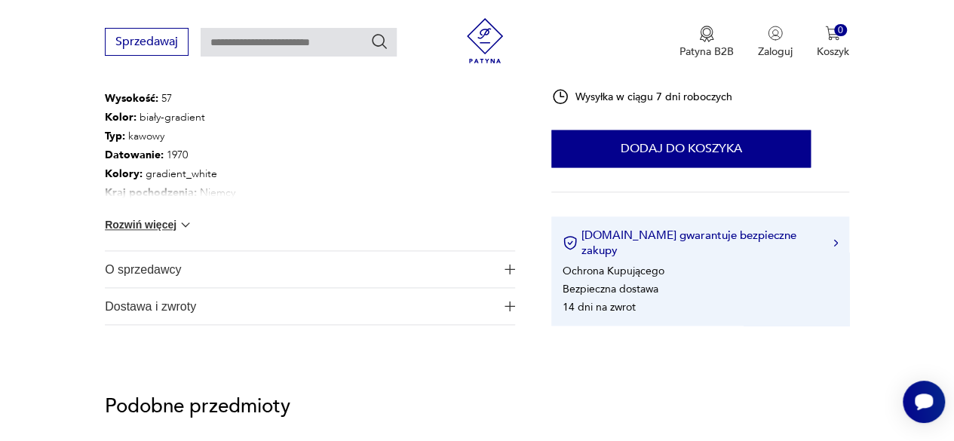
click at [169, 228] on button "Rozwiń więcej" at bounding box center [148, 224] width 87 height 15
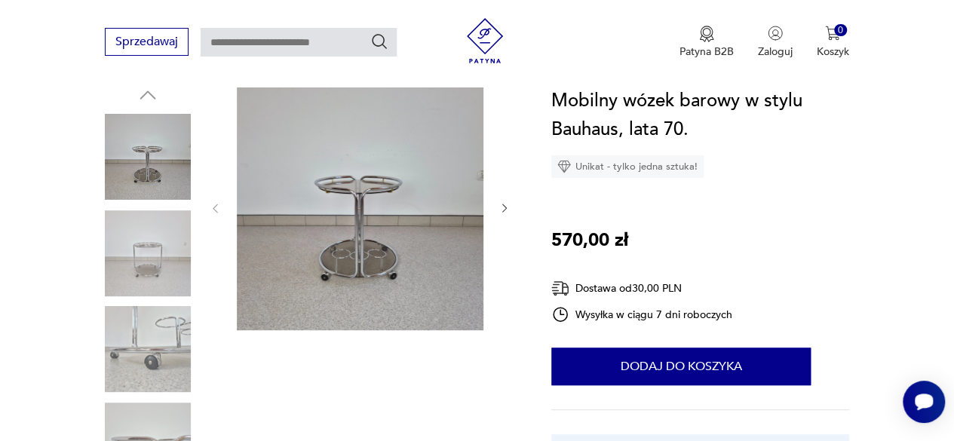
scroll to position [151, 0]
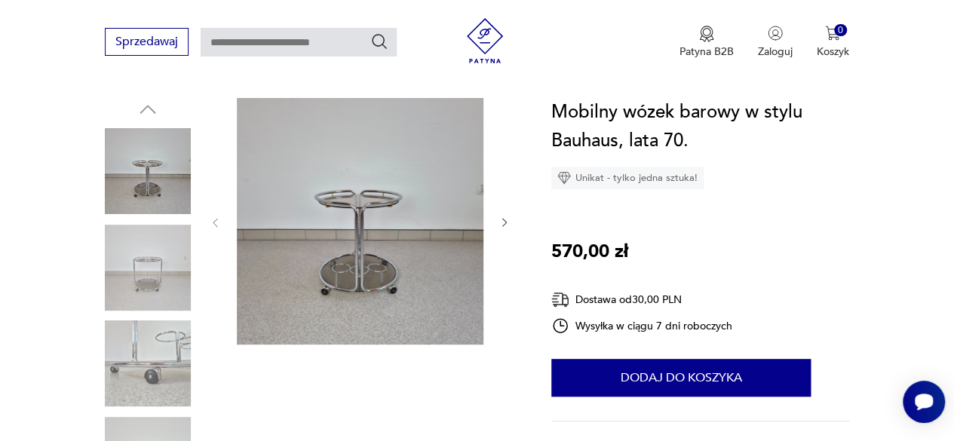
click at [137, 276] on img at bounding box center [148, 268] width 86 height 86
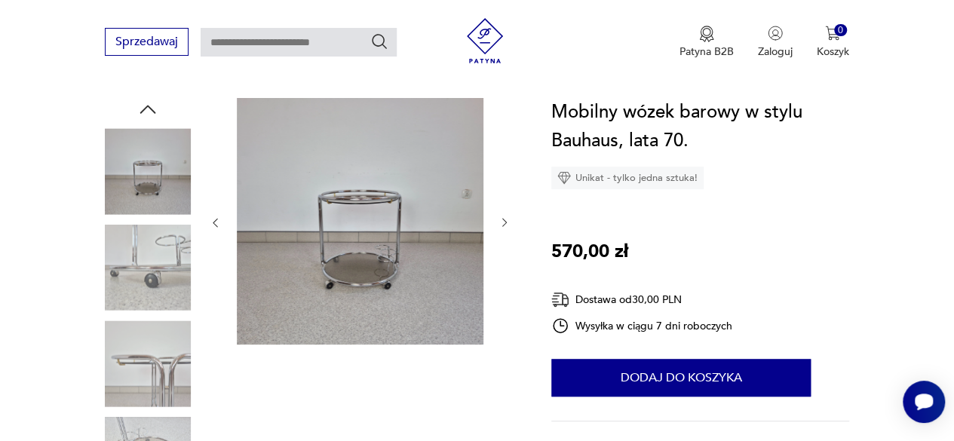
click at [141, 353] on img at bounding box center [148, 363] width 86 height 86
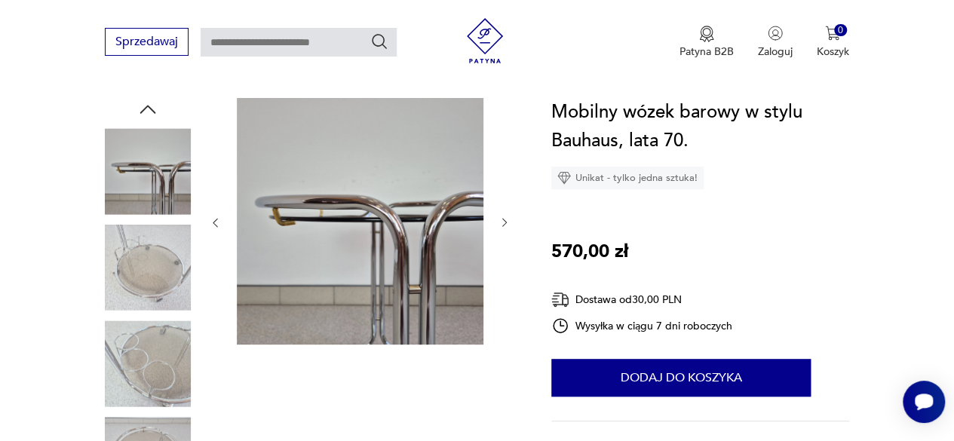
click at [145, 351] on img at bounding box center [148, 363] width 86 height 86
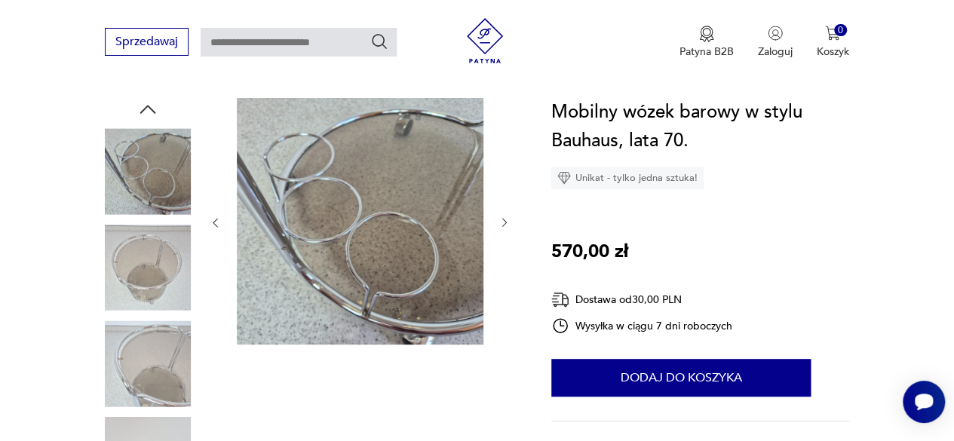
click at [159, 361] on img at bounding box center [148, 363] width 86 height 86
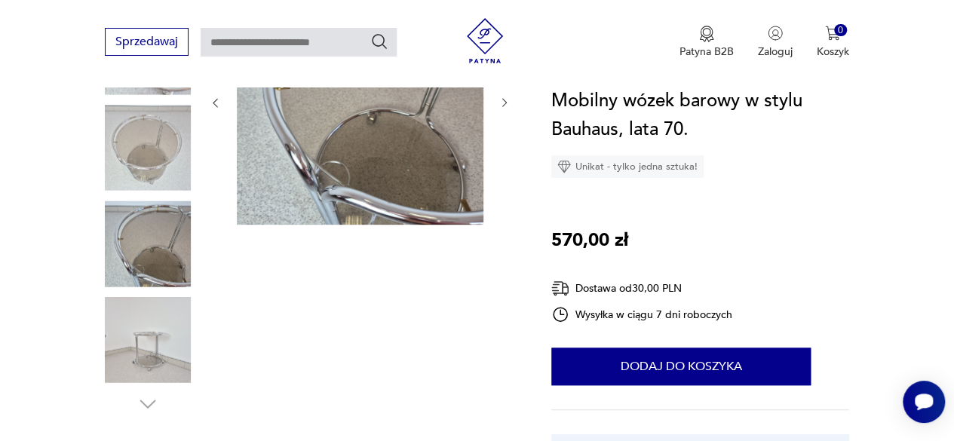
scroll to position [302, 0]
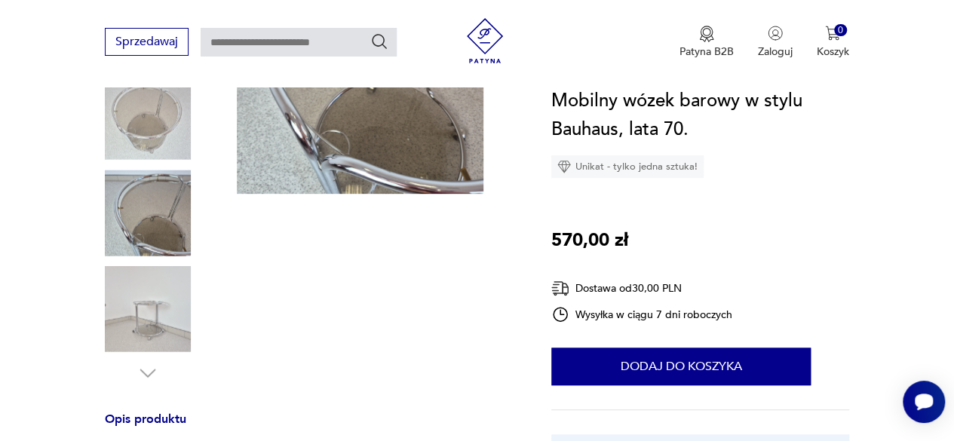
click at [165, 326] on img at bounding box center [148, 309] width 86 height 86
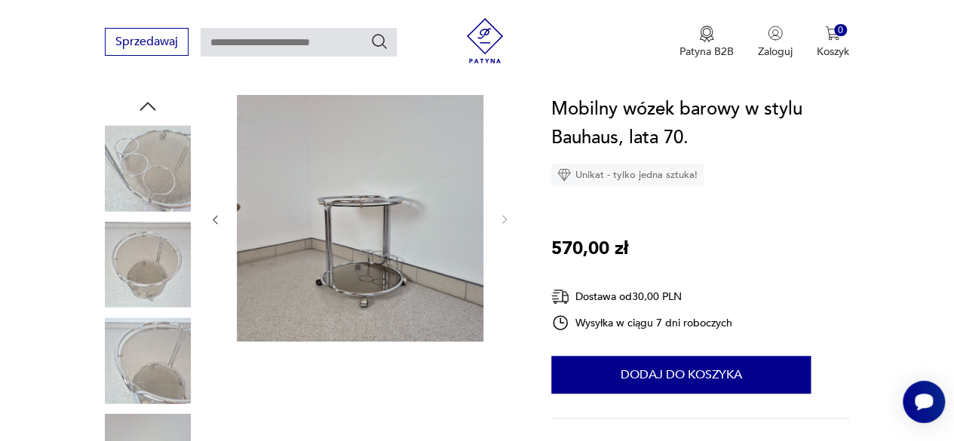
scroll to position [151, 0]
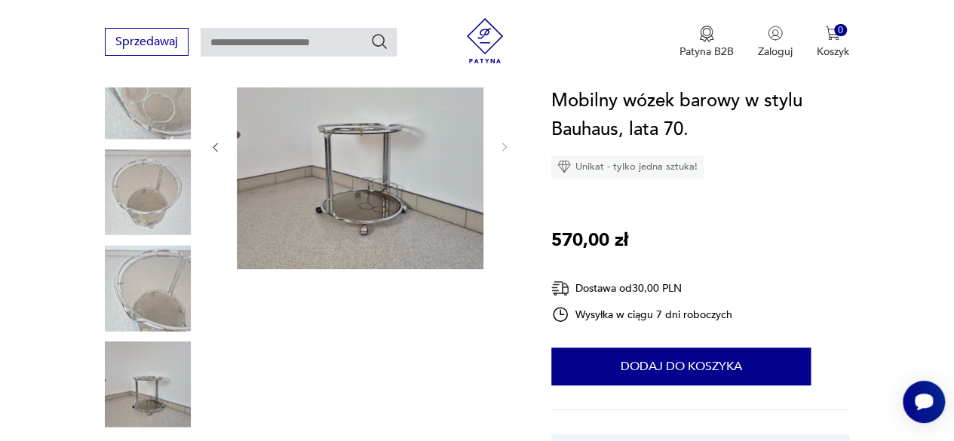
click at [164, 376] on img at bounding box center [148, 384] width 86 height 86
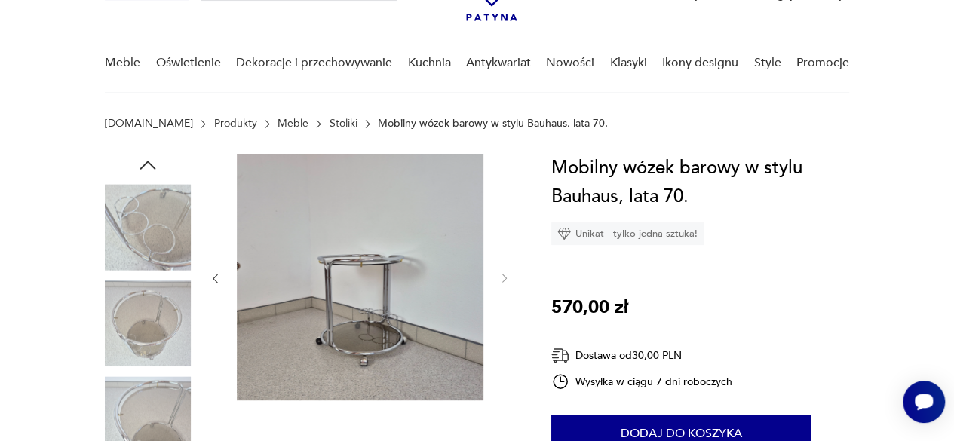
scroll to position [75, 0]
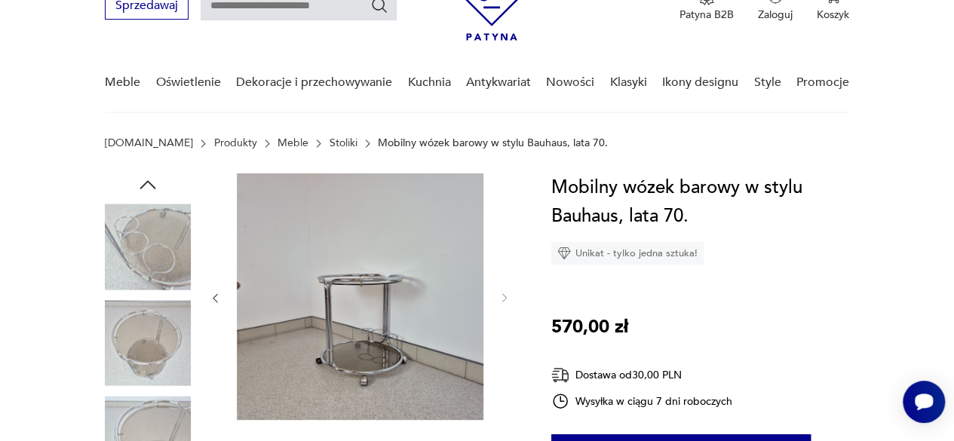
click at [358, 272] on img at bounding box center [360, 296] width 246 height 246
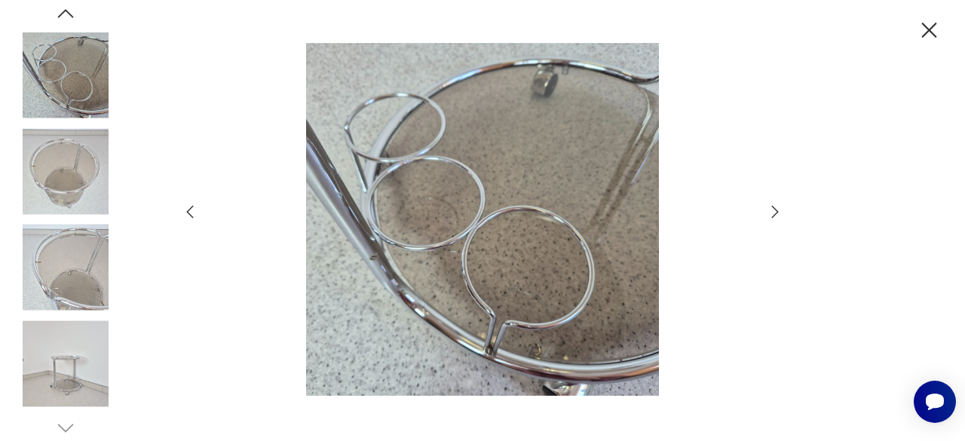
click at [776, 212] on icon "button" at bounding box center [775, 212] width 18 height 18
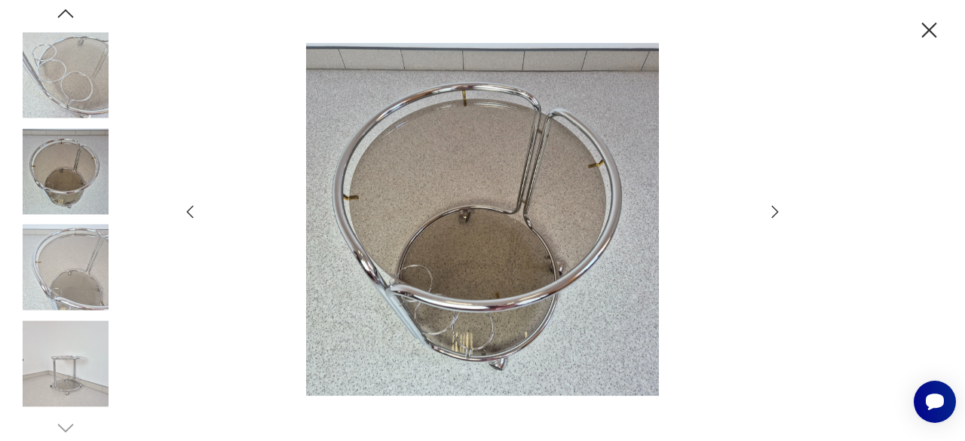
click at [776, 212] on icon "button" at bounding box center [775, 212] width 18 height 18
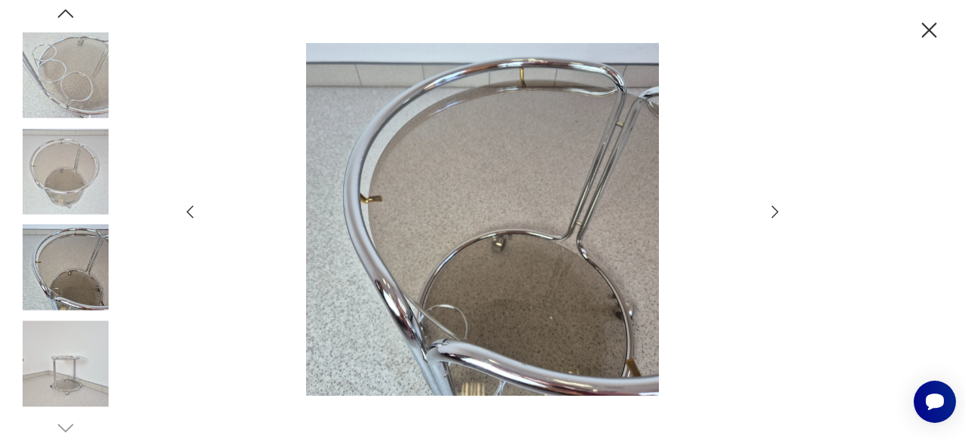
click at [776, 212] on icon "button" at bounding box center [775, 212] width 18 height 18
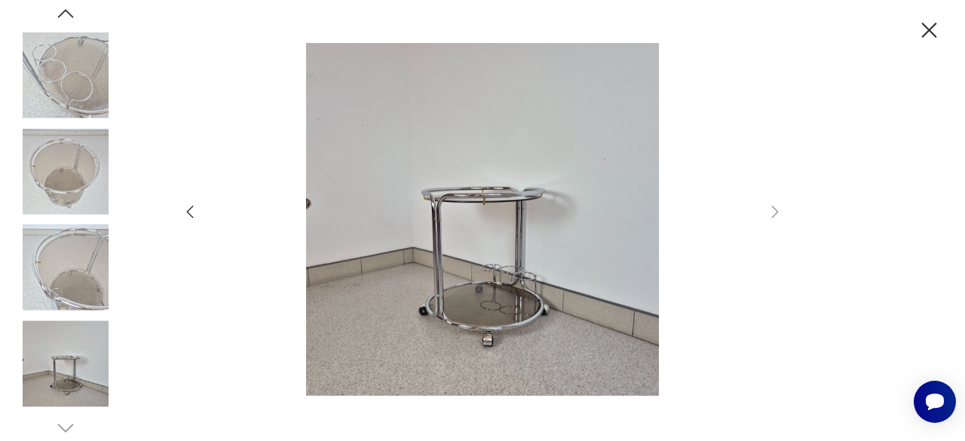
click at [926, 29] on icon "button" at bounding box center [929, 30] width 26 height 26
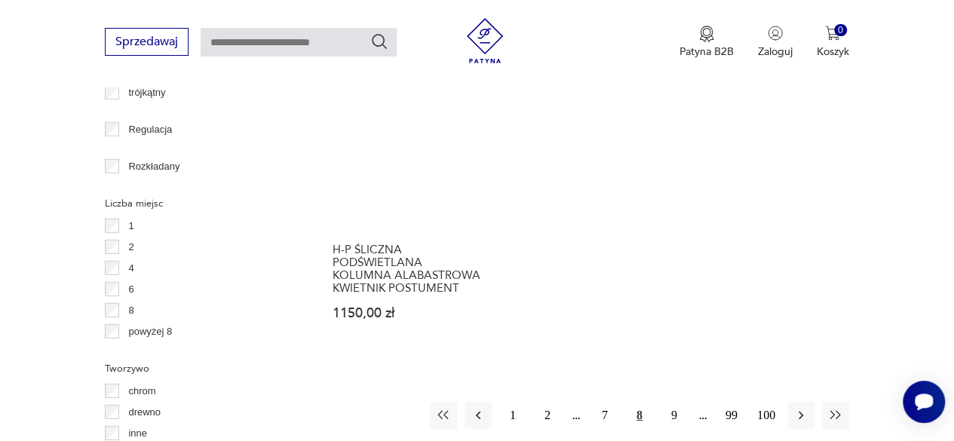
scroll to position [2197, 0]
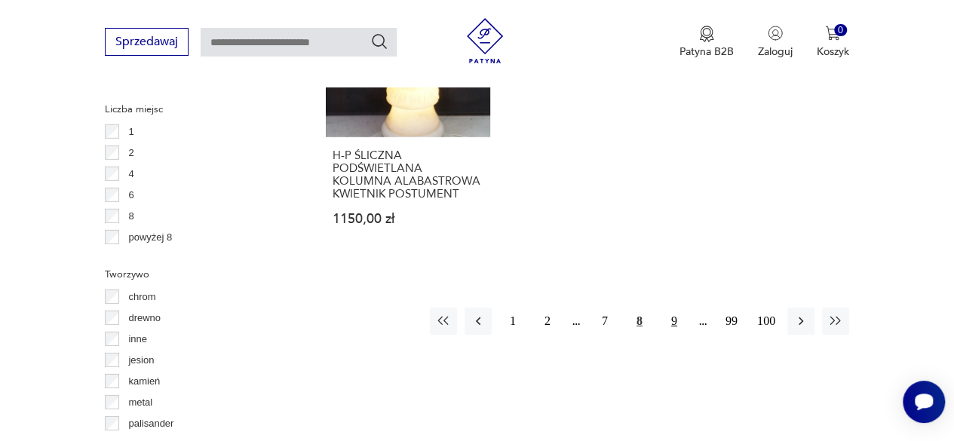
click at [673, 308] on button "9" at bounding box center [673, 321] width 27 height 27
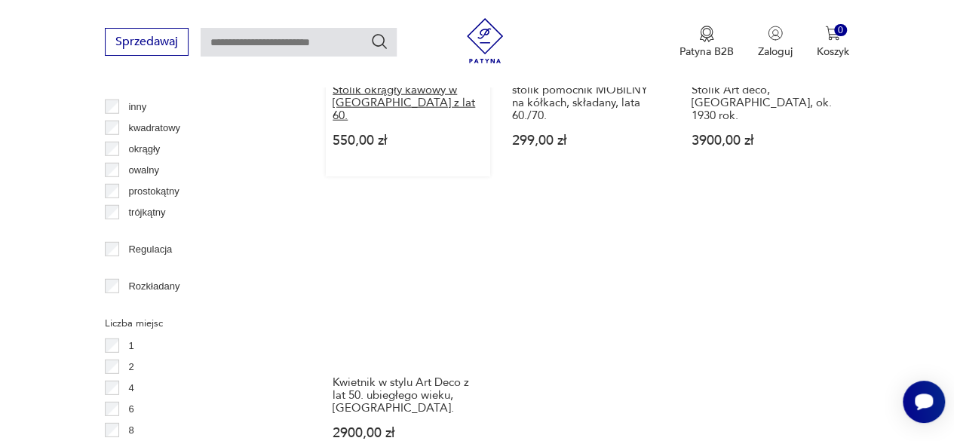
scroll to position [2209, 0]
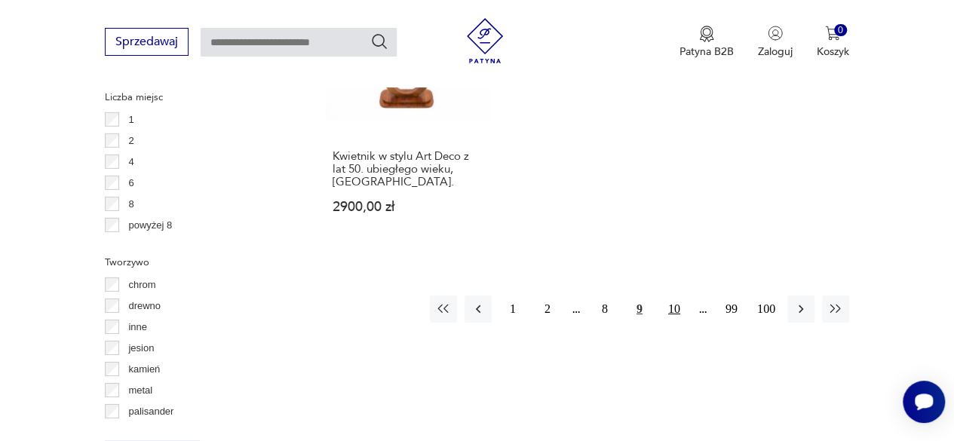
click at [680, 295] on button "10" at bounding box center [673, 308] width 27 height 27
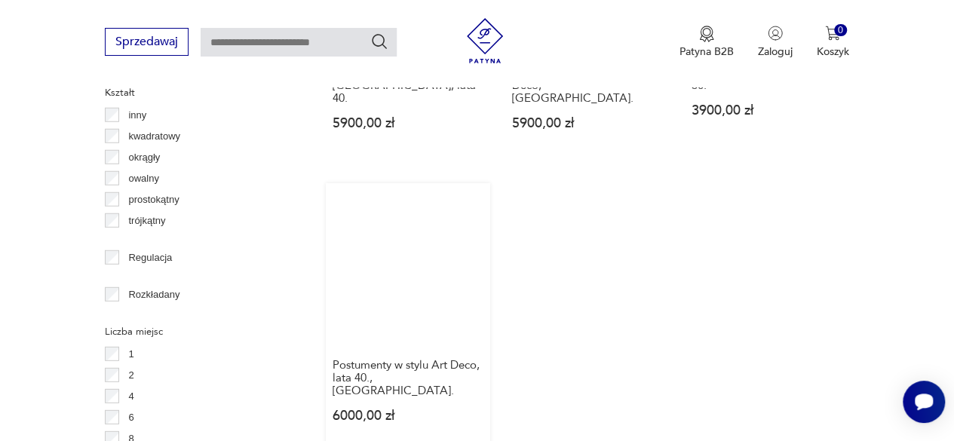
scroll to position [2058, 0]
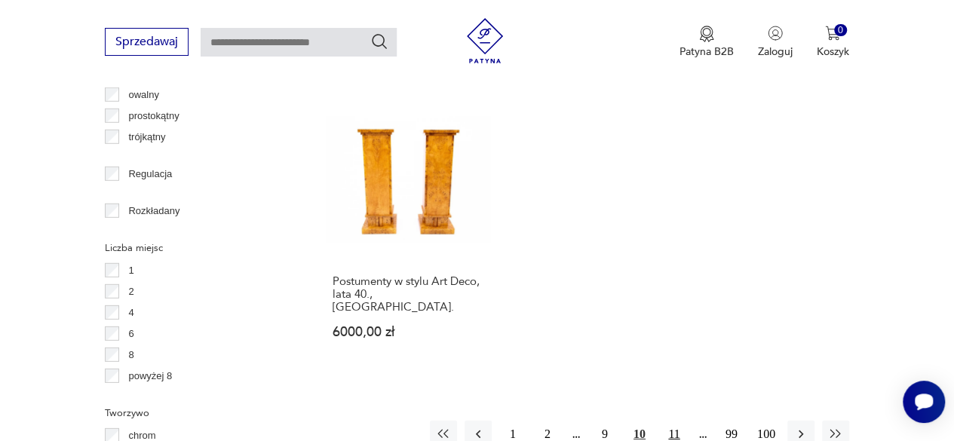
click at [672, 421] on button "11" at bounding box center [673, 434] width 27 height 27
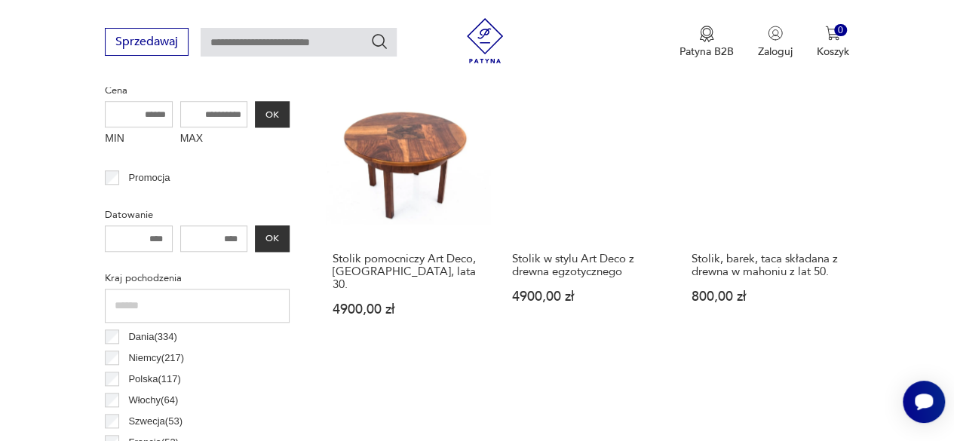
scroll to position [626, 0]
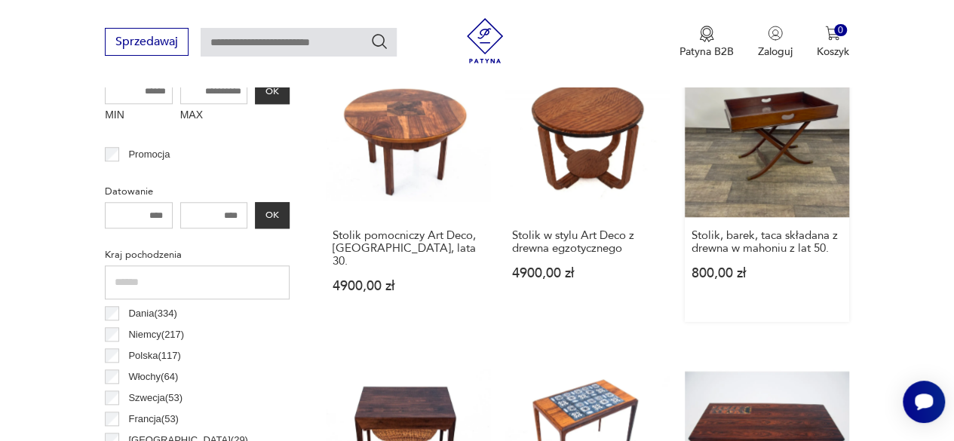
click at [752, 162] on link "Stolik, barek, taca składana z drewna w mahoniu z lat 50. 800,00 zł" at bounding box center [766, 187] width 164 height 269
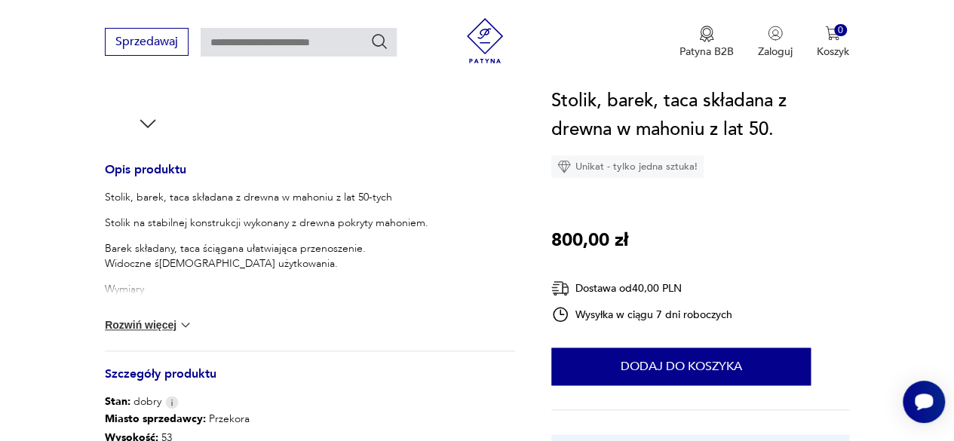
scroll to position [528, 0]
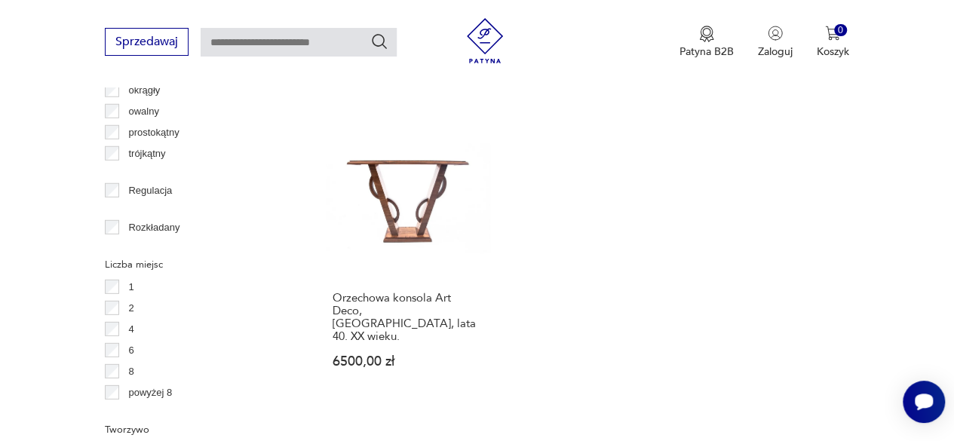
scroll to position [2058, 0]
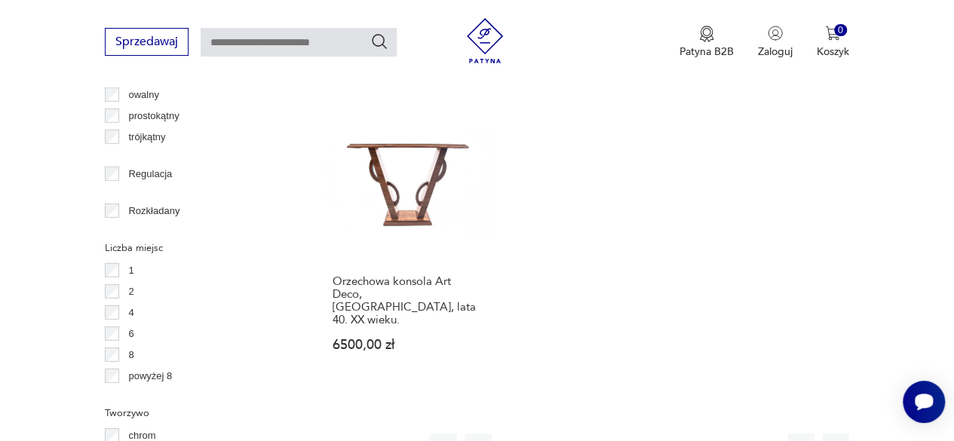
click at [680, 433] on button "12" at bounding box center [673, 446] width 27 height 27
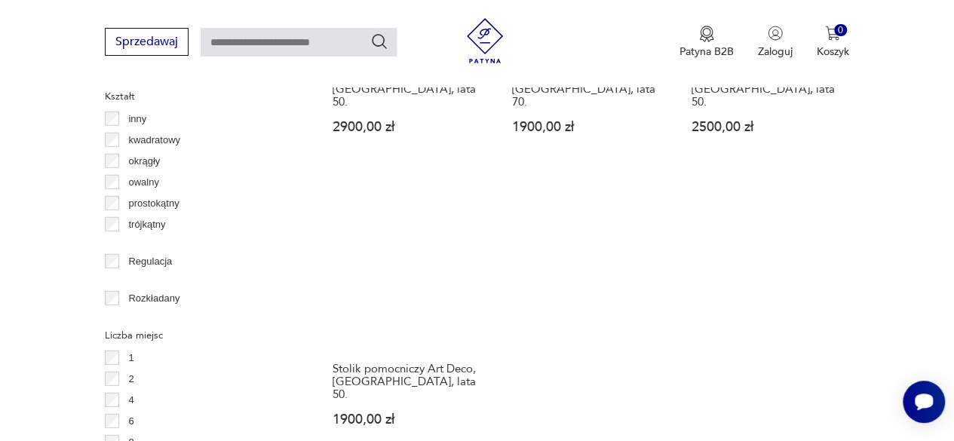
scroll to position [2058, 0]
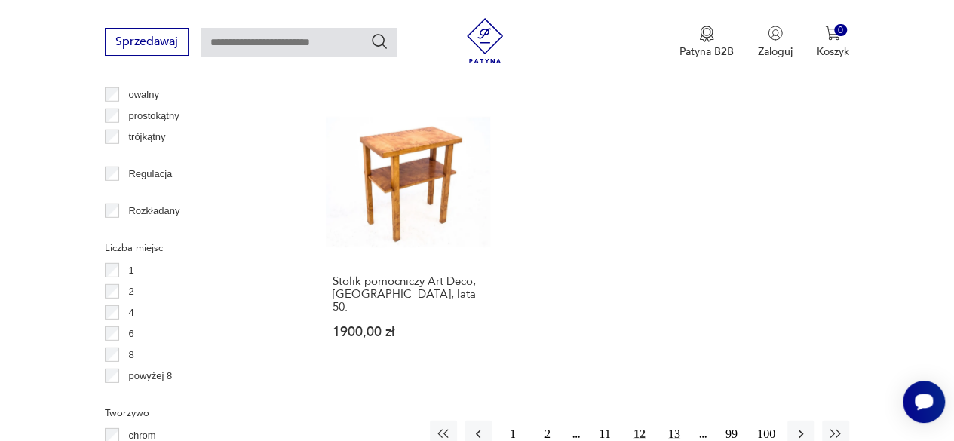
click at [681, 421] on button "13" at bounding box center [673, 434] width 27 height 27
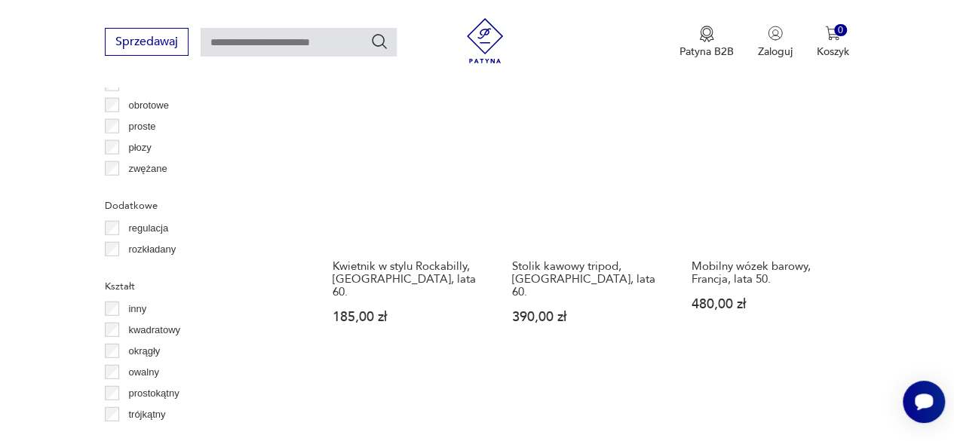
scroll to position [1756, 0]
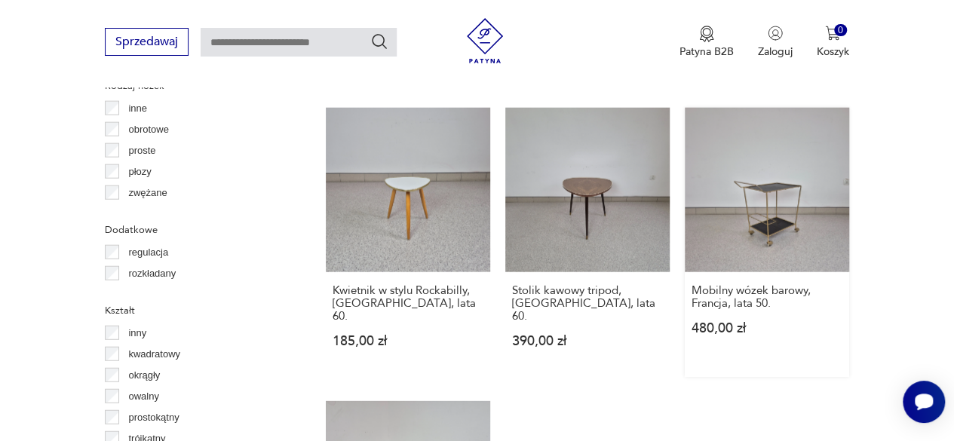
click at [765, 153] on link "Mobilny wózek barowy, Francja, lata 50. 480,00 zł" at bounding box center [766, 242] width 164 height 269
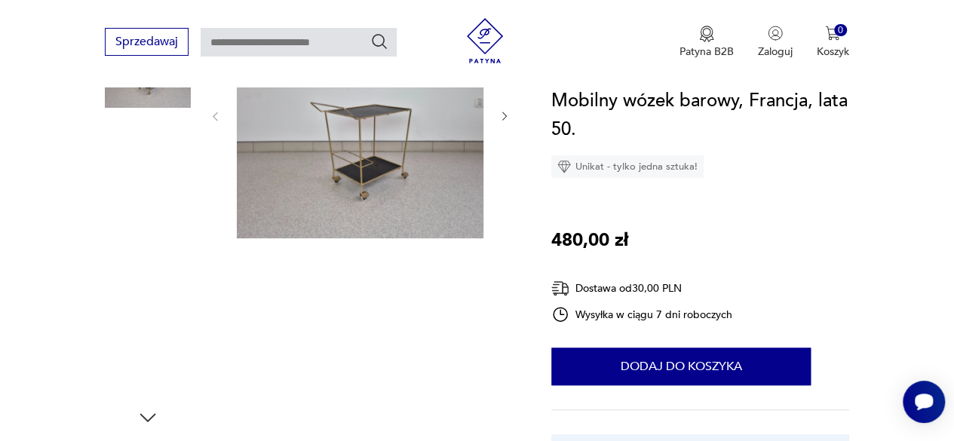
scroll to position [151, 0]
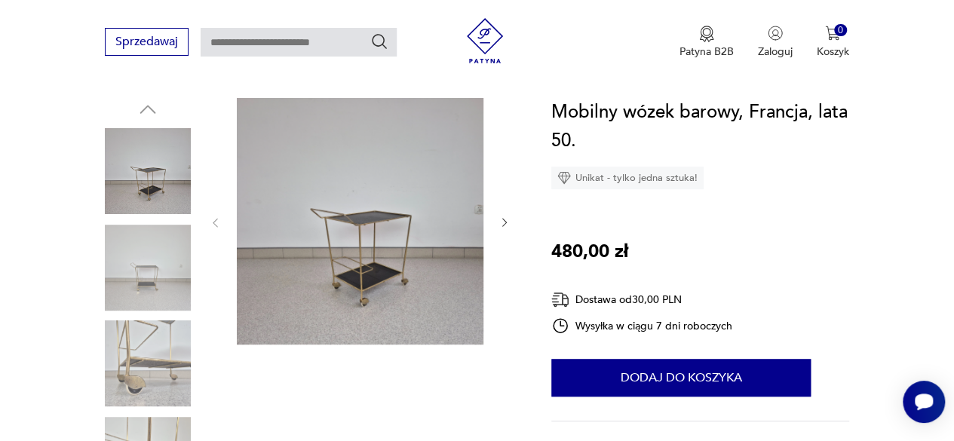
click at [142, 276] on img at bounding box center [148, 268] width 86 height 86
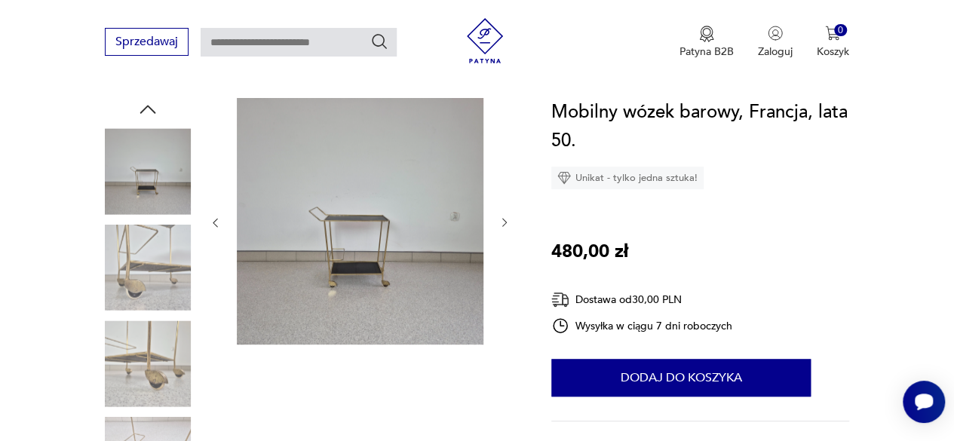
click at [143, 305] on img at bounding box center [148, 268] width 86 height 86
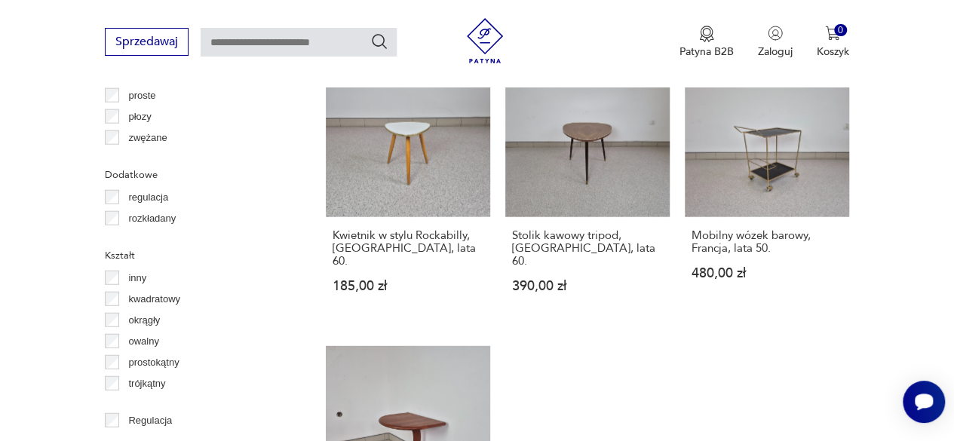
scroll to position [1670, 0]
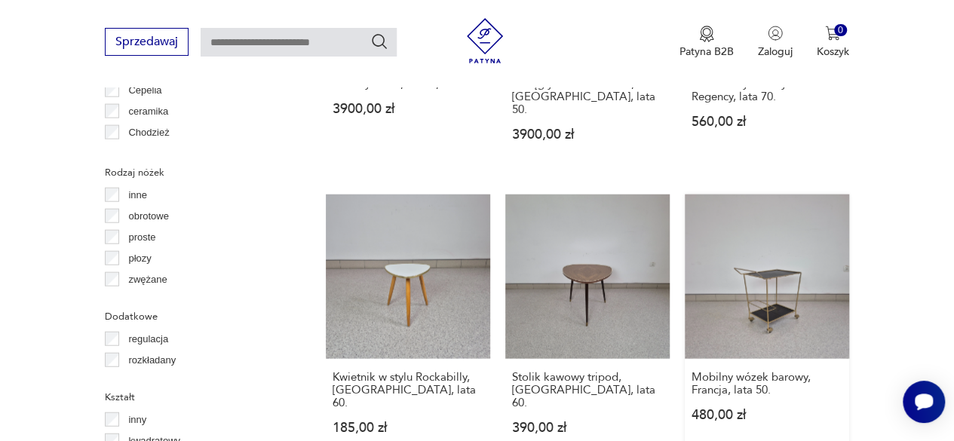
click at [777, 221] on link "Mobilny wózek barowy, Francja, lata 50. 480,00 zł" at bounding box center [766, 328] width 164 height 269
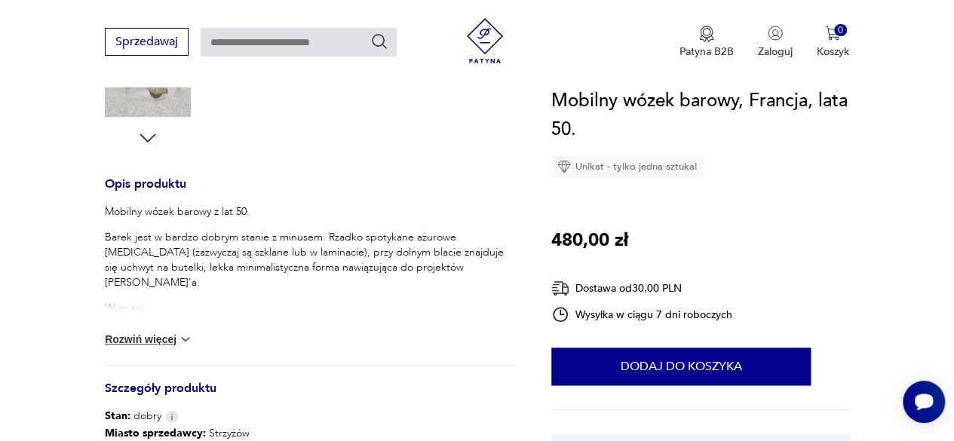
scroll to position [603, 0]
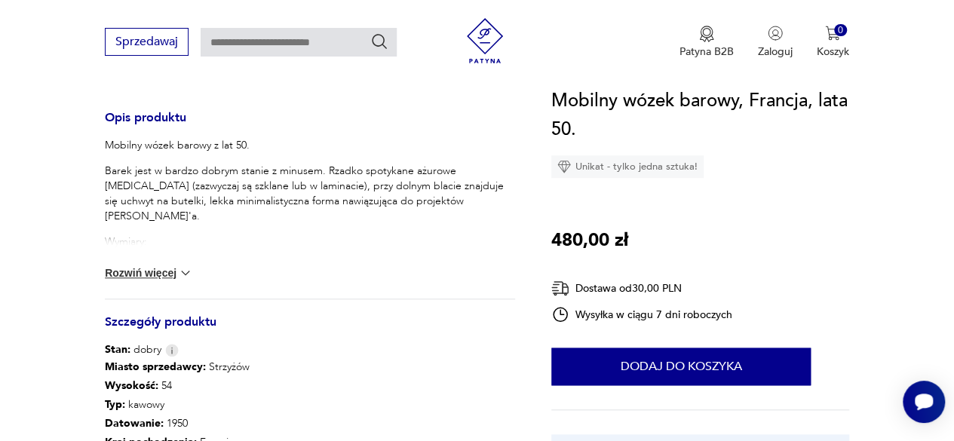
click at [127, 265] on button "Rozwiń więcej" at bounding box center [148, 272] width 87 height 15
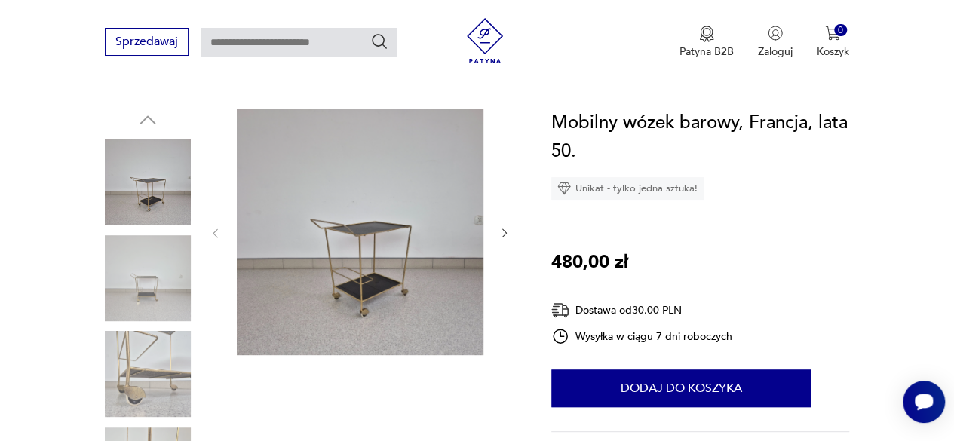
scroll to position [226, 0]
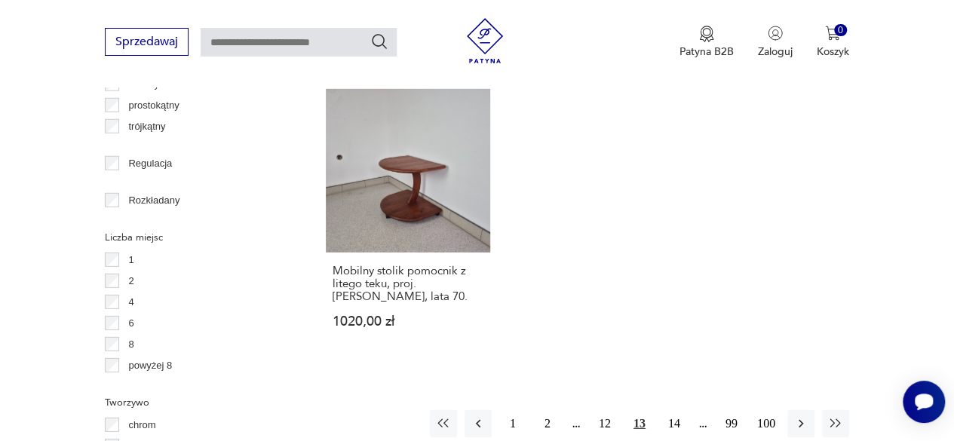
scroll to position [2099, 0]
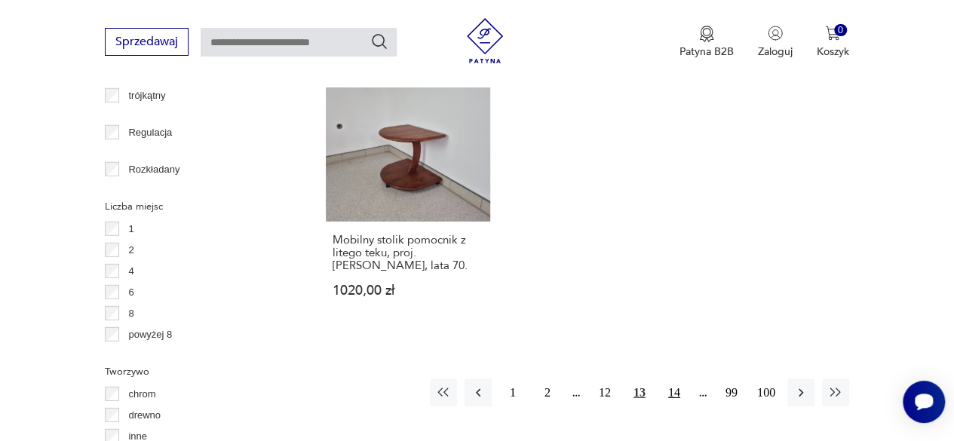
click at [669, 379] on button "14" at bounding box center [673, 392] width 27 height 27
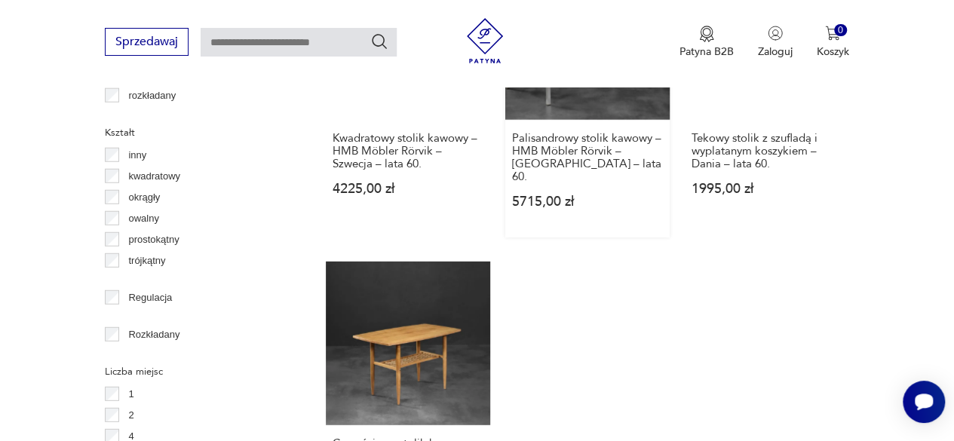
scroll to position [2058, 0]
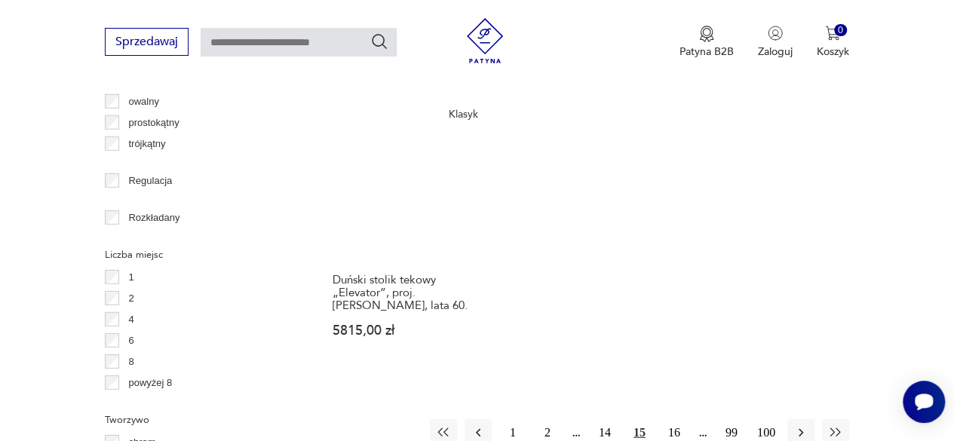
scroll to position [2133, 0]
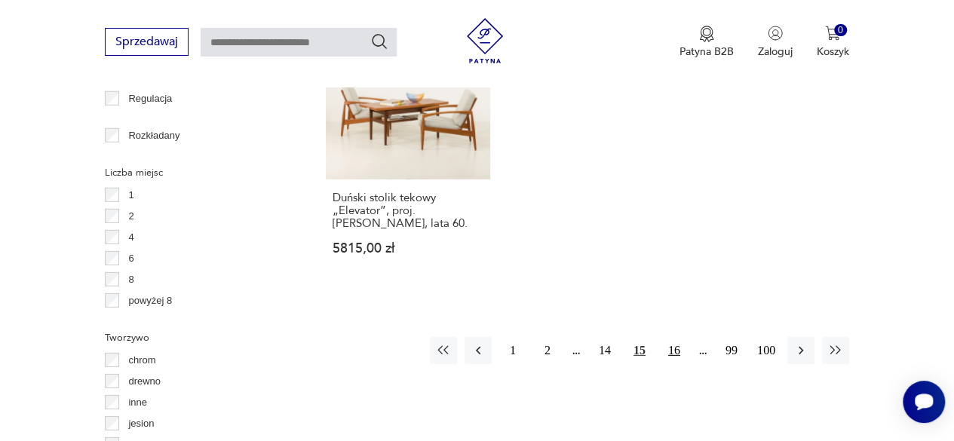
click at [669, 347] on button "16" at bounding box center [673, 350] width 27 height 27
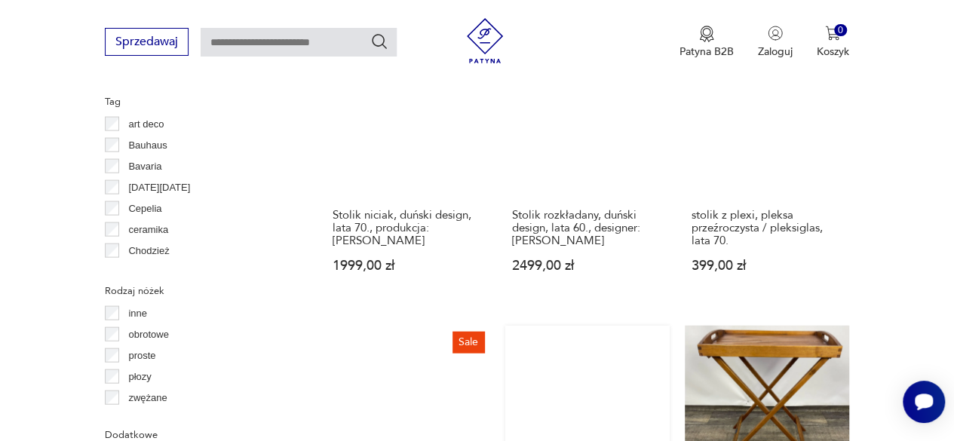
scroll to position [1681, 0]
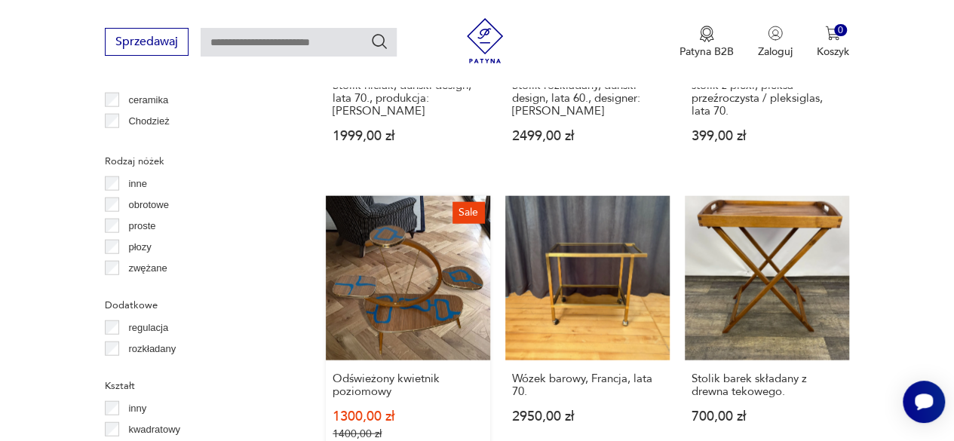
click at [448, 284] on link "Sale Odświeżony kwietnik poziomowy 1300,00 zł 1400,00 zł" at bounding box center [408, 333] width 164 height 274
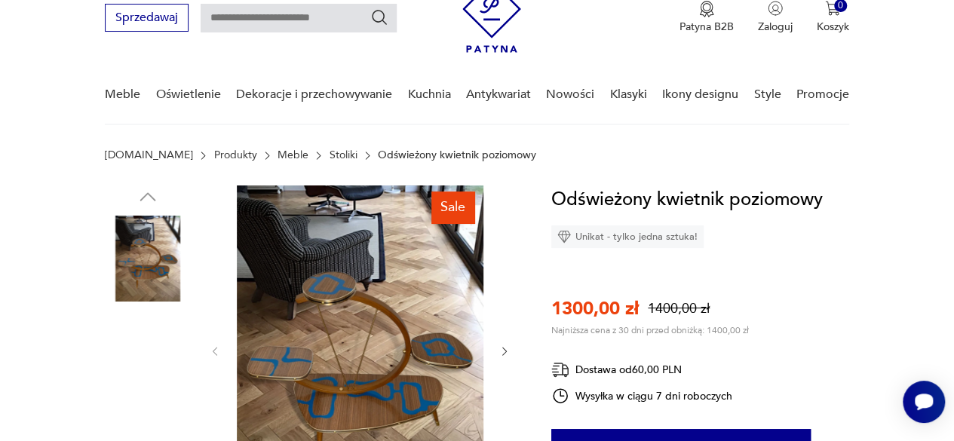
scroll to position [151, 0]
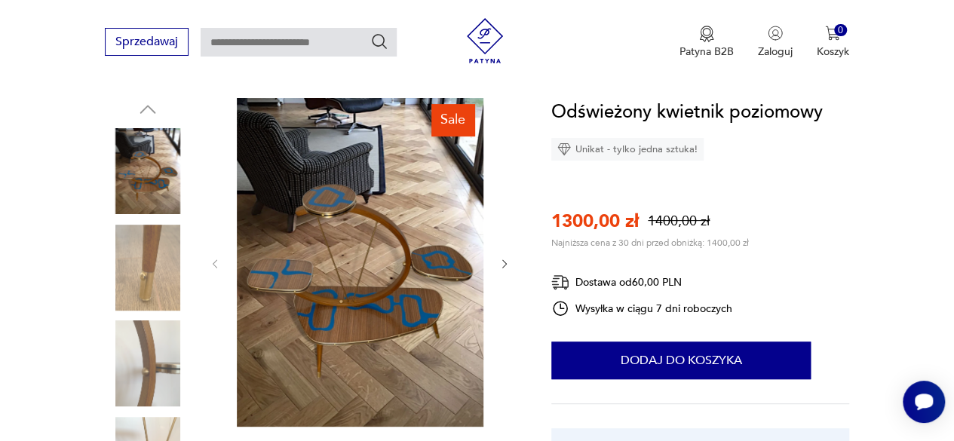
click at [161, 277] on img at bounding box center [148, 268] width 86 height 86
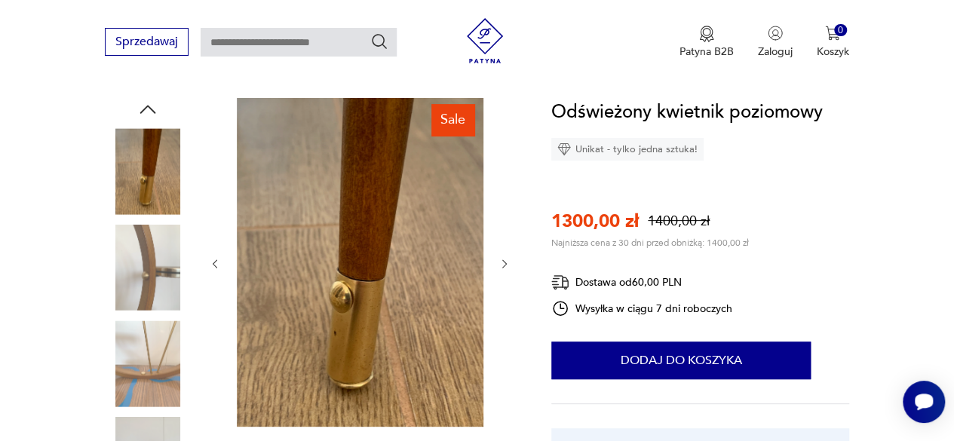
click at [155, 304] on img at bounding box center [148, 268] width 86 height 86
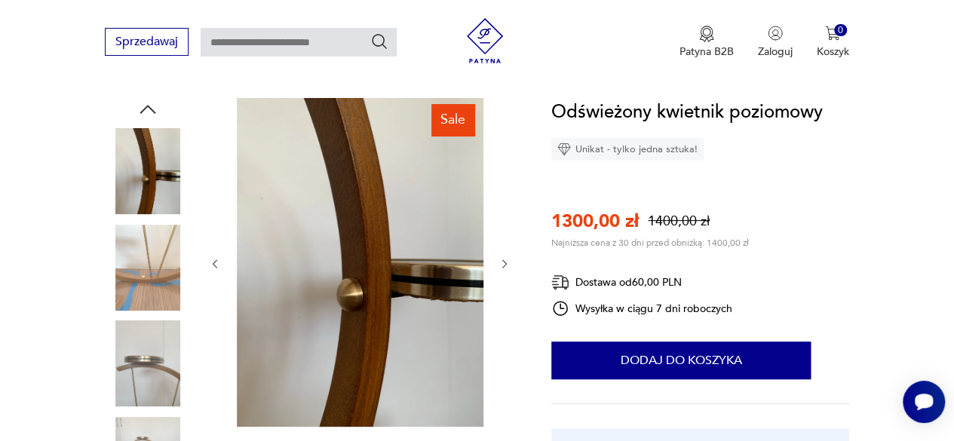
click at [167, 298] on img at bounding box center [148, 268] width 86 height 86
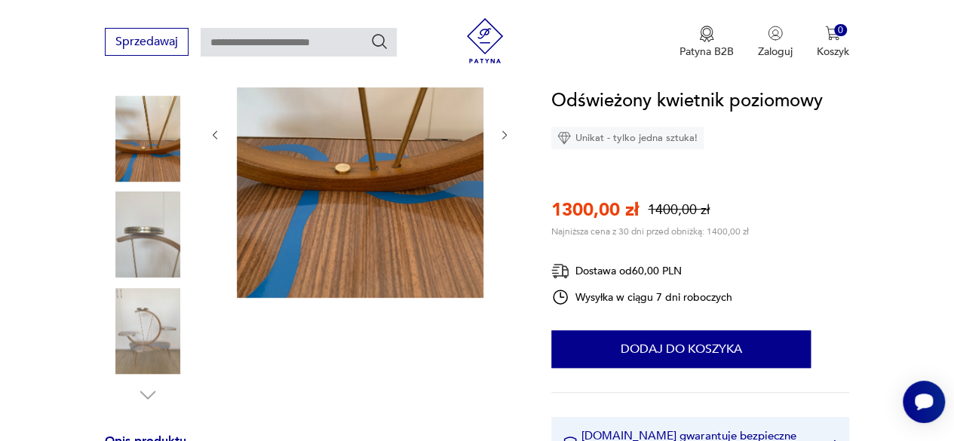
scroll to position [302, 0]
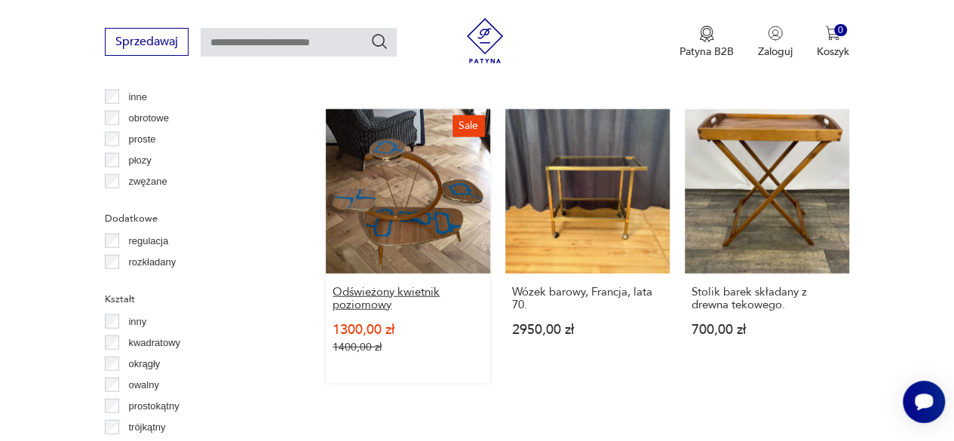
scroll to position [1744, 0]
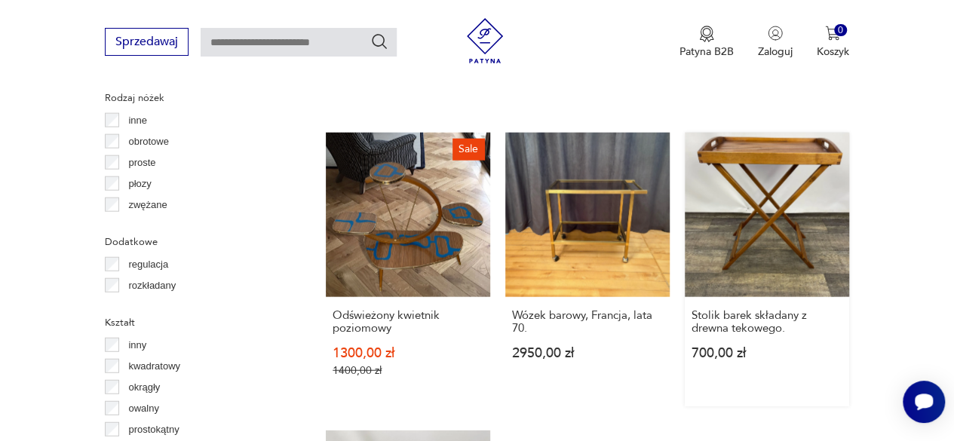
click at [763, 203] on link "Stolik barek składany z drewna tekowego. 700,00 zł" at bounding box center [766, 270] width 164 height 274
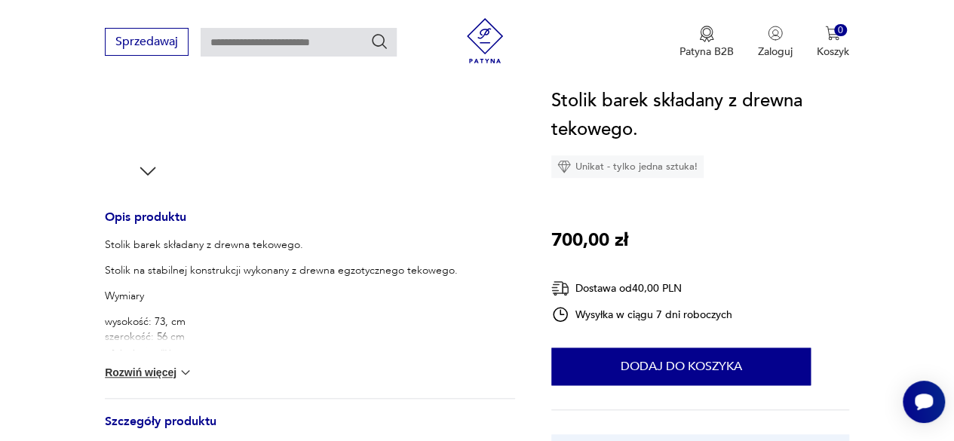
scroll to position [528, 0]
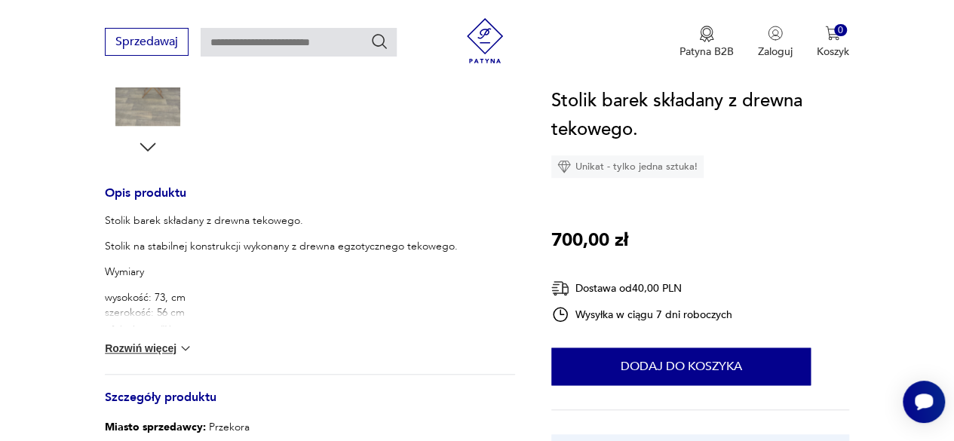
click at [176, 348] on button "Rozwiń więcej" at bounding box center [148, 348] width 87 height 15
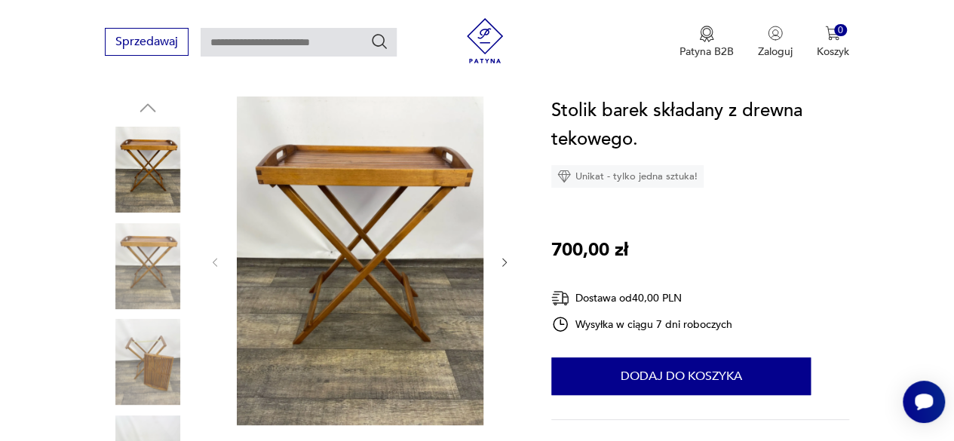
scroll to position [151, 0]
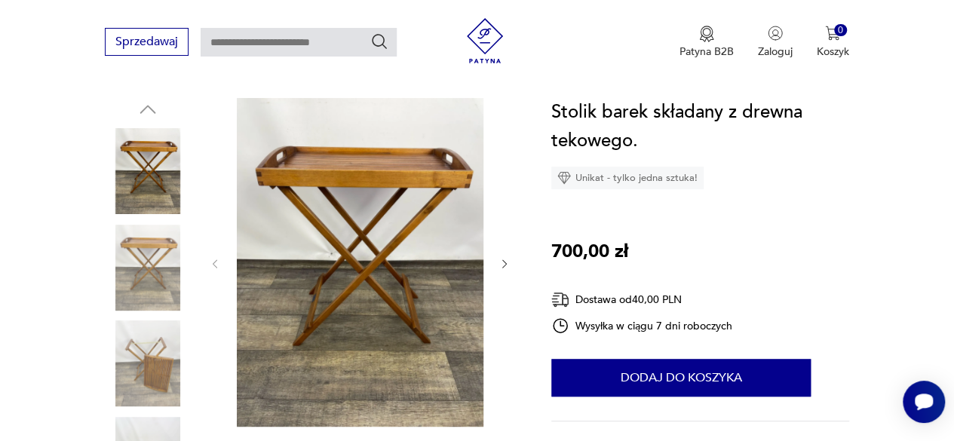
click at [145, 354] on img at bounding box center [148, 363] width 86 height 86
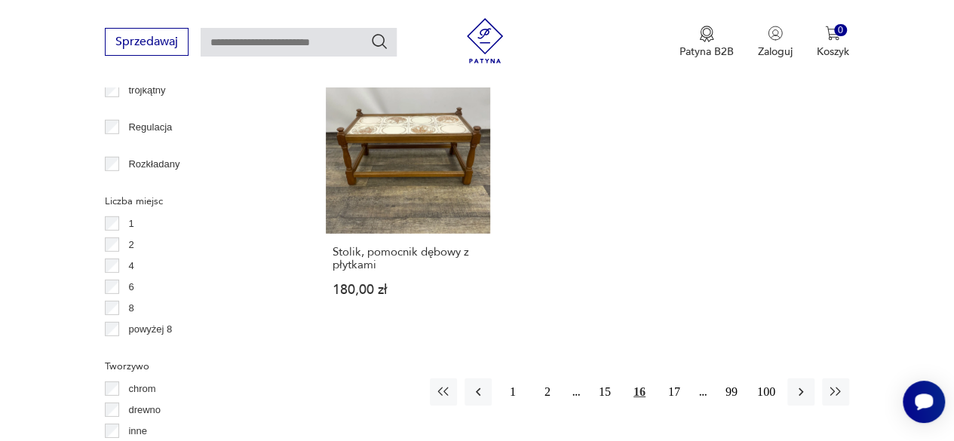
scroll to position [2110, 0]
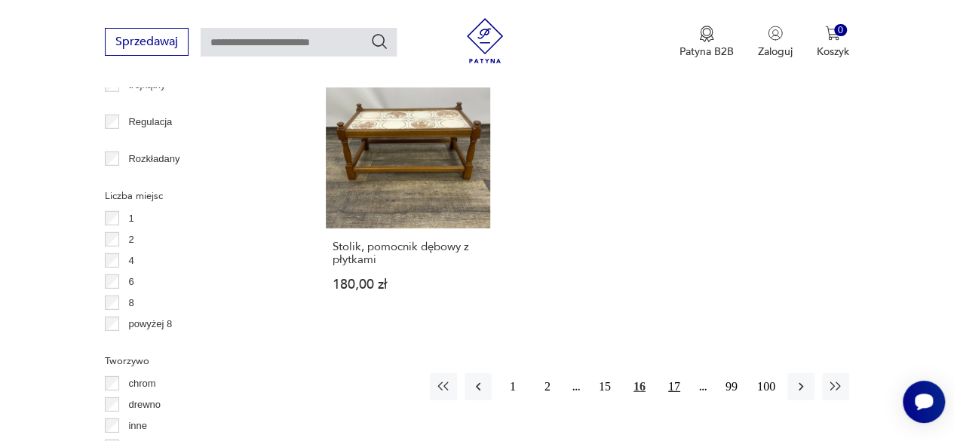
click at [672, 373] on button "17" at bounding box center [673, 386] width 27 height 27
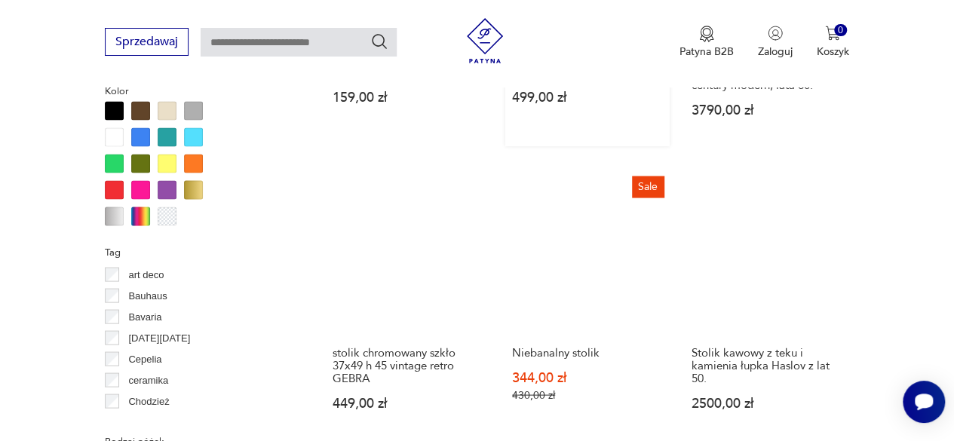
scroll to position [1455, 0]
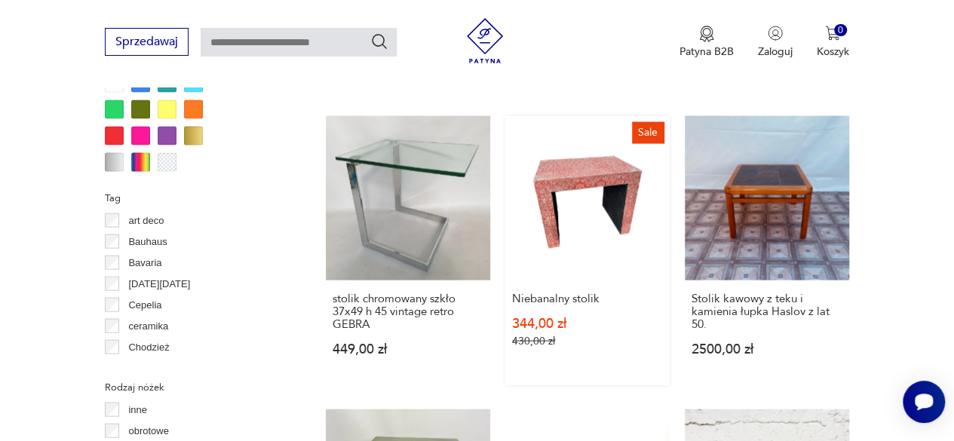
click at [558, 156] on link "Sale Niebanalny stolik 344,00 zł 430,00 zł" at bounding box center [587, 250] width 164 height 269
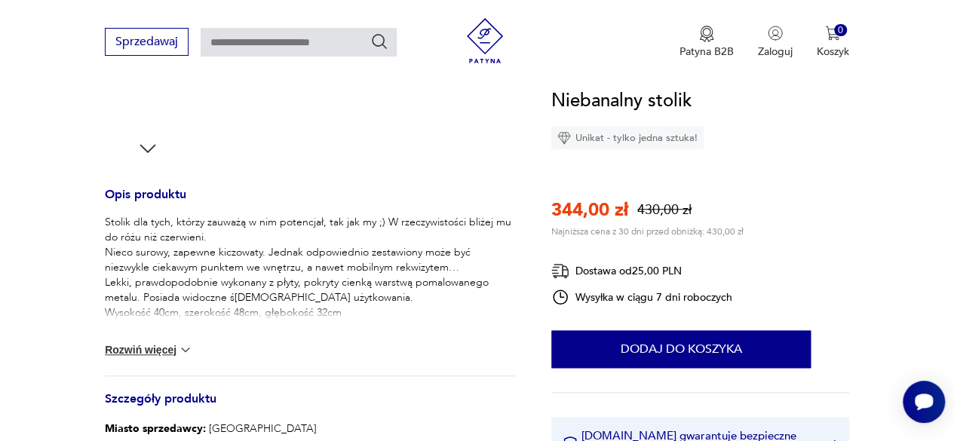
scroll to position [528, 0]
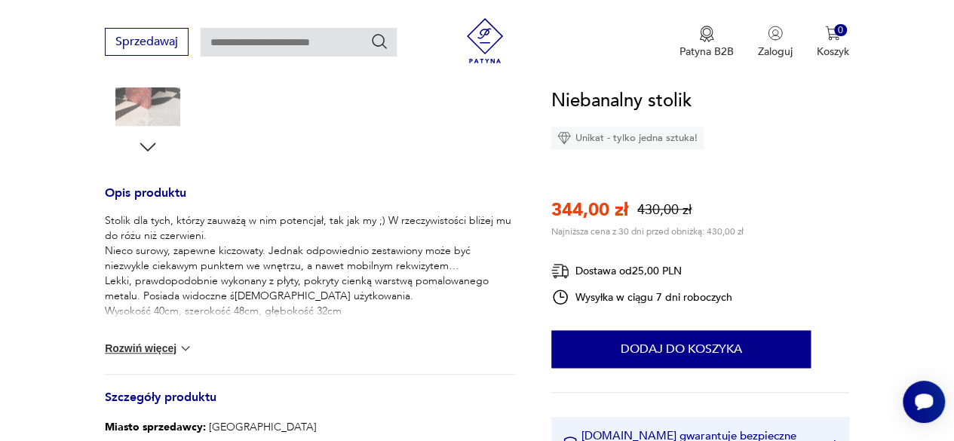
click at [166, 348] on button "Rozwiń więcej" at bounding box center [148, 348] width 87 height 15
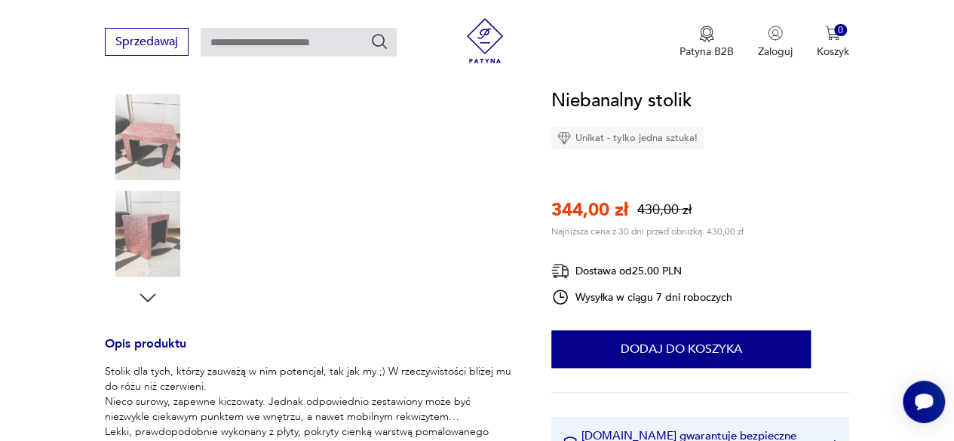
scroll to position [302, 0]
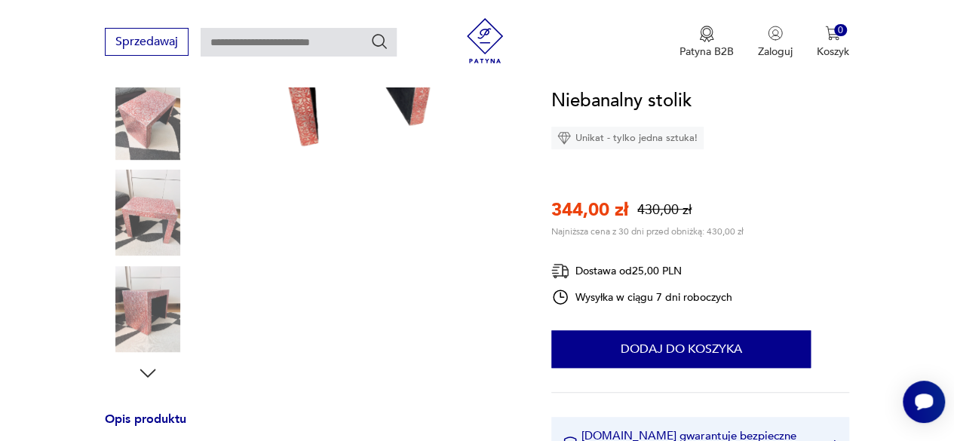
click at [150, 317] on img at bounding box center [148, 309] width 86 height 86
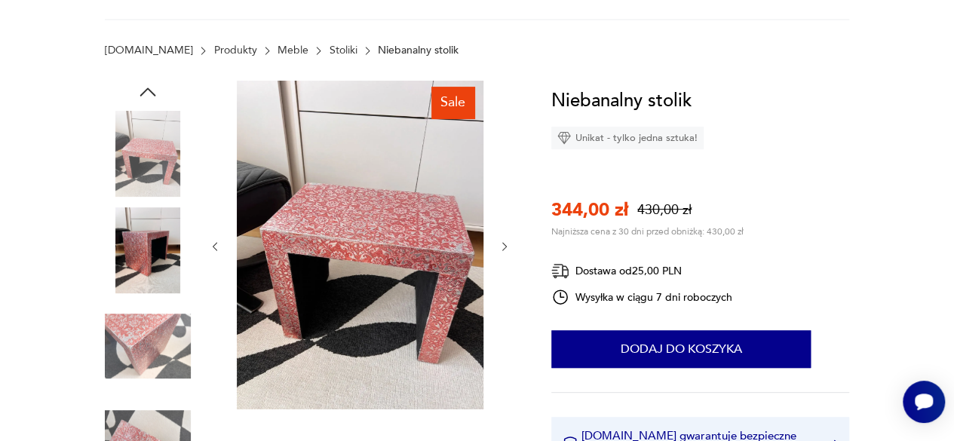
scroll to position [191, 0]
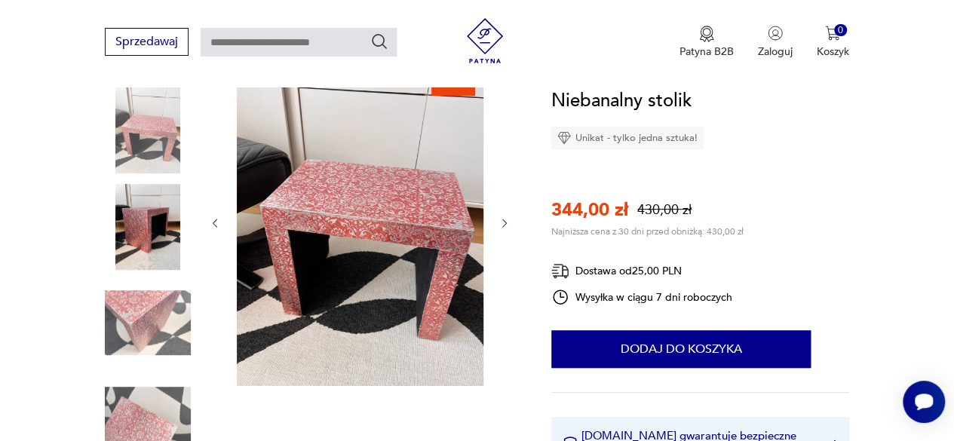
click at [143, 320] on img at bounding box center [148, 323] width 86 height 86
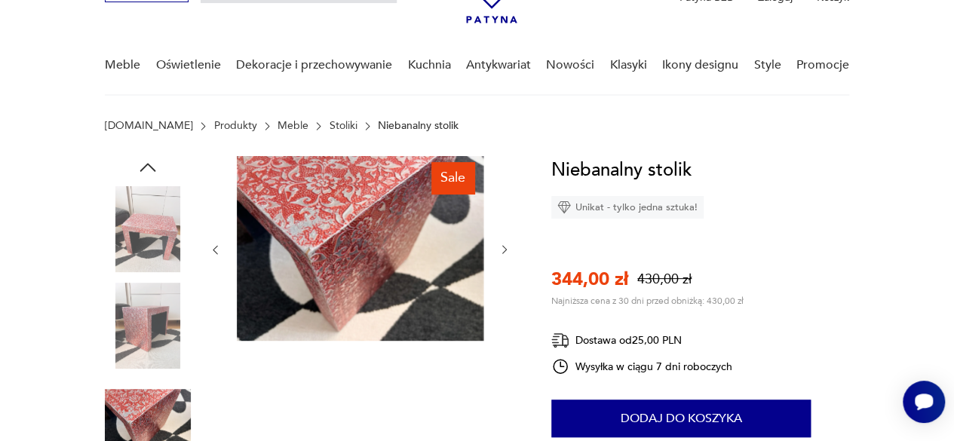
scroll to position [116, 0]
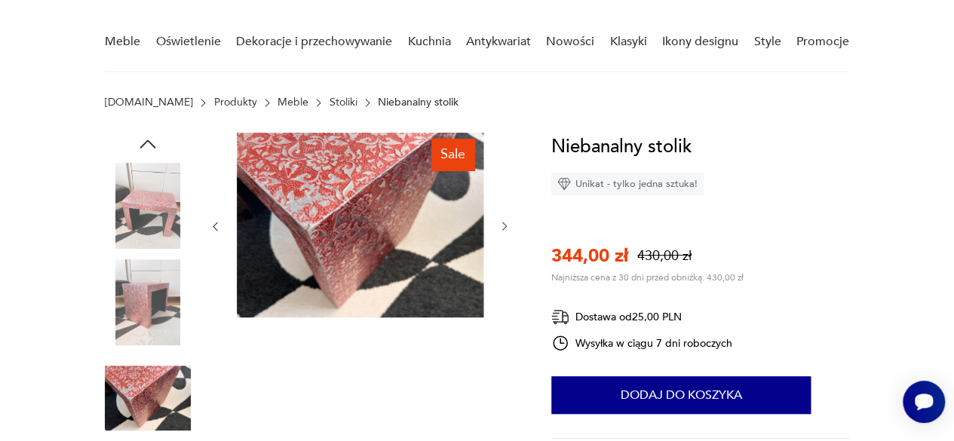
click at [147, 309] on img at bounding box center [148, 302] width 86 height 86
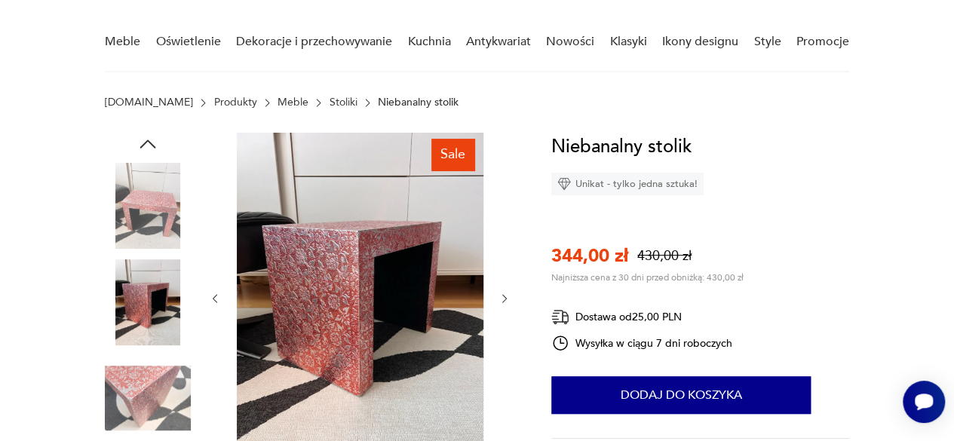
click at [154, 215] on img at bounding box center [148, 206] width 86 height 86
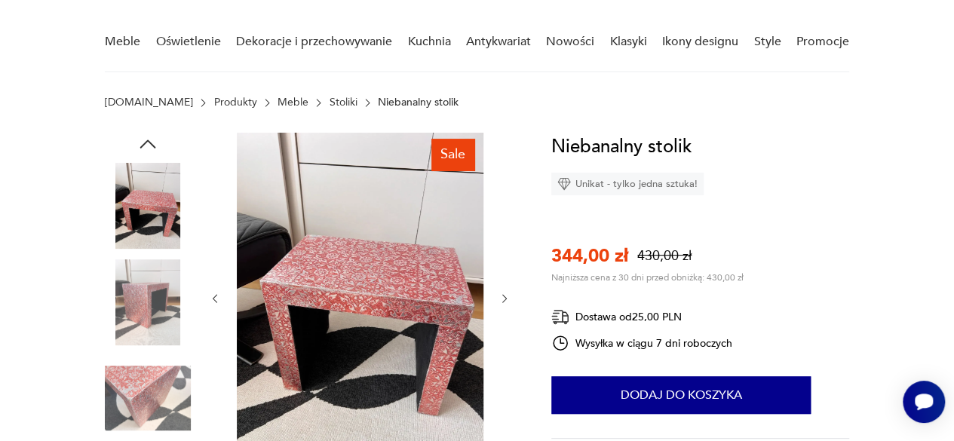
click at [371, 277] on img at bounding box center [360, 297] width 246 height 329
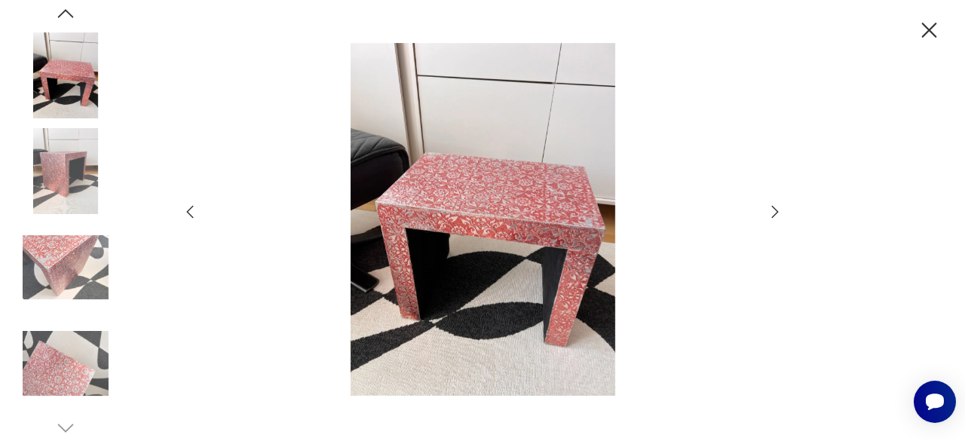
click at [434, 262] on img at bounding box center [482, 219] width 537 height 353
click at [769, 216] on icon "button" at bounding box center [775, 212] width 18 height 18
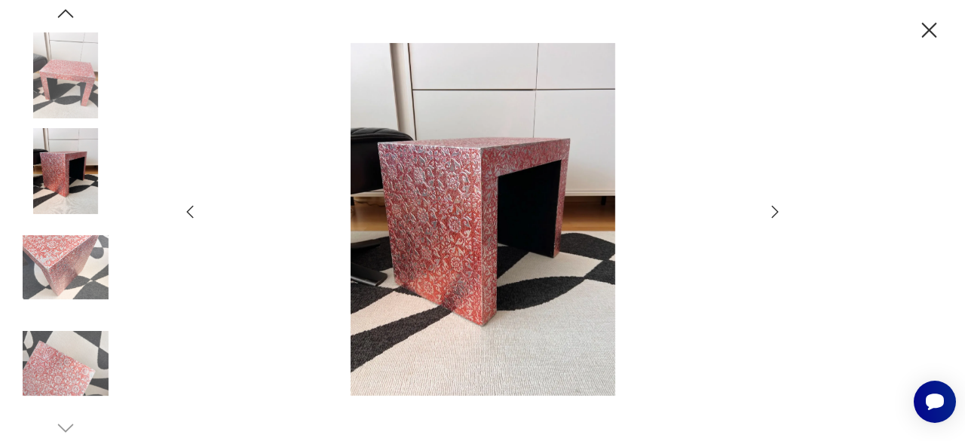
click at [769, 216] on icon "button" at bounding box center [775, 212] width 18 height 18
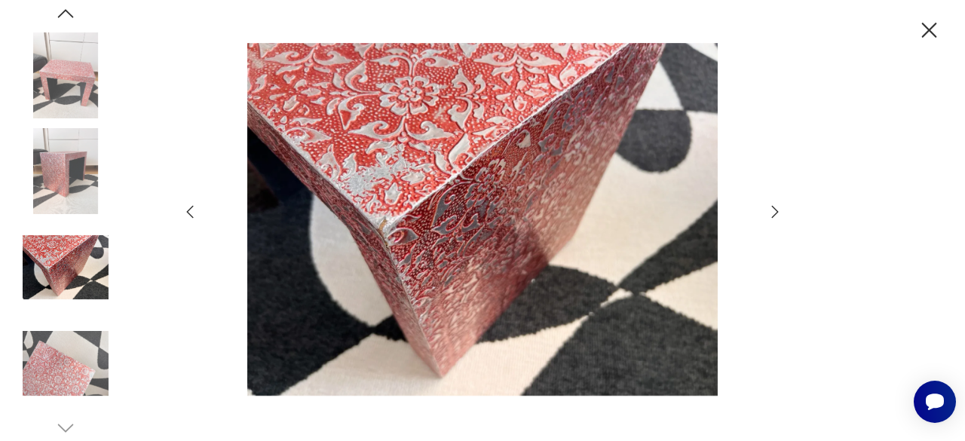
click at [769, 216] on icon "button" at bounding box center [775, 212] width 18 height 18
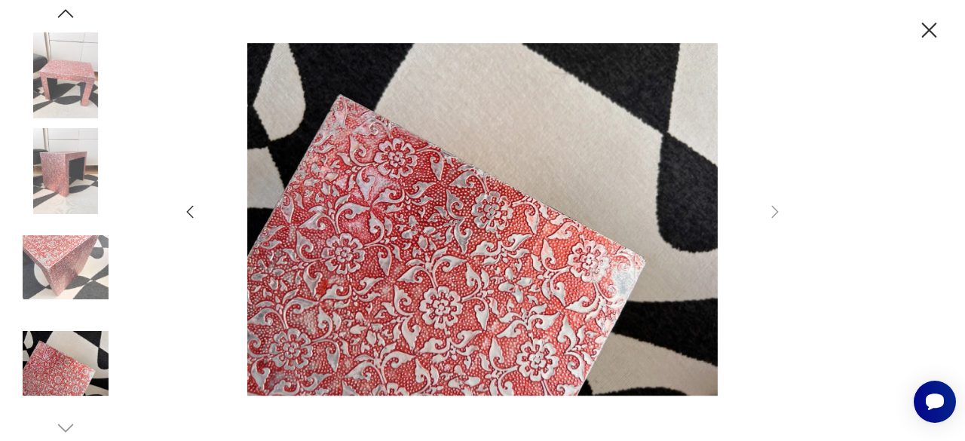
click at [927, 29] on icon "button" at bounding box center [929, 30] width 15 height 15
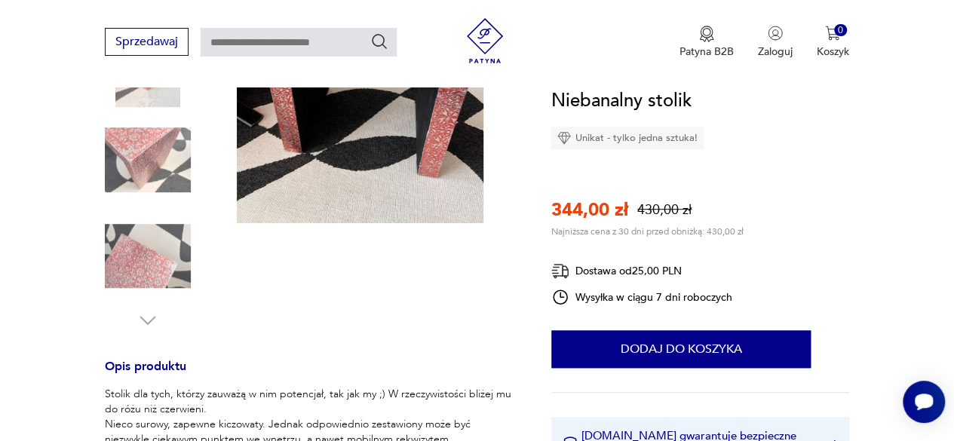
scroll to position [493, 0]
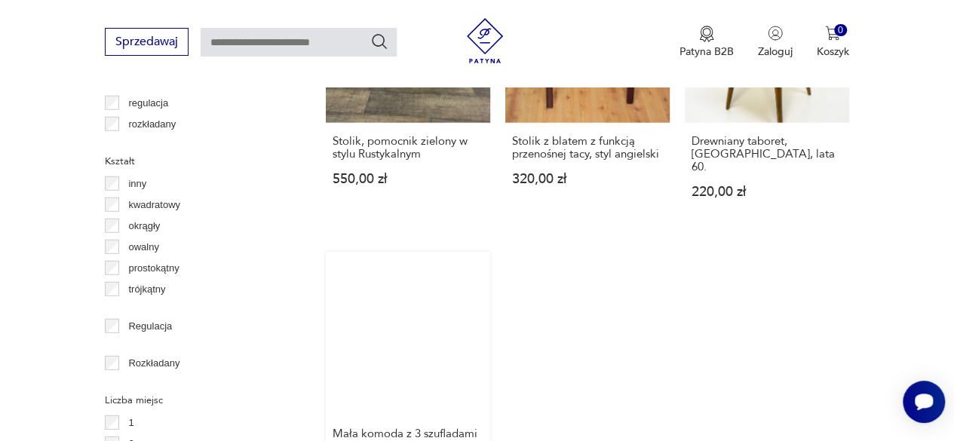
scroll to position [2121, 0]
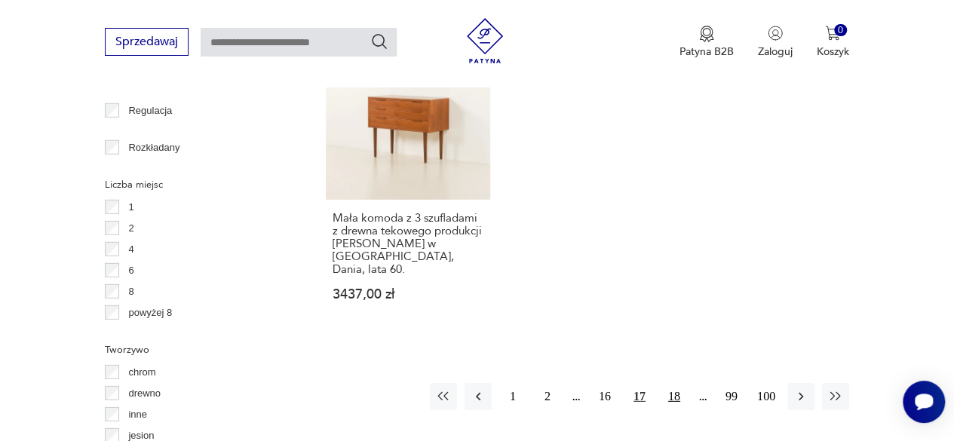
click at [672, 383] on button "18" at bounding box center [673, 396] width 27 height 27
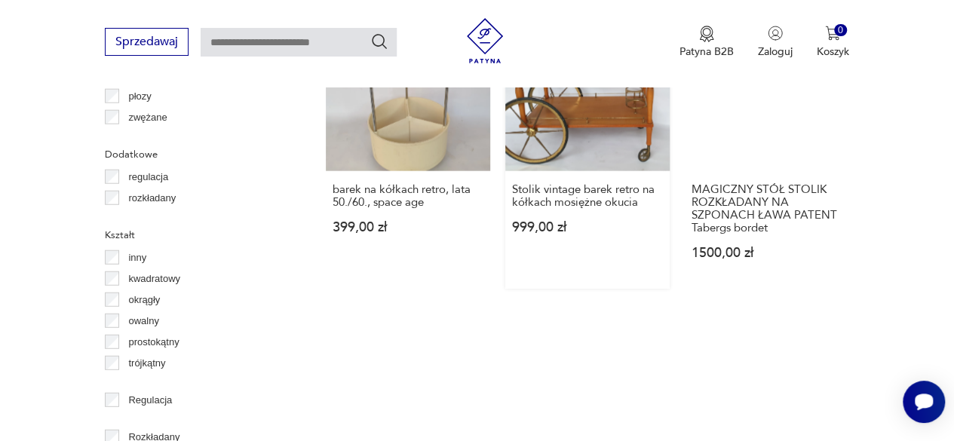
scroll to position [2058, 0]
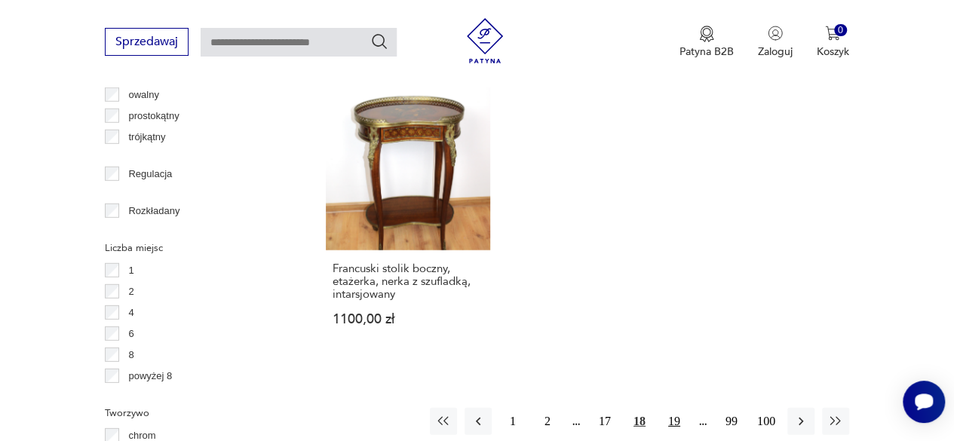
click at [674, 414] on button "19" at bounding box center [673, 421] width 27 height 27
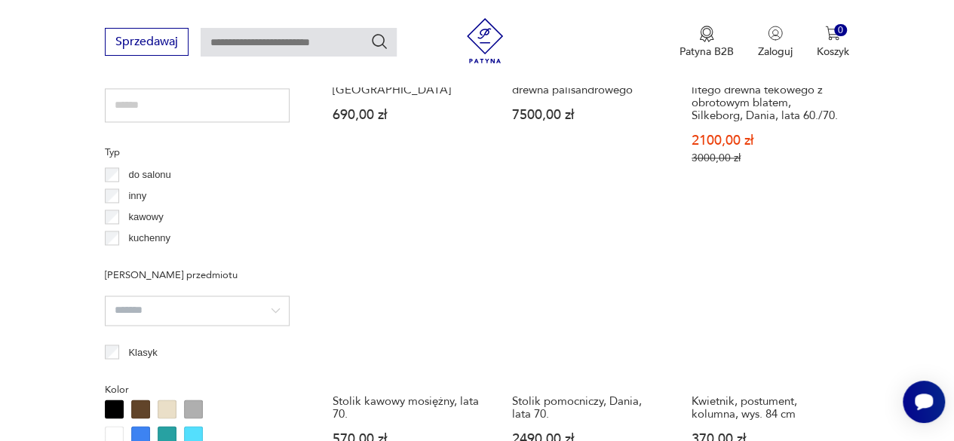
scroll to position [1153, 0]
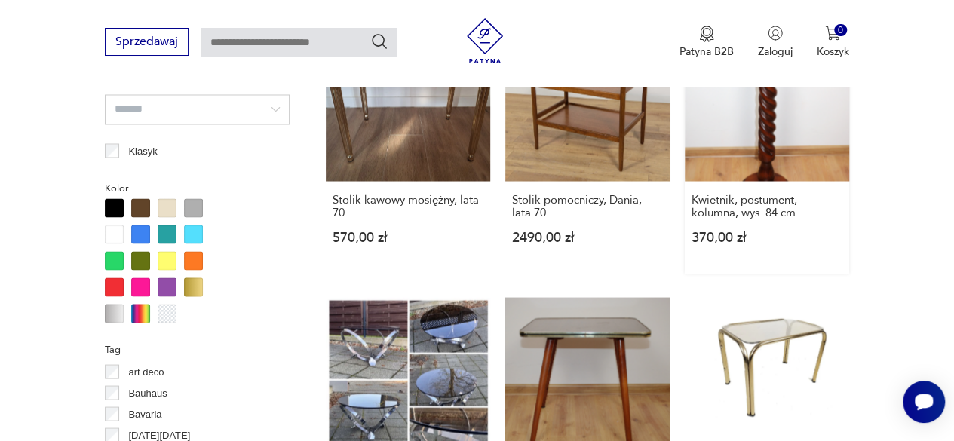
click at [817, 96] on link "Kwietnik, postument, kolumna, wys. 84 cm 370,00 zł" at bounding box center [766, 145] width 164 height 256
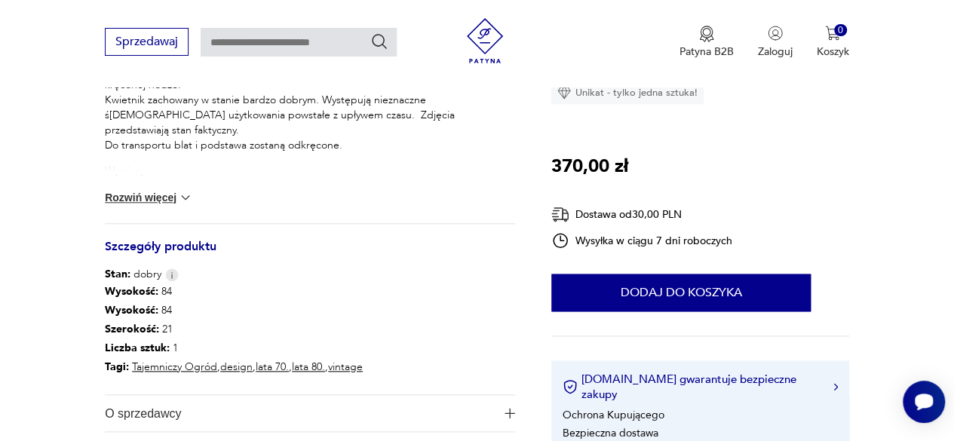
scroll to position [603, 0]
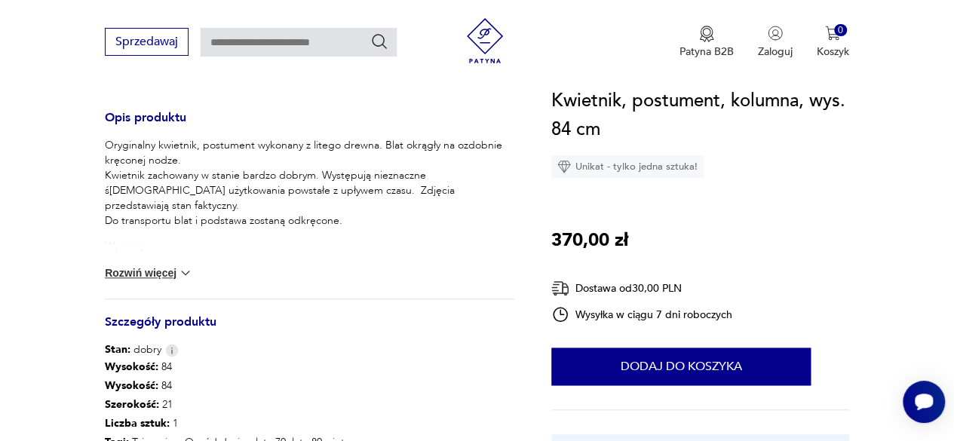
click at [178, 265] on img at bounding box center [185, 272] width 15 height 15
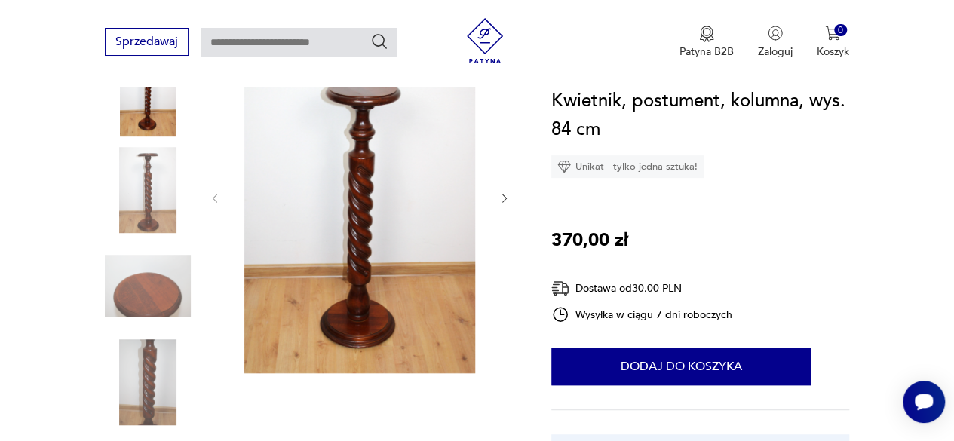
scroll to position [226, 0]
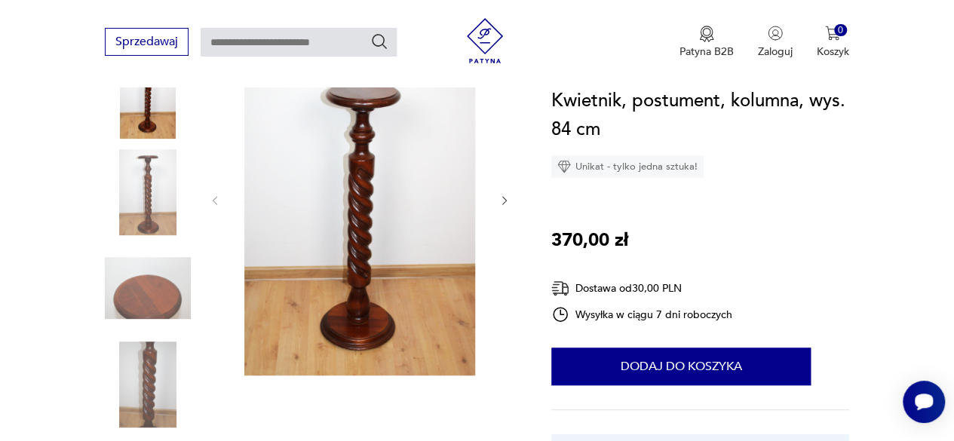
click at [317, 260] on img at bounding box center [360, 199] width 246 height 353
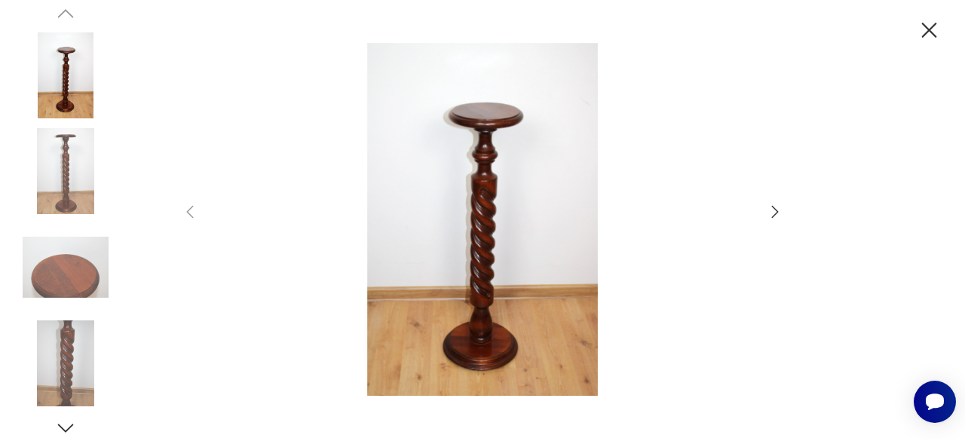
click at [770, 207] on icon "button" at bounding box center [775, 212] width 18 height 18
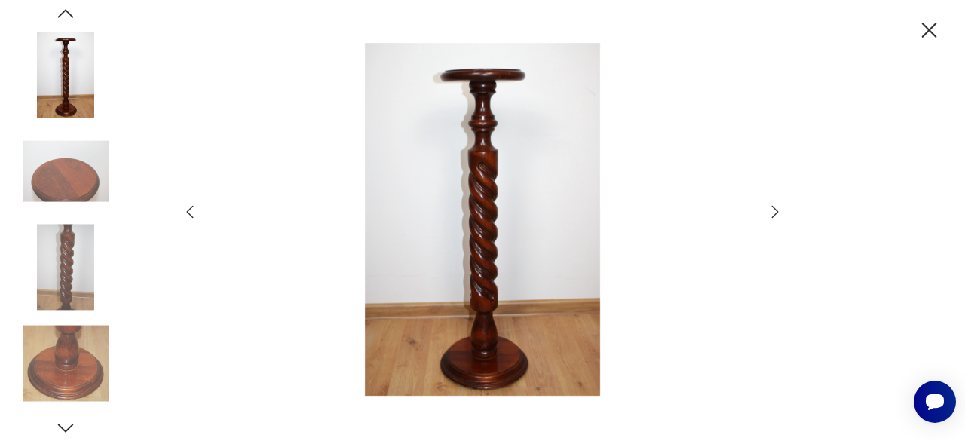
click at [770, 207] on icon "button" at bounding box center [775, 212] width 18 height 18
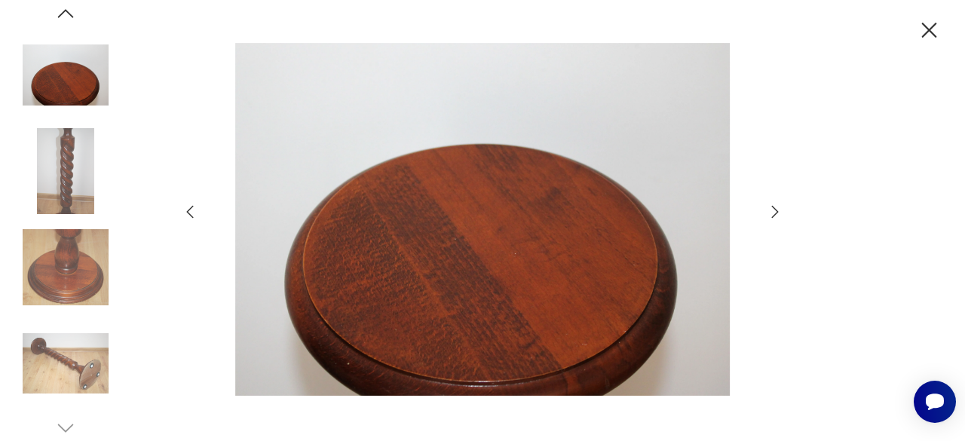
click at [770, 207] on icon "button" at bounding box center [775, 212] width 18 height 18
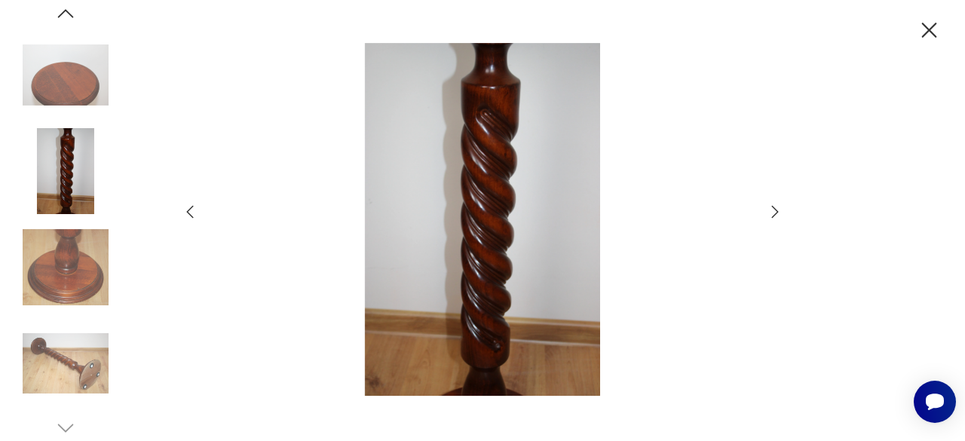
click at [770, 207] on icon "button" at bounding box center [775, 212] width 18 height 18
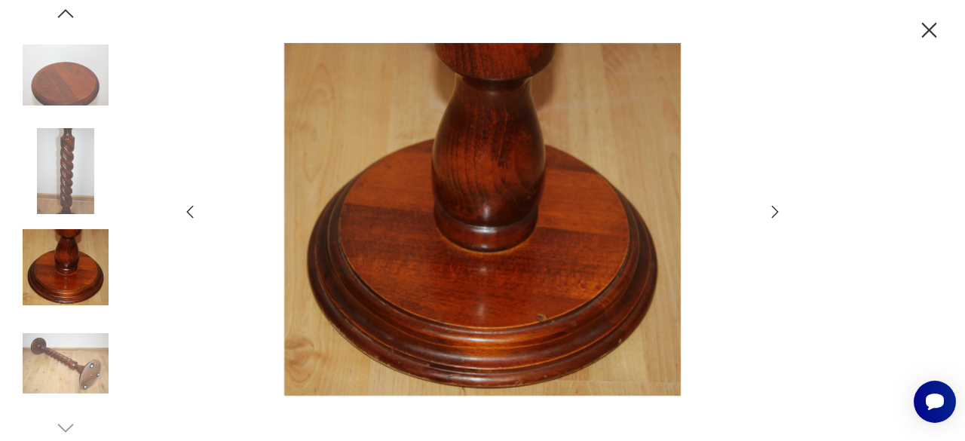
click at [770, 207] on icon "button" at bounding box center [775, 212] width 18 height 18
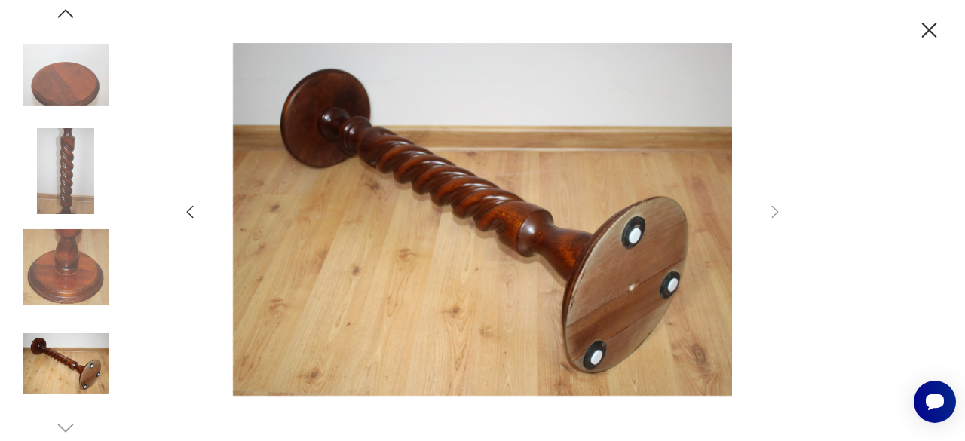
click at [797, 131] on div at bounding box center [482, 220] width 965 height 441
click at [926, 28] on icon "button" at bounding box center [929, 30] width 15 height 15
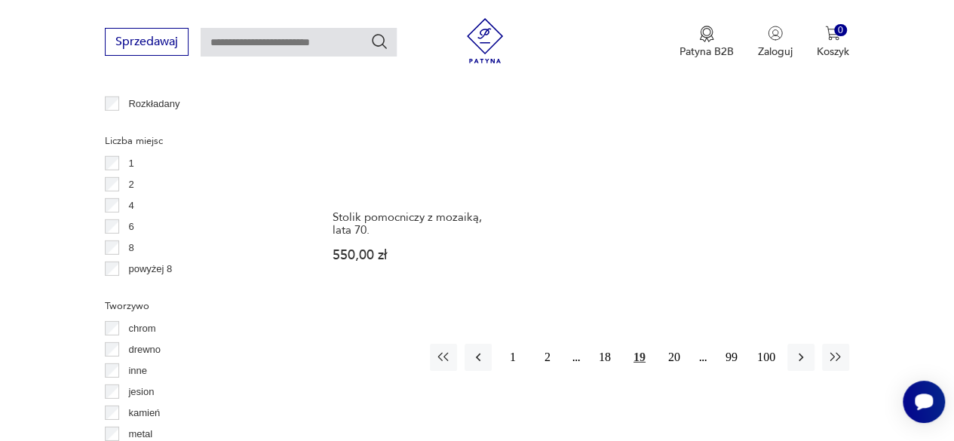
scroll to position [2197, 0]
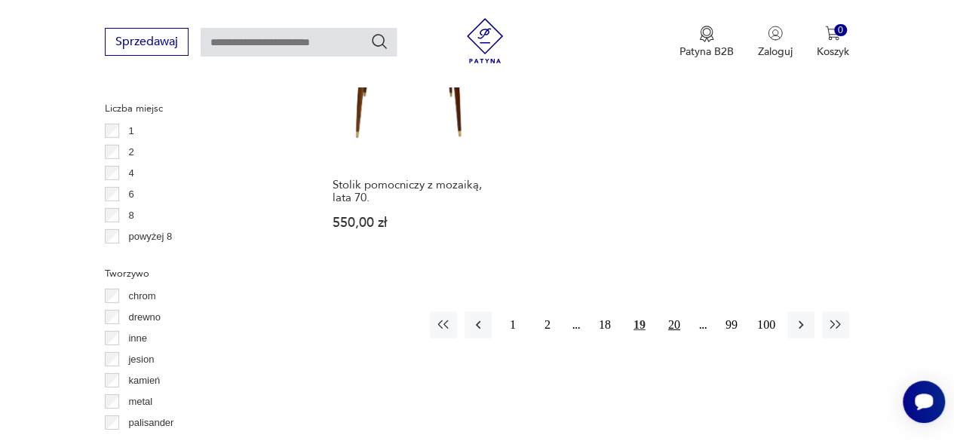
click at [675, 311] on button "20" at bounding box center [673, 324] width 27 height 27
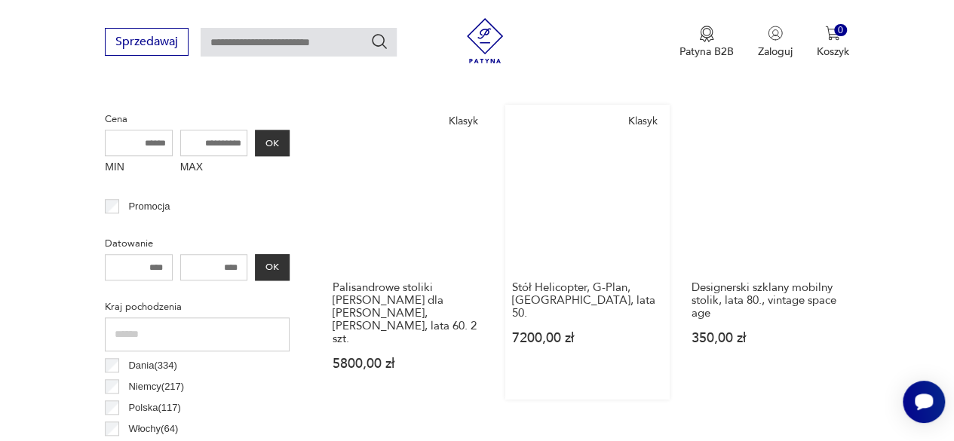
scroll to position [550, 0]
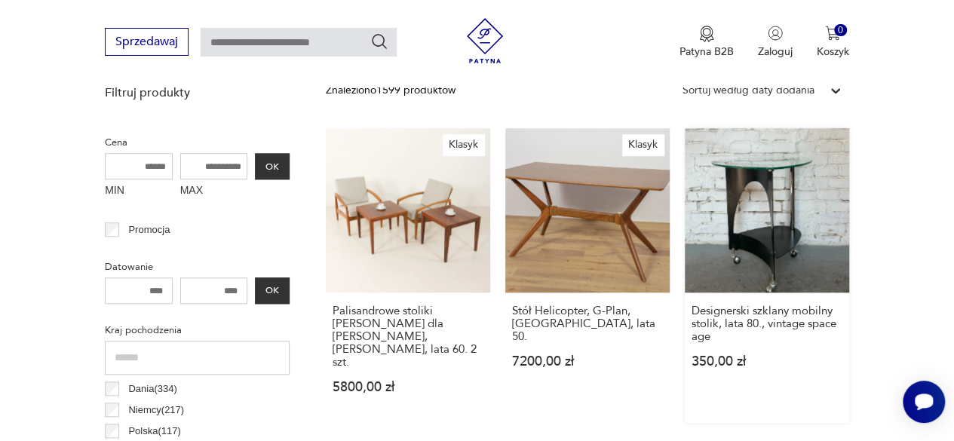
click at [757, 222] on link "Designerski szklany mobilny stolik, lata 80., vintage space age 350,00 zł" at bounding box center [766, 275] width 164 height 295
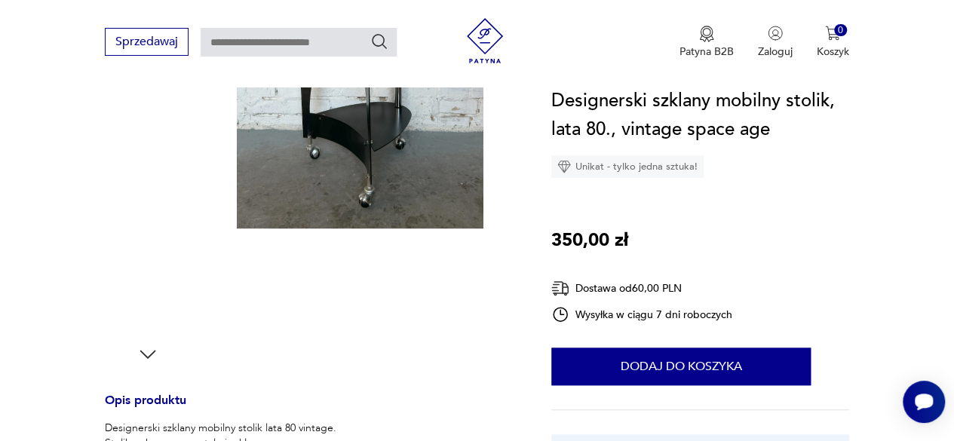
scroll to position [302, 0]
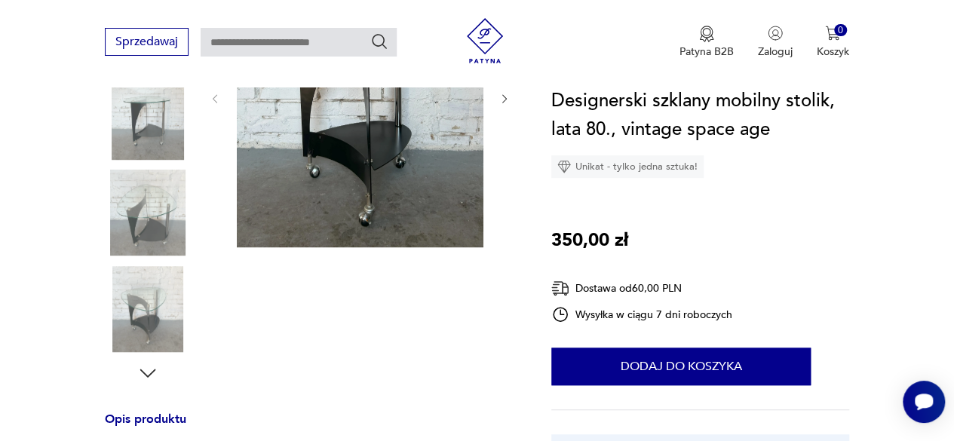
click at [151, 209] on img at bounding box center [148, 213] width 86 height 86
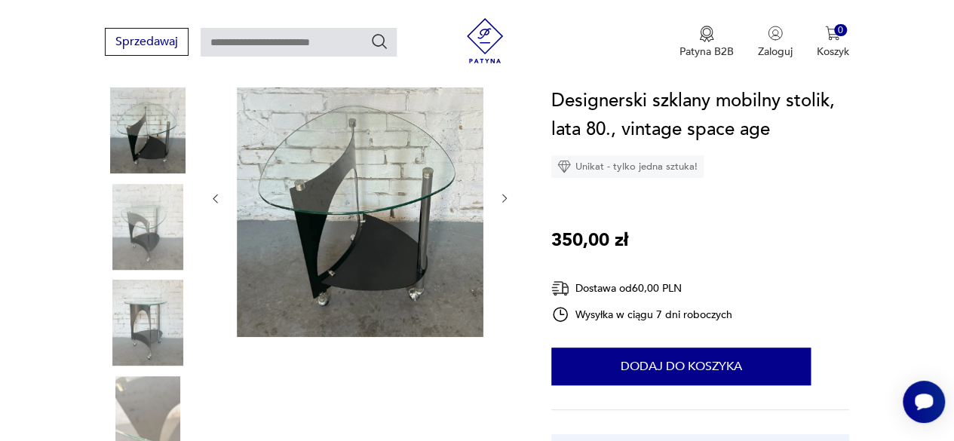
scroll to position [216, 0]
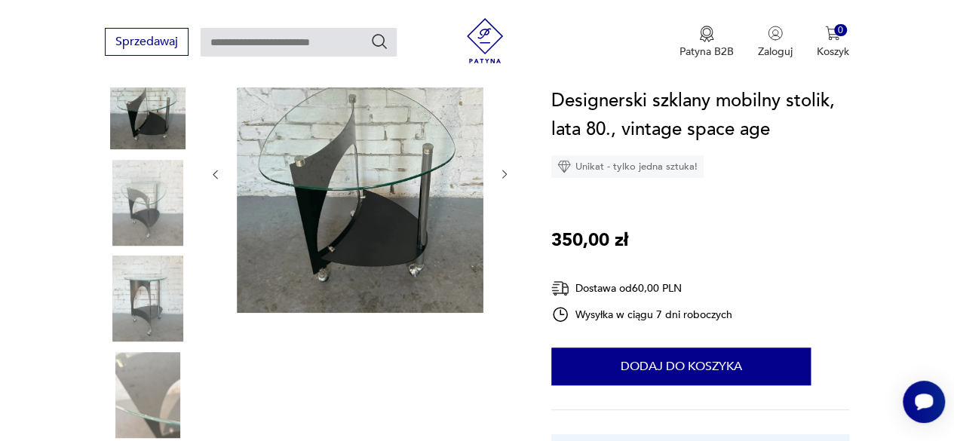
click at [145, 389] on img at bounding box center [148, 395] width 86 height 86
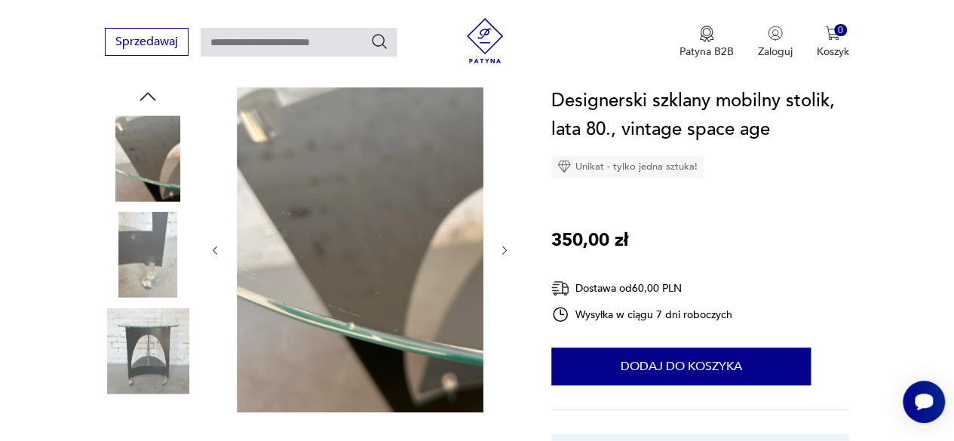
scroll to position [140, 0]
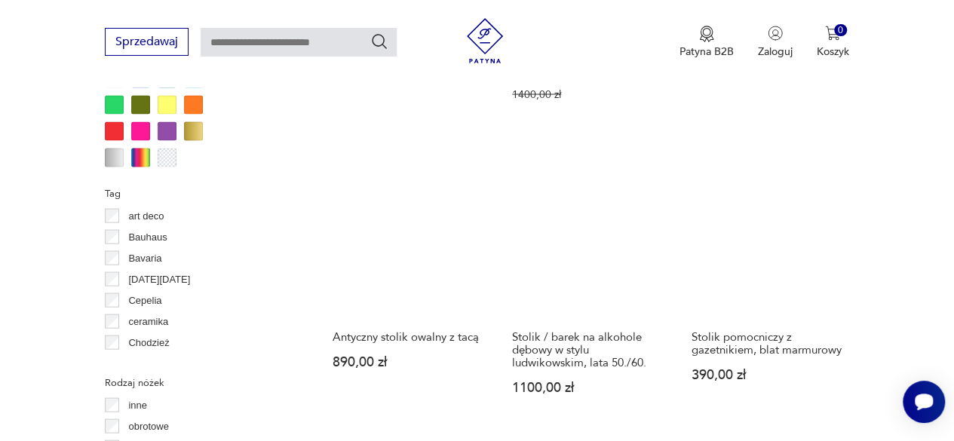
scroll to position [1455, 0]
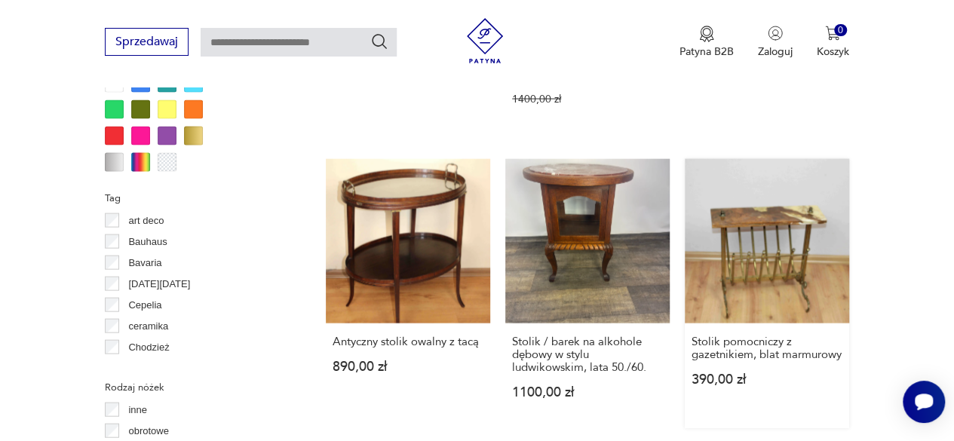
click at [778, 204] on link "Stolik pomocniczy z gazetnikiem, blat marmurowy 390,00 zł" at bounding box center [766, 293] width 164 height 269
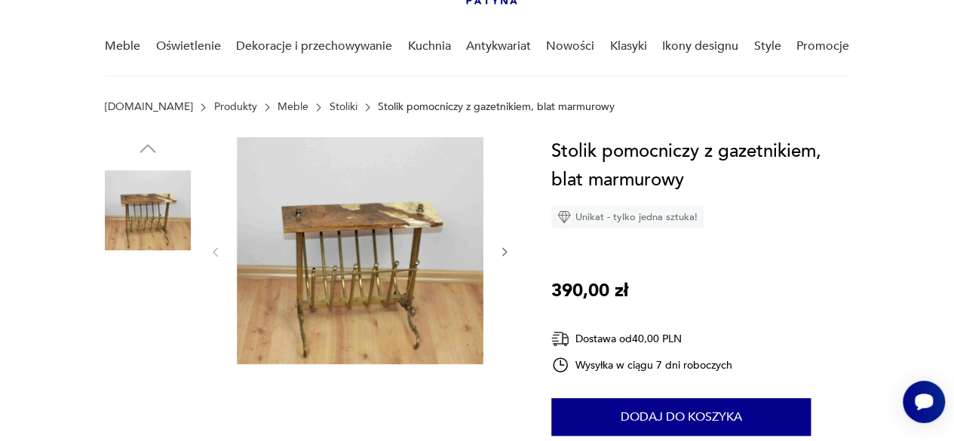
scroll to position [75, 0]
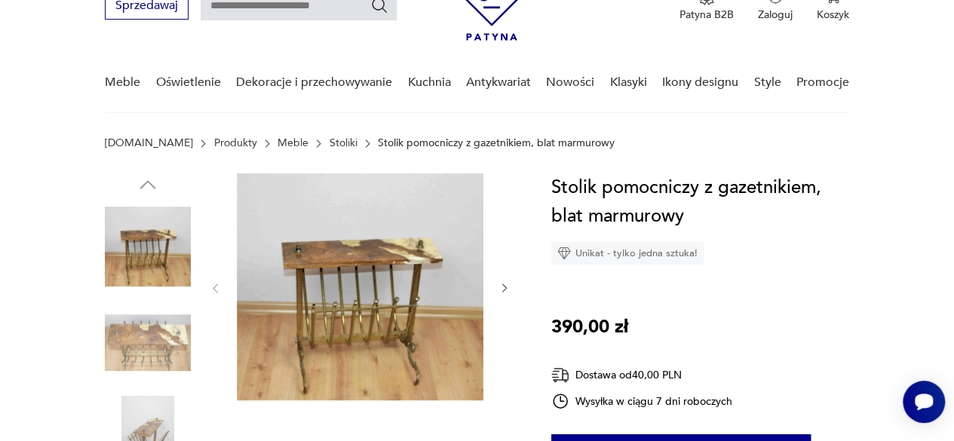
click at [148, 335] on img at bounding box center [148, 343] width 86 height 86
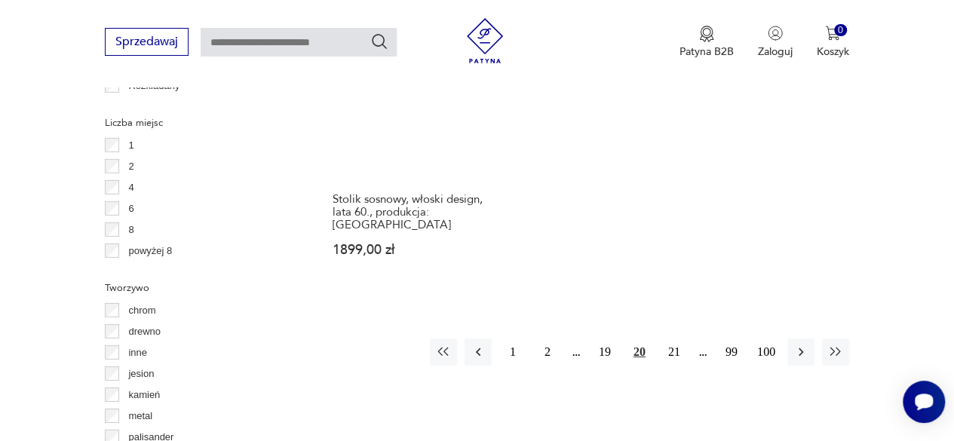
scroll to position [2197, 0]
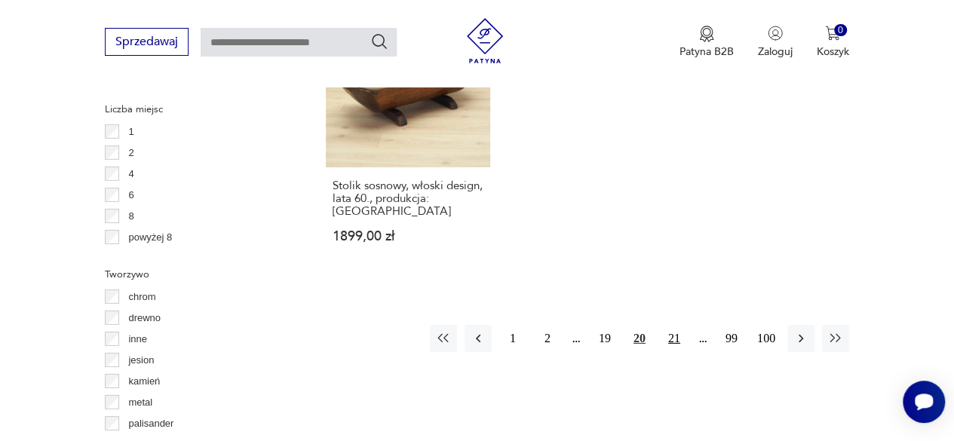
click at [678, 325] on button "21" at bounding box center [673, 338] width 27 height 27
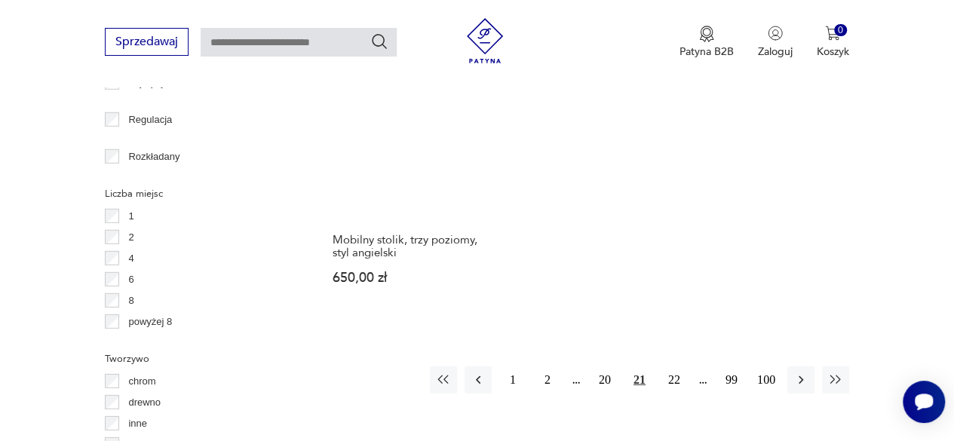
scroll to position [2133, 0]
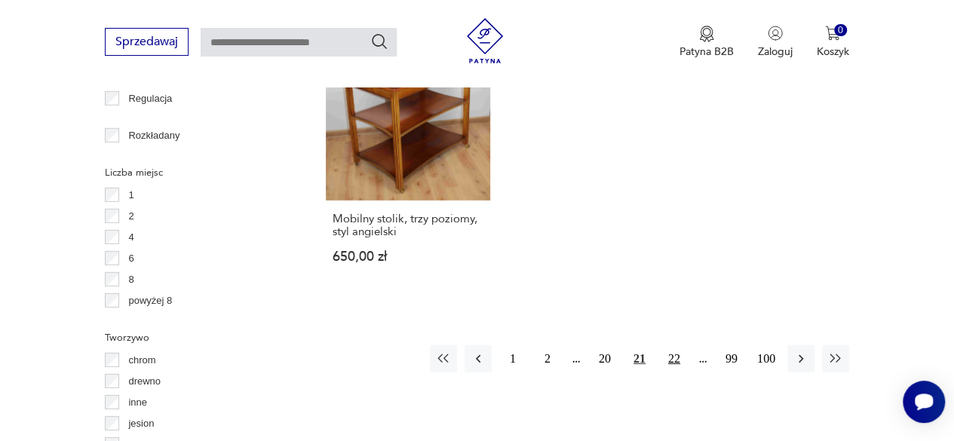
click at [676, 345] on button "22" at bounding box center [673, 358] width 27 height 27
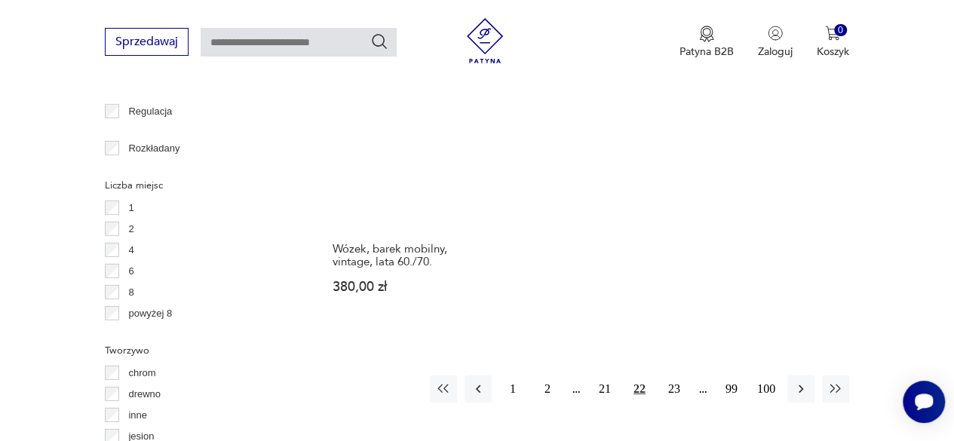
scroll to position [2133, 0]
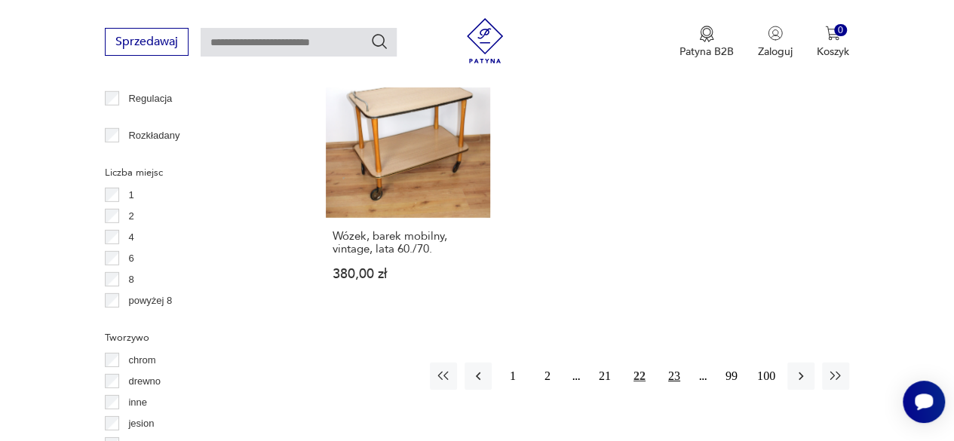
click at [666, 363] on button "23" at bounding box center [673, 376] width 27 height 27
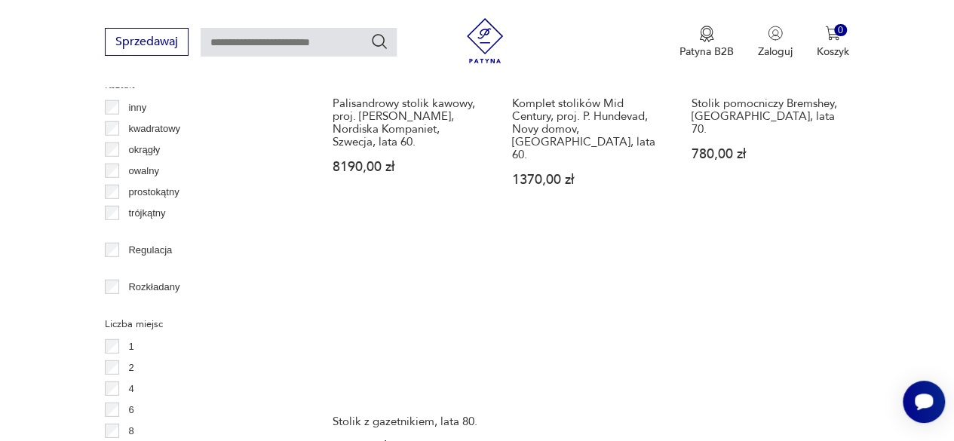
scroll to position [1982, 0]
